Goal: Task Accomplishment & Management: Use online tool/utility

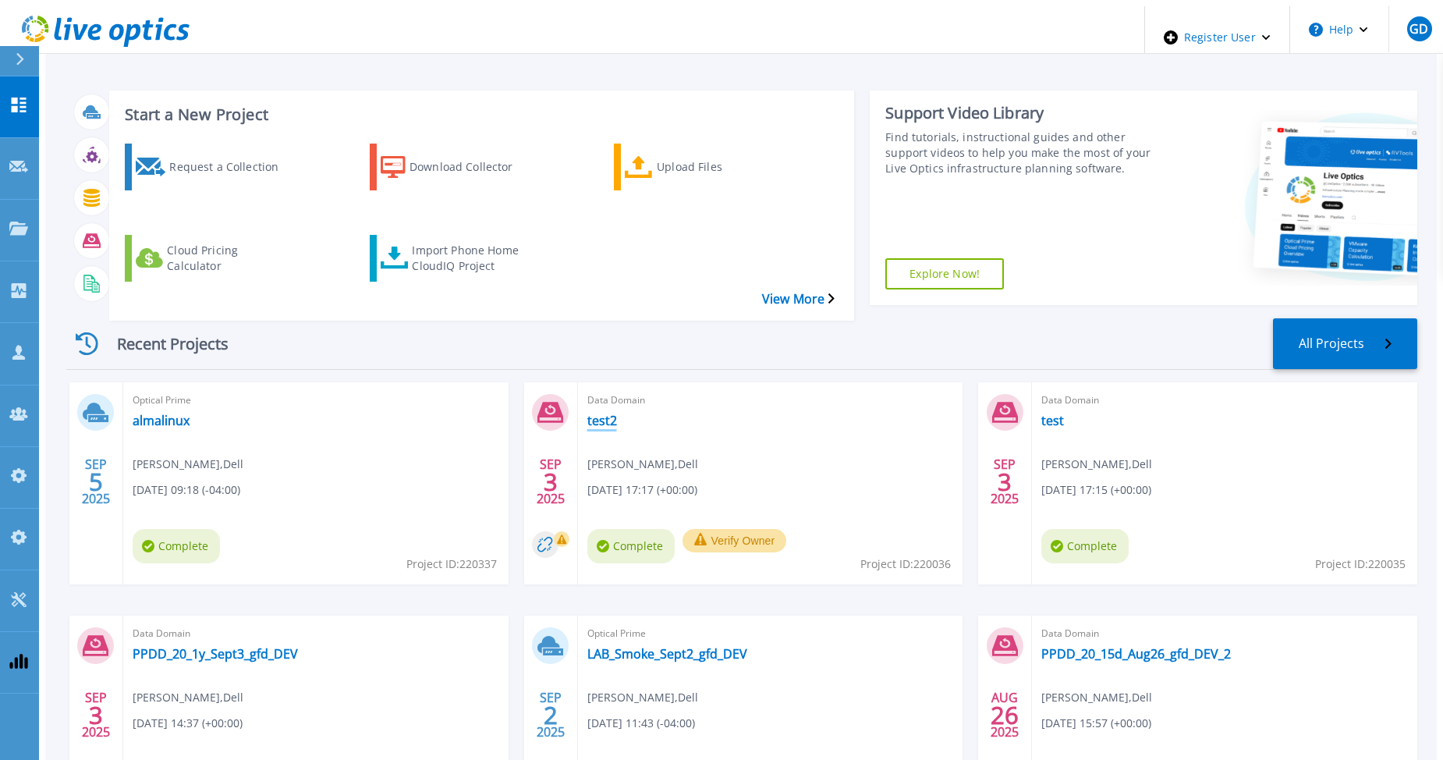
click at [596, 413] on link "test2" at bounding box center [602, 421] width 30 height 16
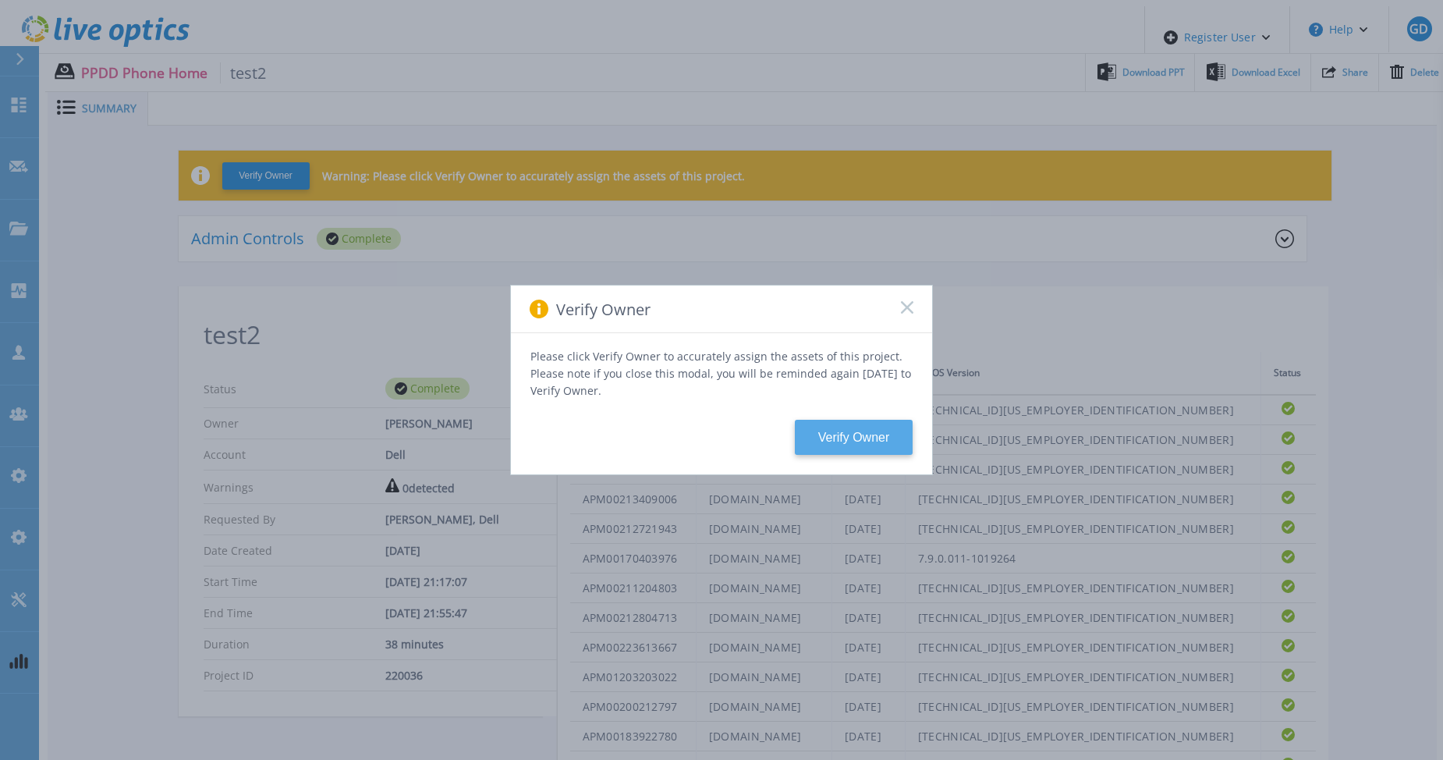
click at [845, 429] on button "Verify Owner" at bounding box center [854, 437] width 118 height 35
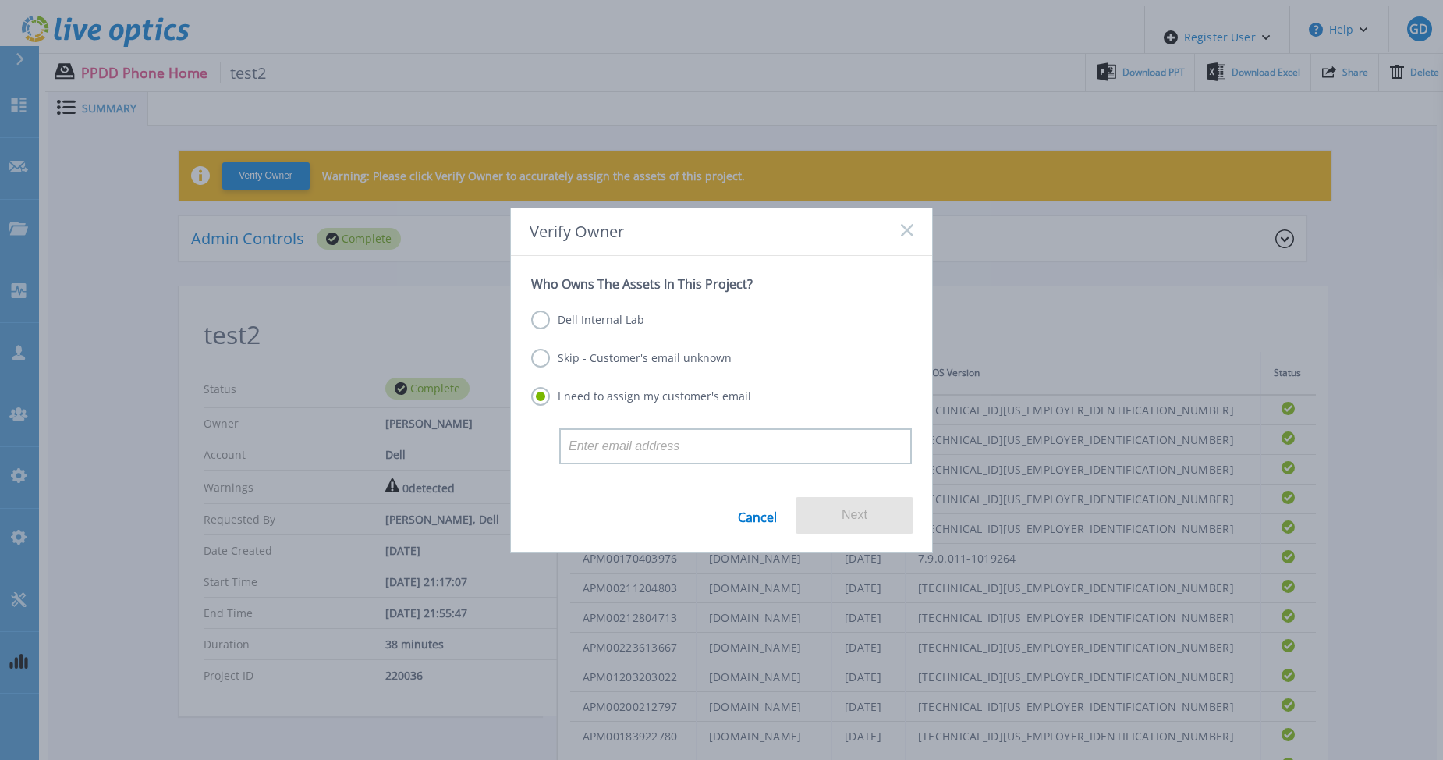
click at [612, 321] on label "Dell Internal Lab" at bounding box center [587, 319] width 113 height 19
click at [0, 0] on input "Dell Internal Lab" at bounding box center [0, 0] width 0 height 0
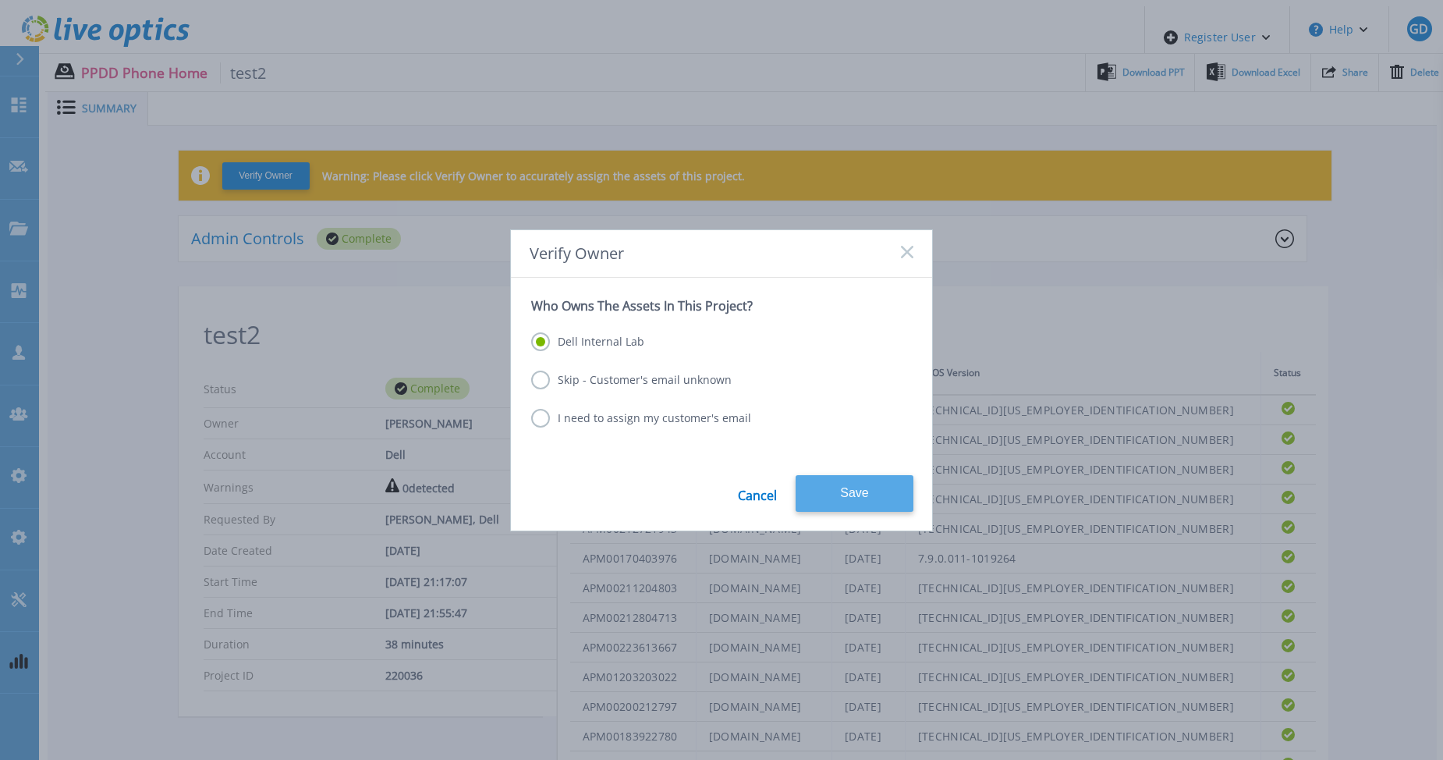
click at [840, 492] on button "Save" at bounding box center [855, 493] width 118 height 37
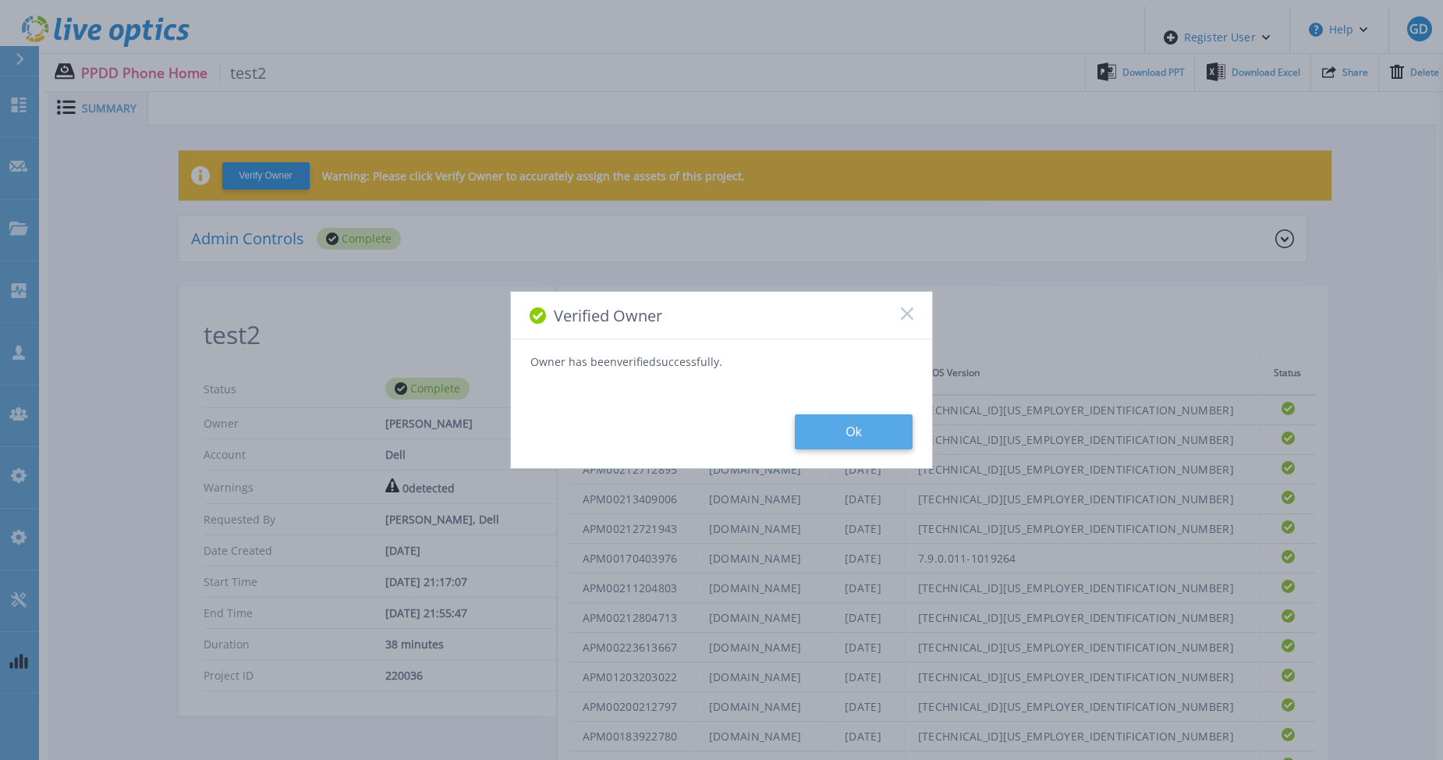
click at [866, 415] on button "Ok" at bounding box center [854, 431] width 118 height 35
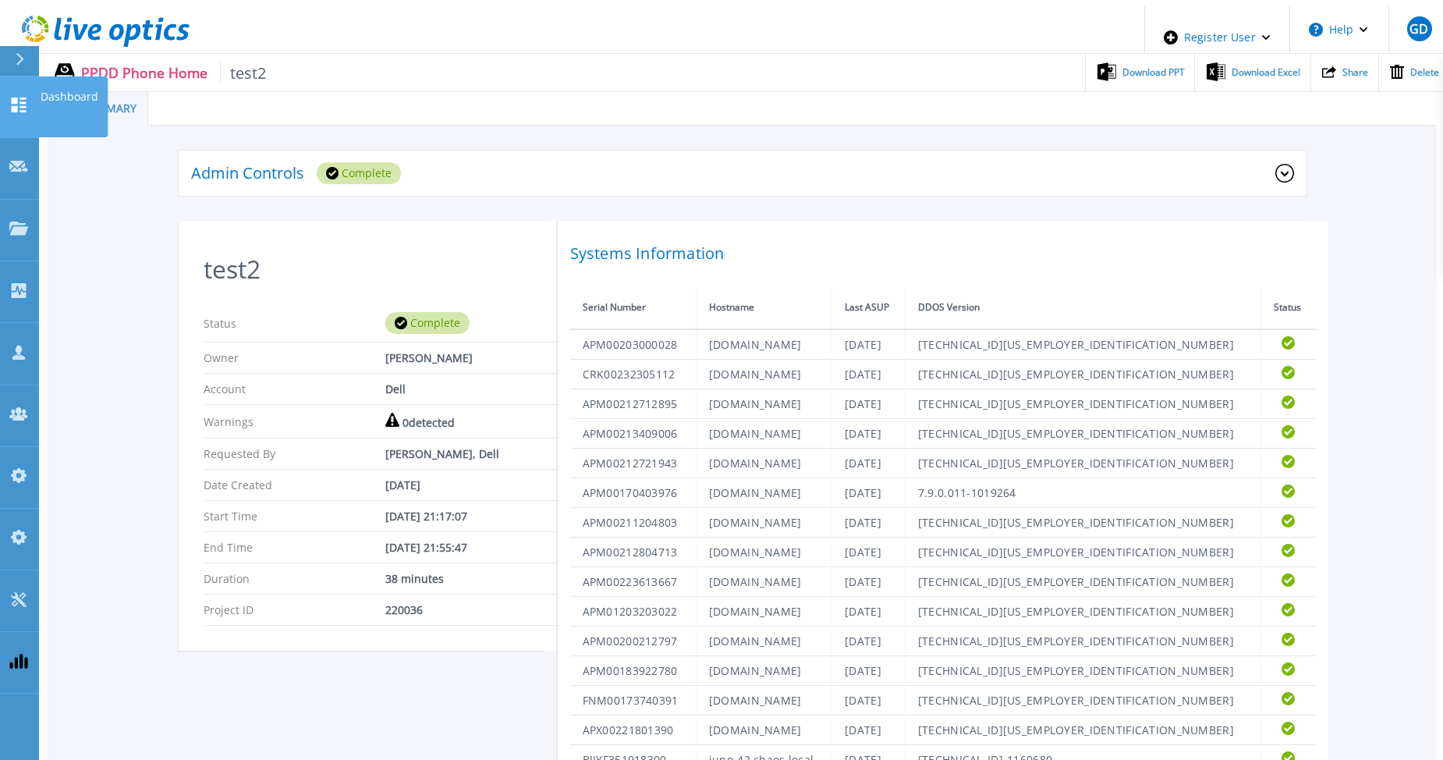
click at [14, 97] on icon at bounding box center [19, 104] width 15 height 15
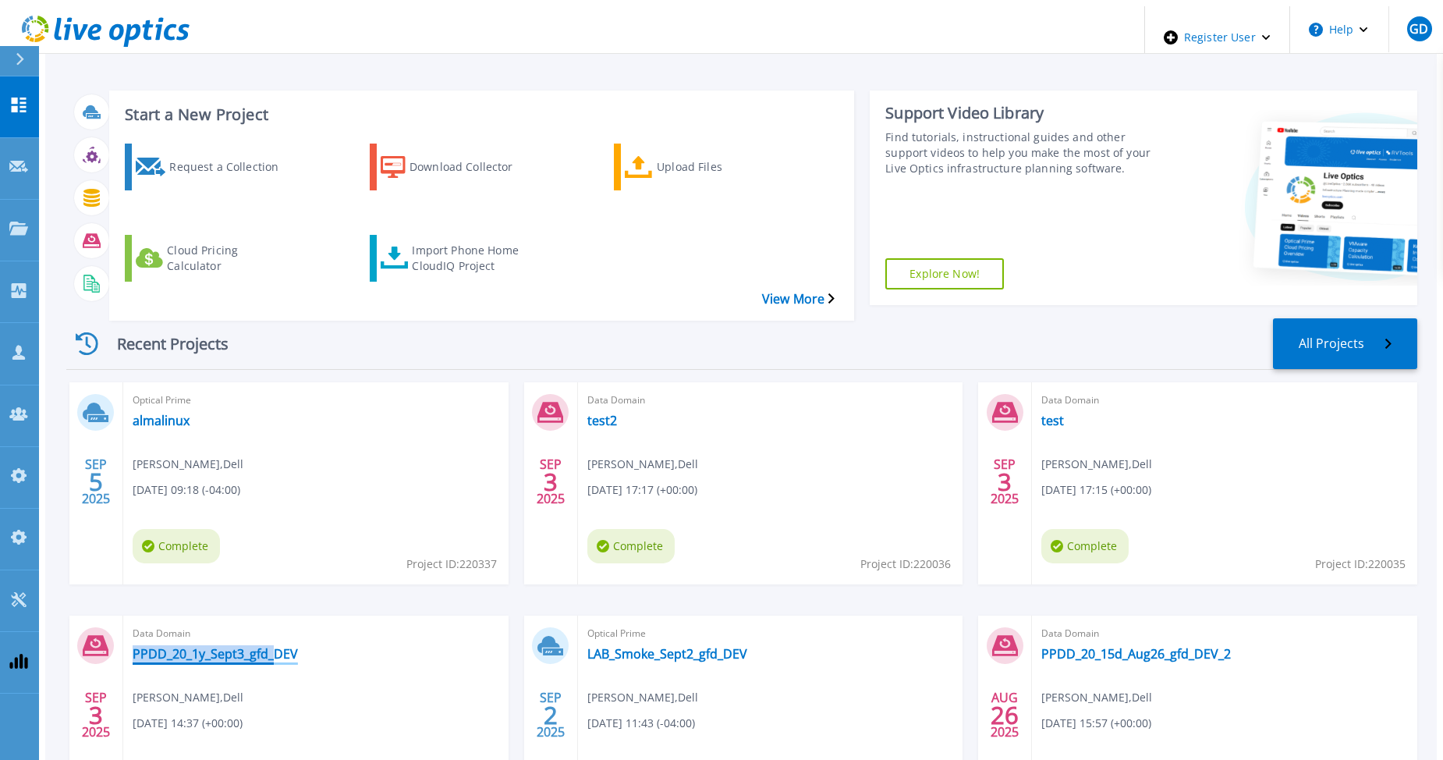
drag, startPoint x: 298, startPoint y: 611, endPoint x: 256, endPoint y: 609, distance: 42.1
click at [256, 615] on div "Data Domain PPDD_20_1y_Sept3_gfd_DEV Gerry Dunn , Dell 09/03/2025, 14:37 (+00:0…" at bounding box center [315, 716] width 385 height 202
drag, startPoint x: 256, startPoint y: 609, endPoint x: 359, endPoint y: 574, distance: 108.8
click at [359, 615] on div "Data Domain PPDD_20_1y_Sept3_gfd_DEV Gerry Dunn , Dell 09/03/2025, 14:37 (+00:0…" at bounding box center [315, 716] width 385 height 202
drag, startPoint x: 283, startPoint y: 610, endPoint x: 118, endPoint y: 611, distance: 165.4
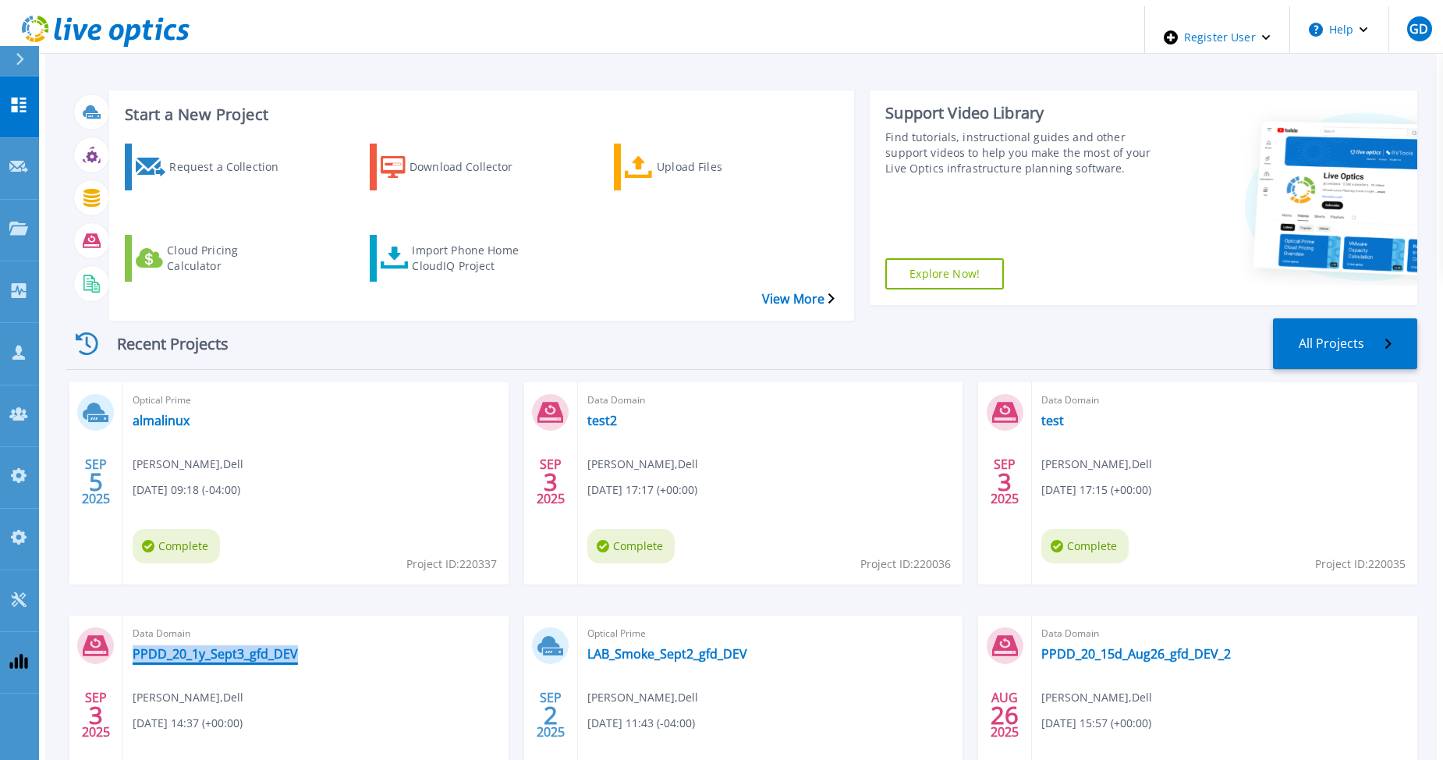
click at [123, 615] on div "Data Domain PPDD_20_1y_Sept3_gfd_DEV Gerry Dunn , Dell 09/03/2025, 14:37 (+00:0…" at bounding box center [315, 716] width 385 height 202
copy link "PPDD_20_1y_Sept3_gfd_DEV"
click at [444, 239] on div "Import Phone Home CloudIQ Project" at bounding box center [474, 258] width 125 height 39
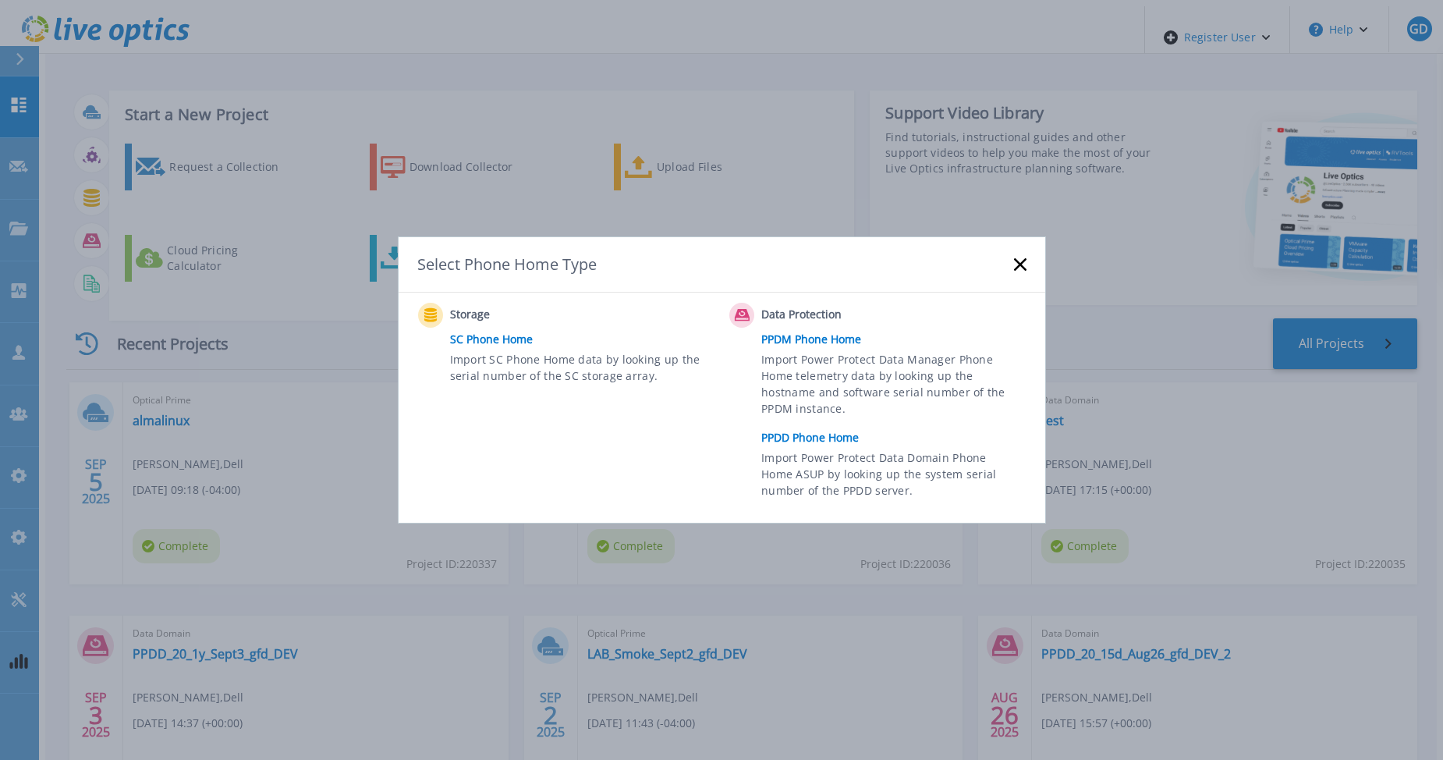
click at [787, 436] on link "PPDD Phone Home" at bounding box center [897, 437] width 272 height 23
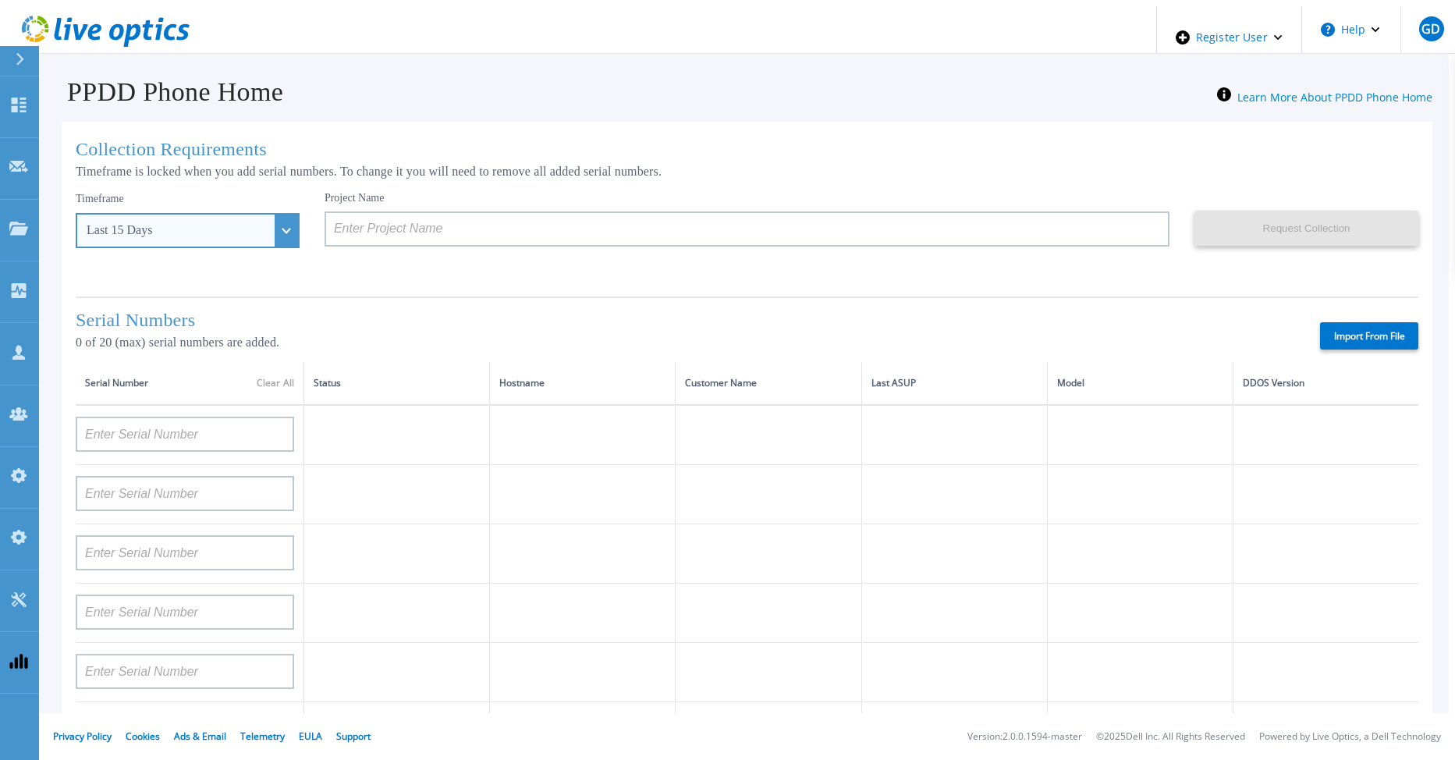
click at [256, 231] on div "Last 15 Days" at bounding box center [188, 230] width 224 height 35
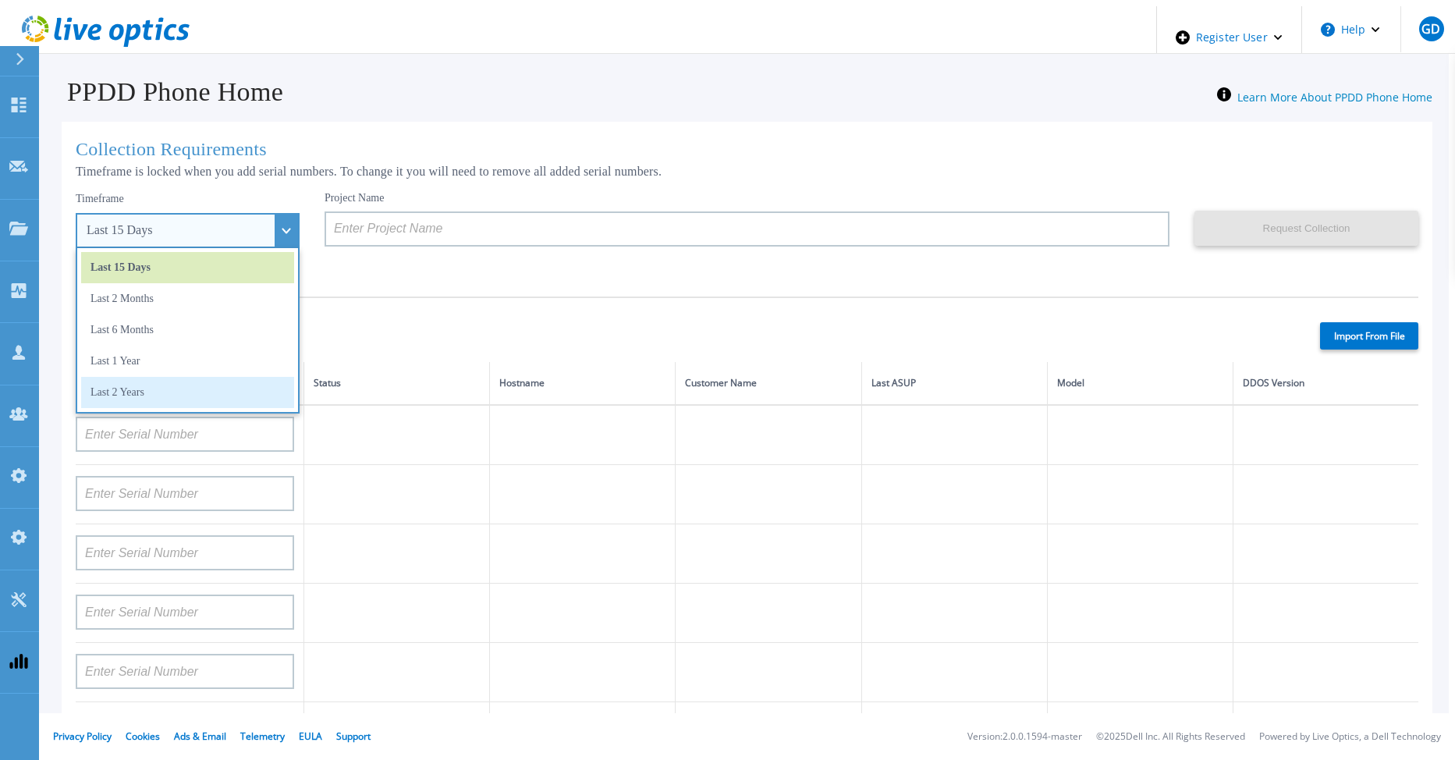
click at [216, 385] on li "Last 2 Years" at bounding box center [187, 392] width 213 height 31
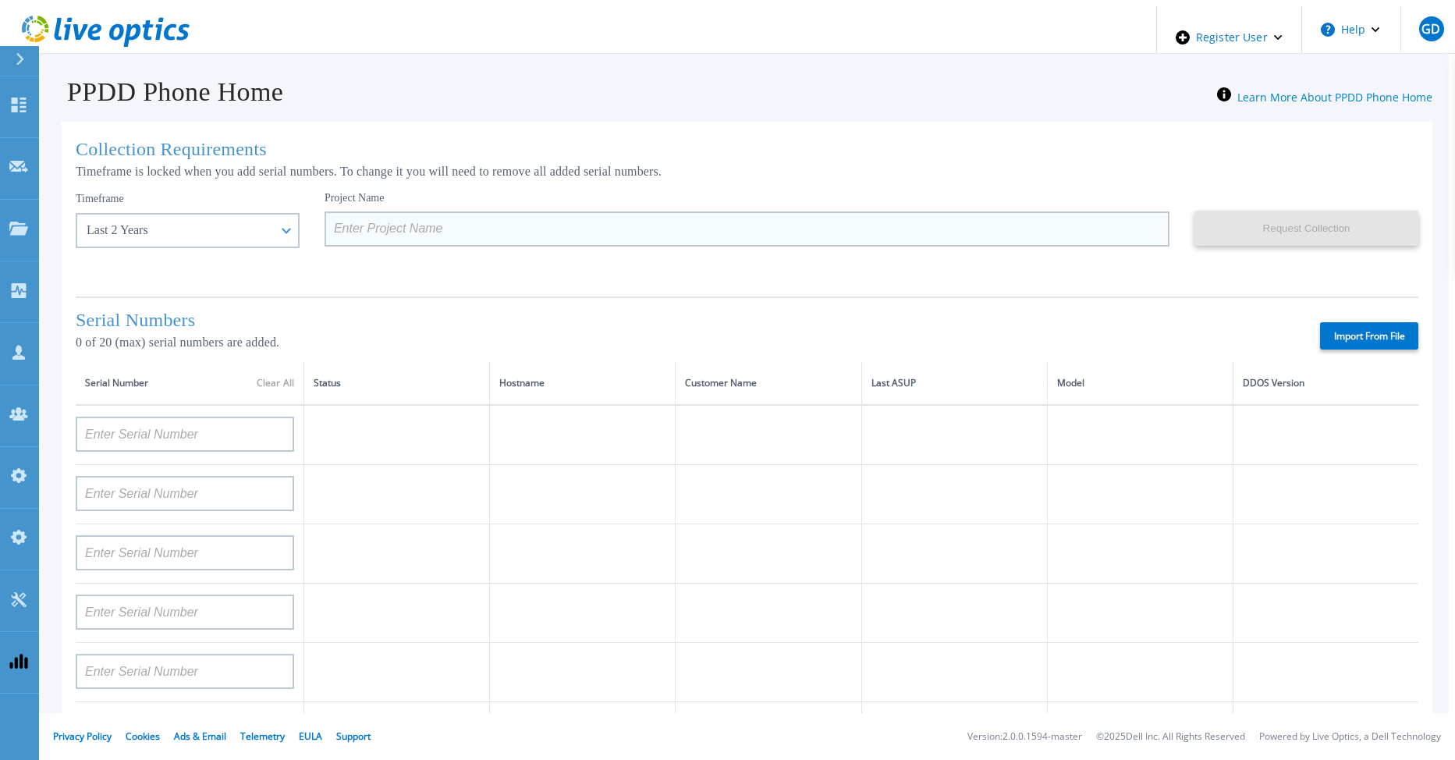
click at [350, 229] on input at bounding box center [746, 228] width 845 height 35
paste input "PPDD_20_1y_Sept3_gfd_DEV"
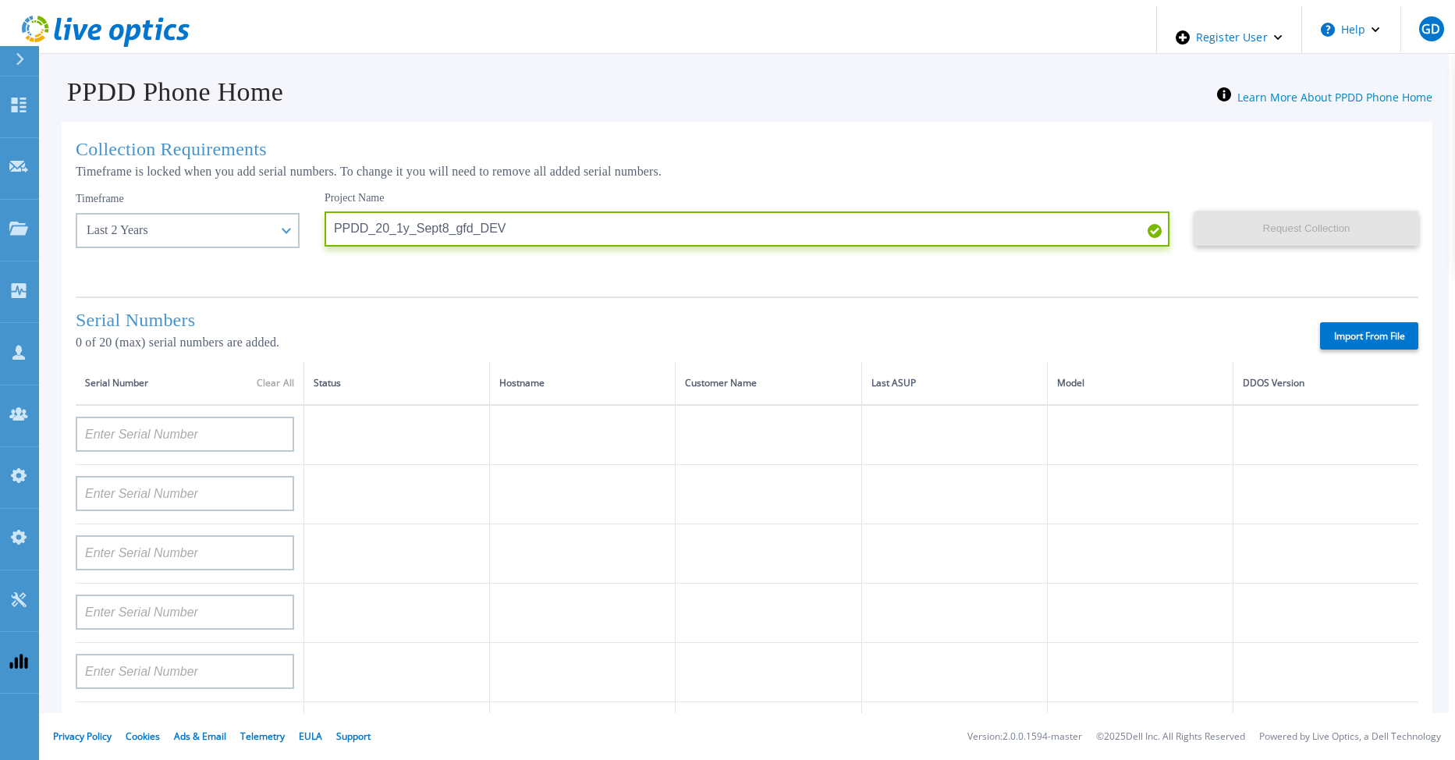
type input "PPDD_20_1y_Sept8_gfd_DEV"
click at [1356, 333] on label "Import From File" at bounding box center [1369, 335] width 98 height 27
click at [0, 0] on input "Import From File" at bounding box center [0, 0] width 0 height 0
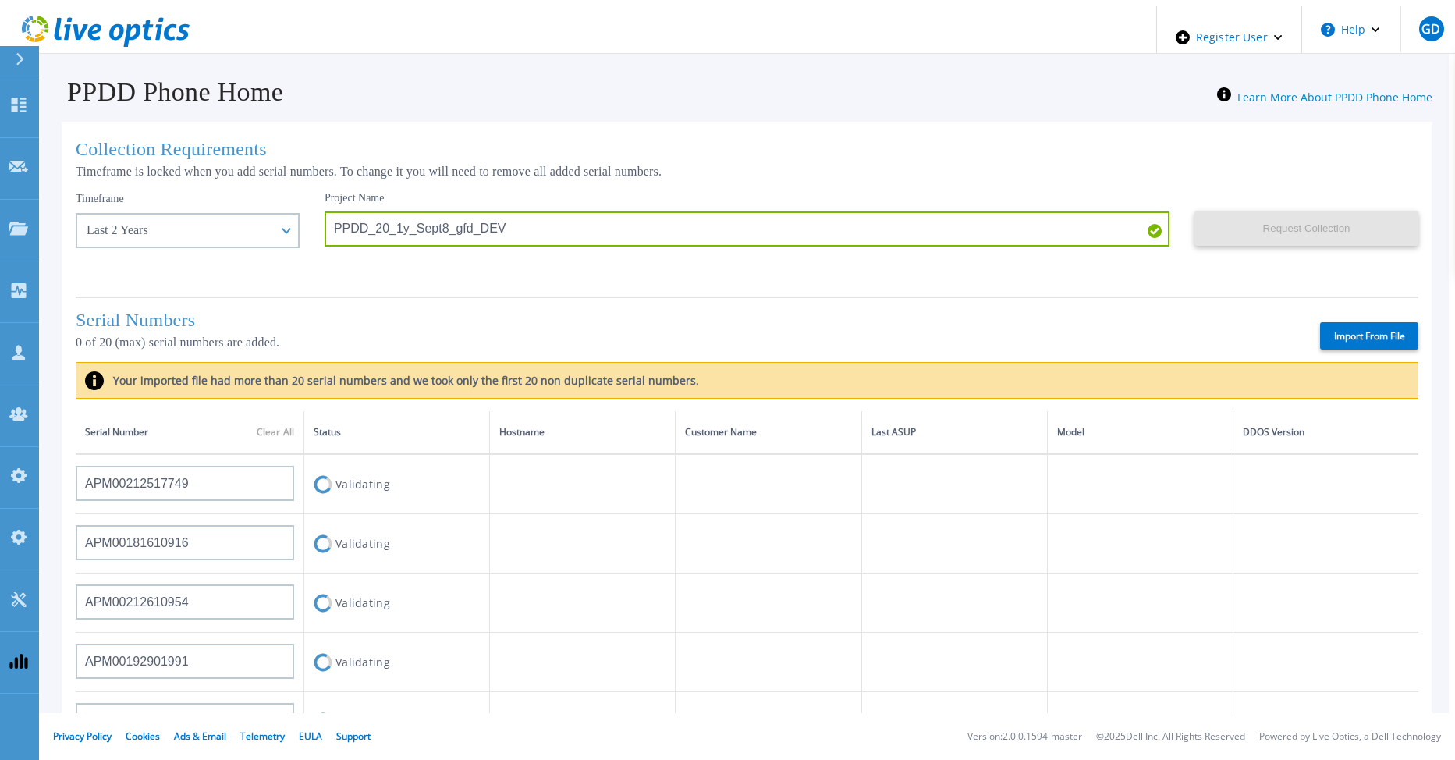
type input "APM00212517749"
type input "APM00181610916"
type input "APM00212610954"
type input "APM00192901991"
type input "DE600213145187"
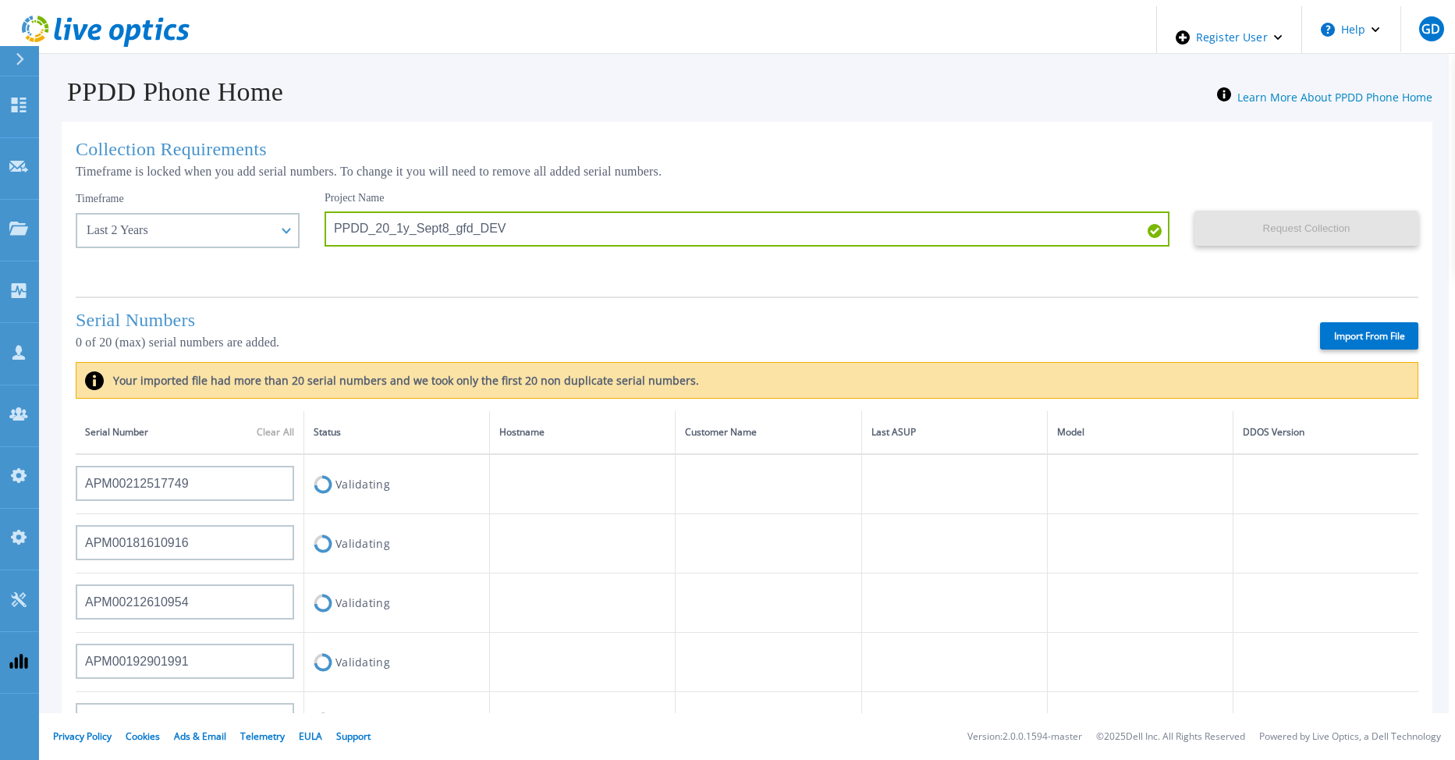
type input "CKM01210406364"
type input "AUDVMK7W3NDDSP"
type input "APM00174422347"
type input "APM00171414746"
type input "APM00222128522"
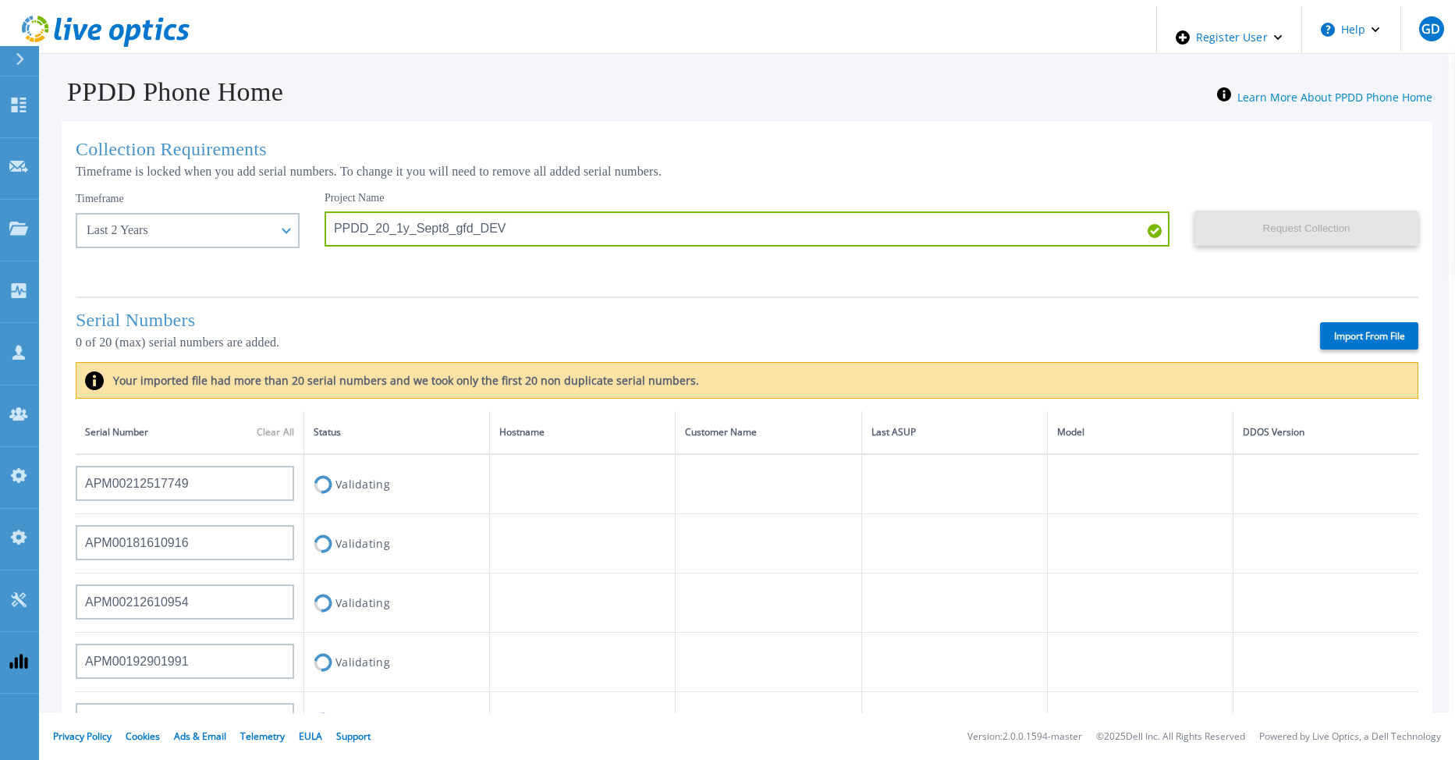
type input "APM00200337213"
type input "APM00160405864"
type input "APM00201200598"
type input "APM00172914280"
type input "APM00212721945"
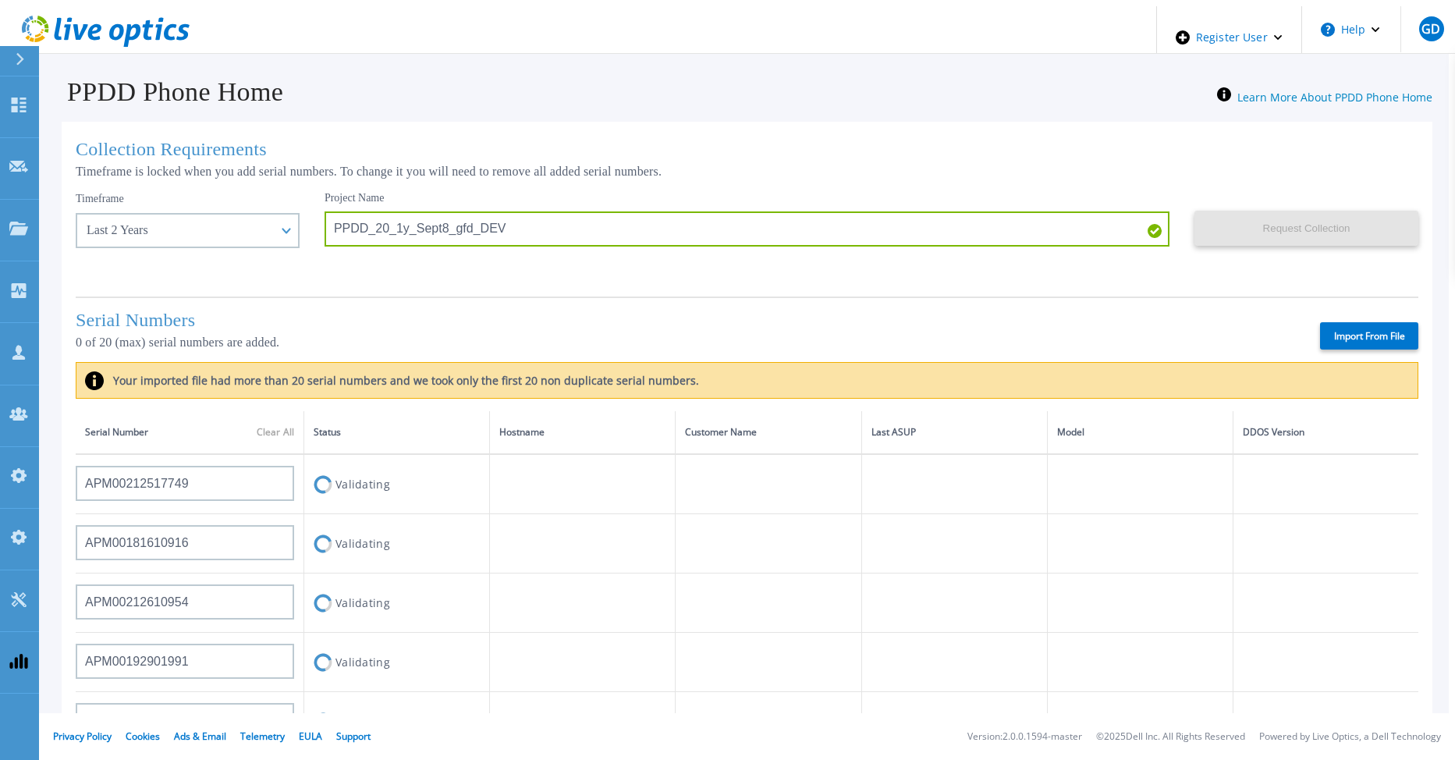
type input "CKM01203620338"
type input "CKM01214706127"
type input "FLA95144400037"
type input "AUDVNWBR6EDS91"
type input "APM00182109758"
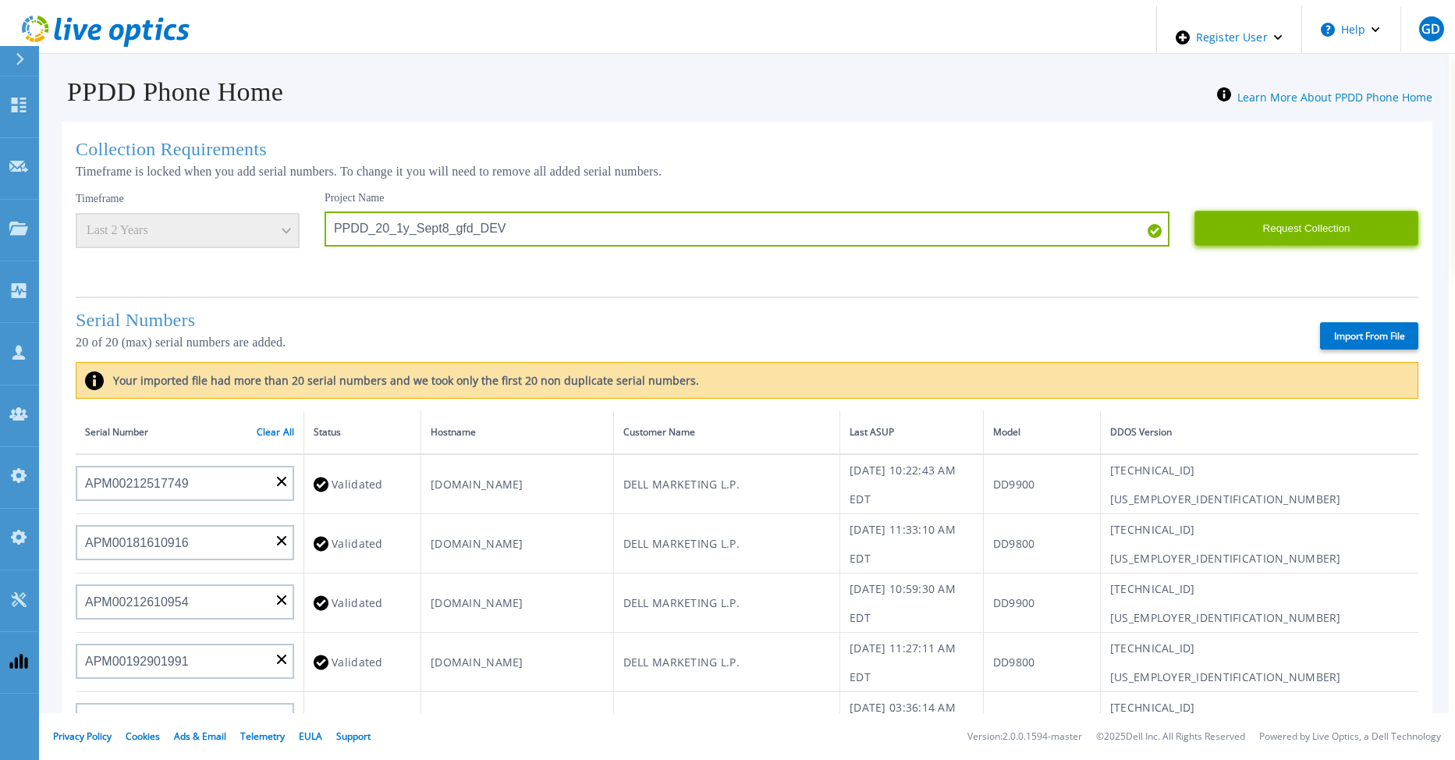
click at [1268, 221] on button "Request Collection" at bounding box center [1306, 228] width 224 height 35
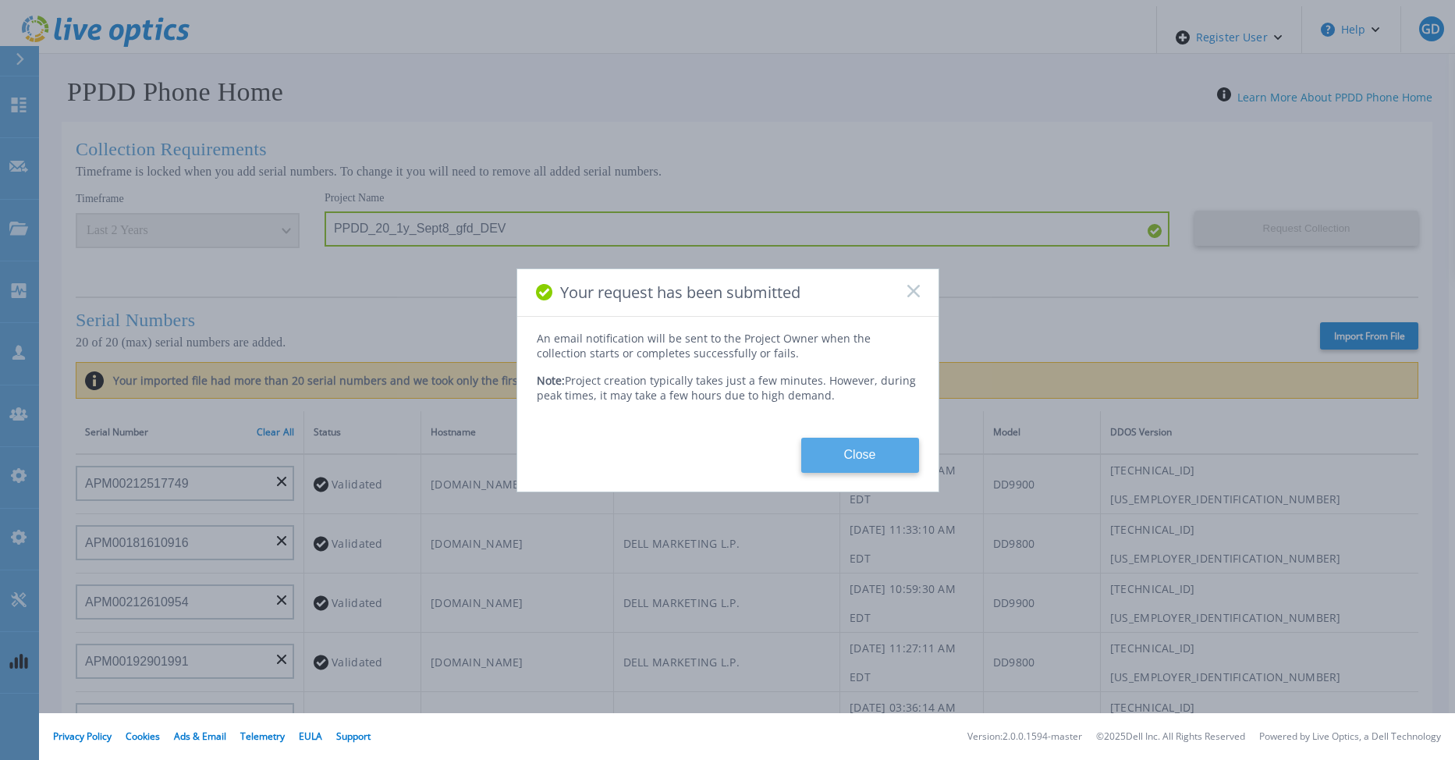
click at [865, 449] on button "Close" at bounding box center [860, 455] width 118 height 35
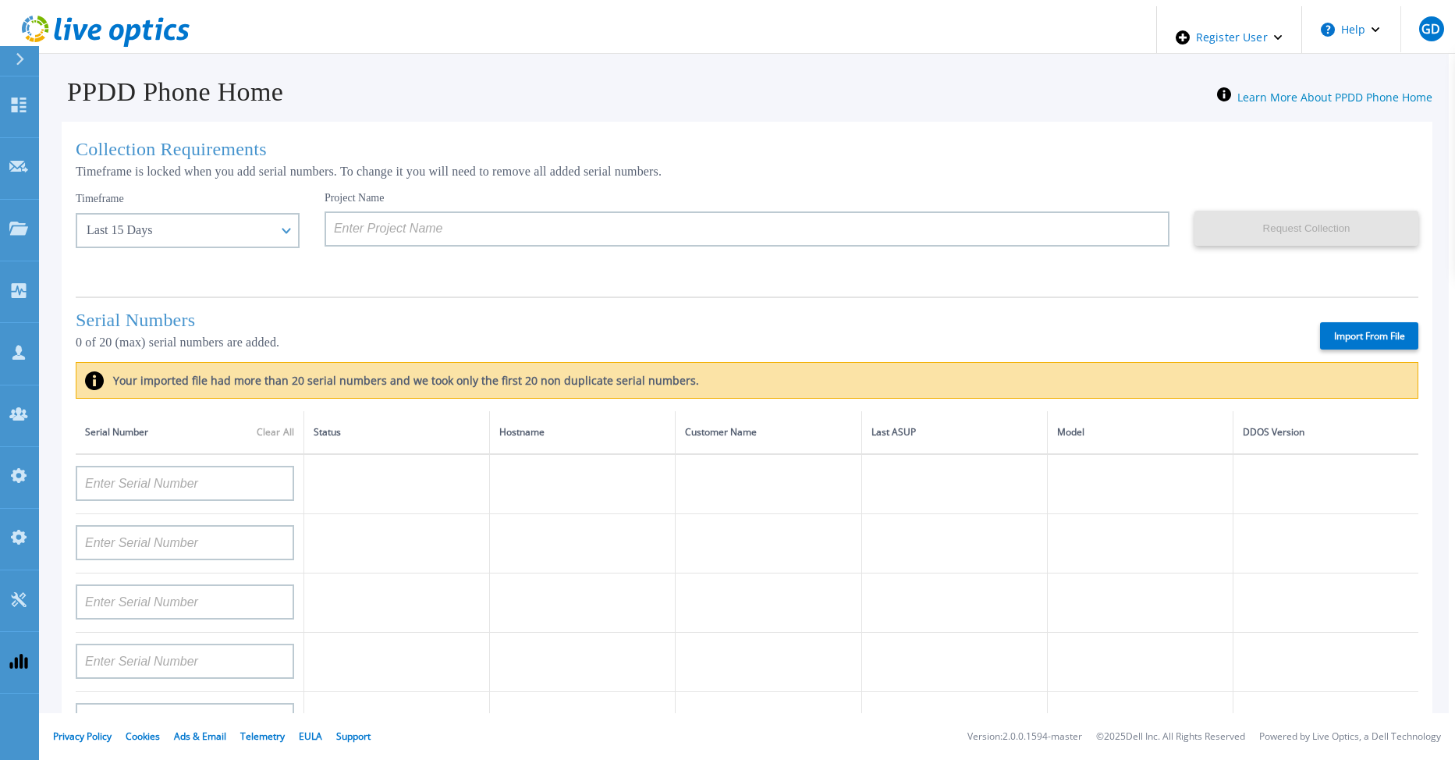
click at [1344, 333] on label "Import From File" at bounding box center [1369, 335] width 98 height 27
click at [0, 0] on input "Import From File" at bounding box center [0, 0] width 0 height 0
type input "APM00203219153"
type input "APM00203315285"
type input "TF3J4180100097"
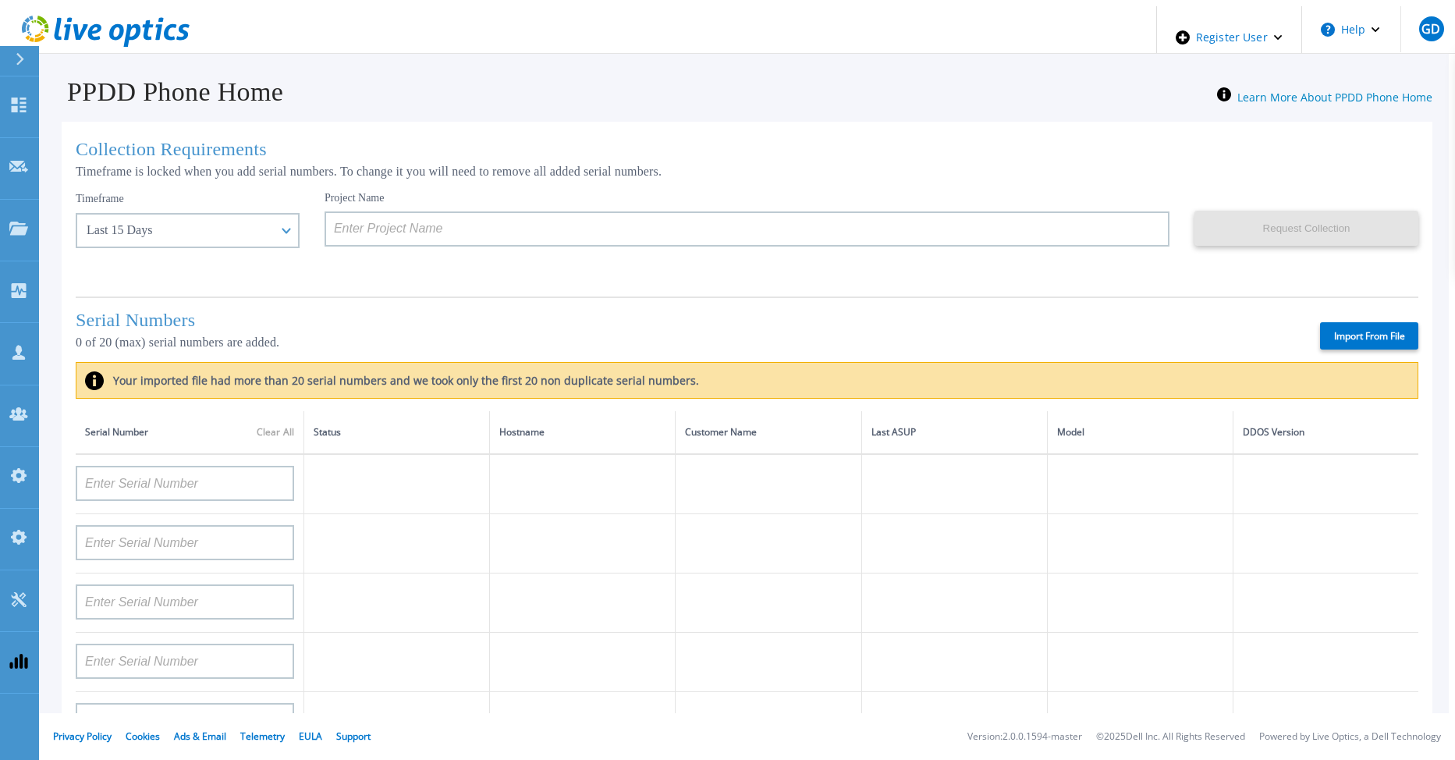
type input "DE700221908482"
type input "DE404211748719"
type input "APM00212501209"
type input "APM00182206449"
type input "APM00170431239"
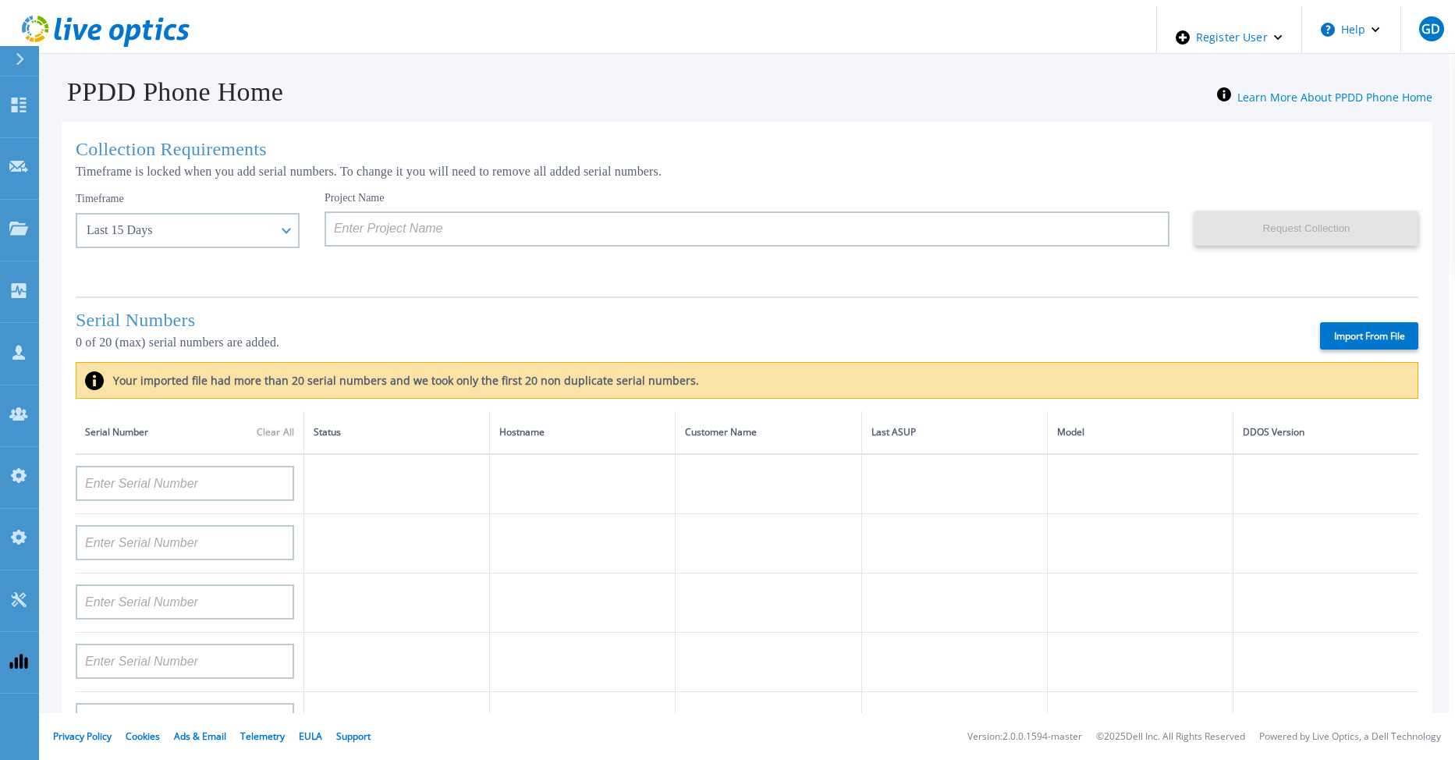
type input "APM00212308018"
type input "APM00212804709"
type input "APM00202011675"
type input "APX00230405530"
type input "CKM00183601082"
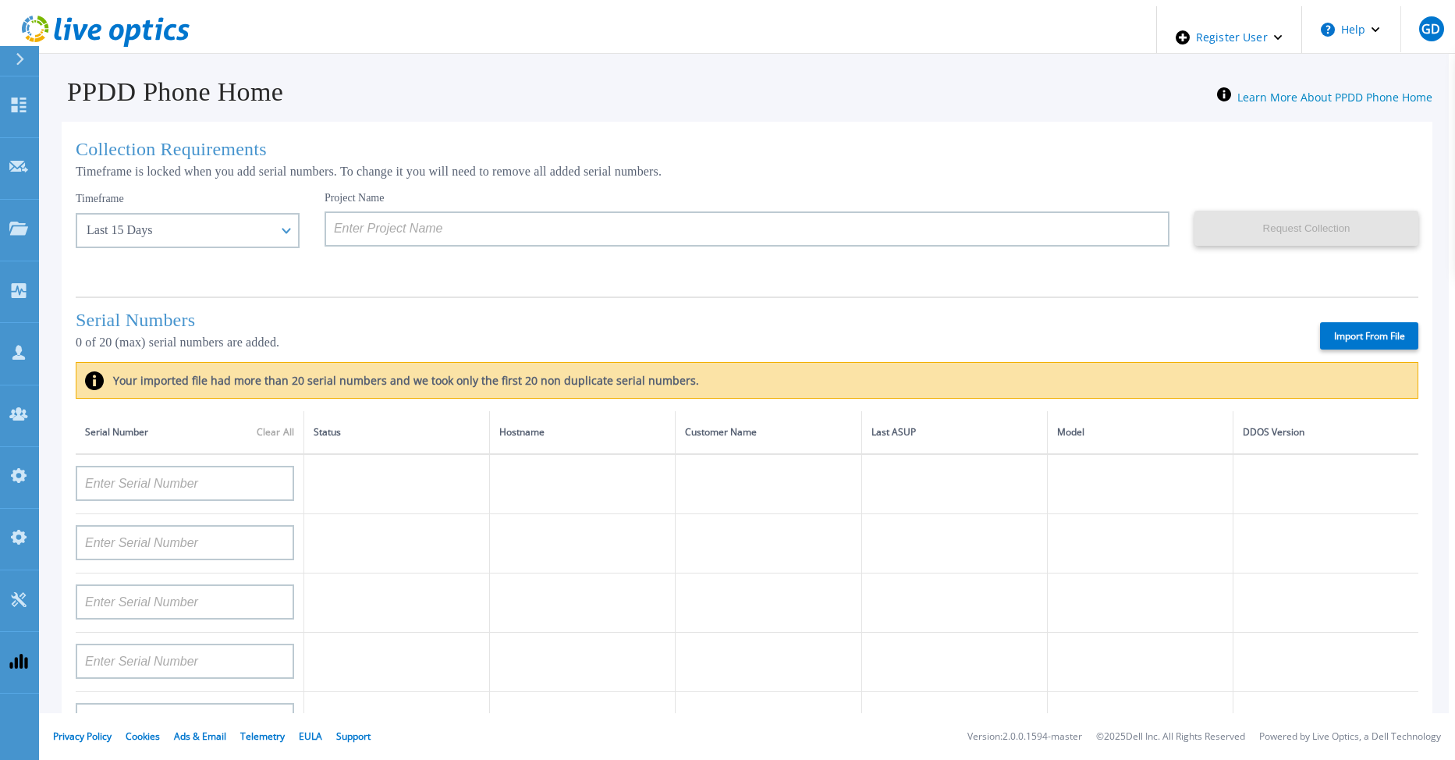
type input "FLA00152800104"
type input "APM00212722051"
type input "APM01155207023"
type input "APM00212307991"
type input "TF3J3180100047"
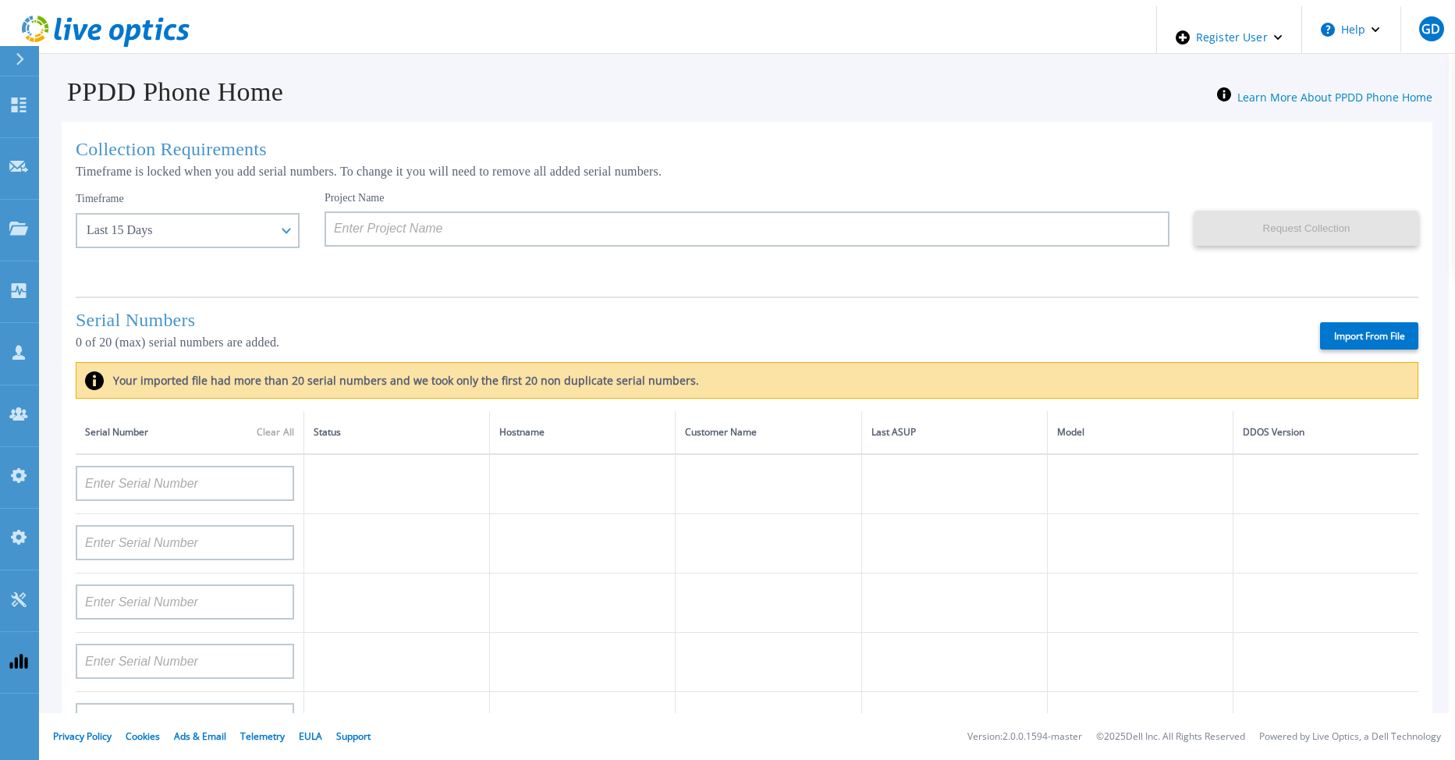
type input "APX00221800534"
type input "APX00231205151"
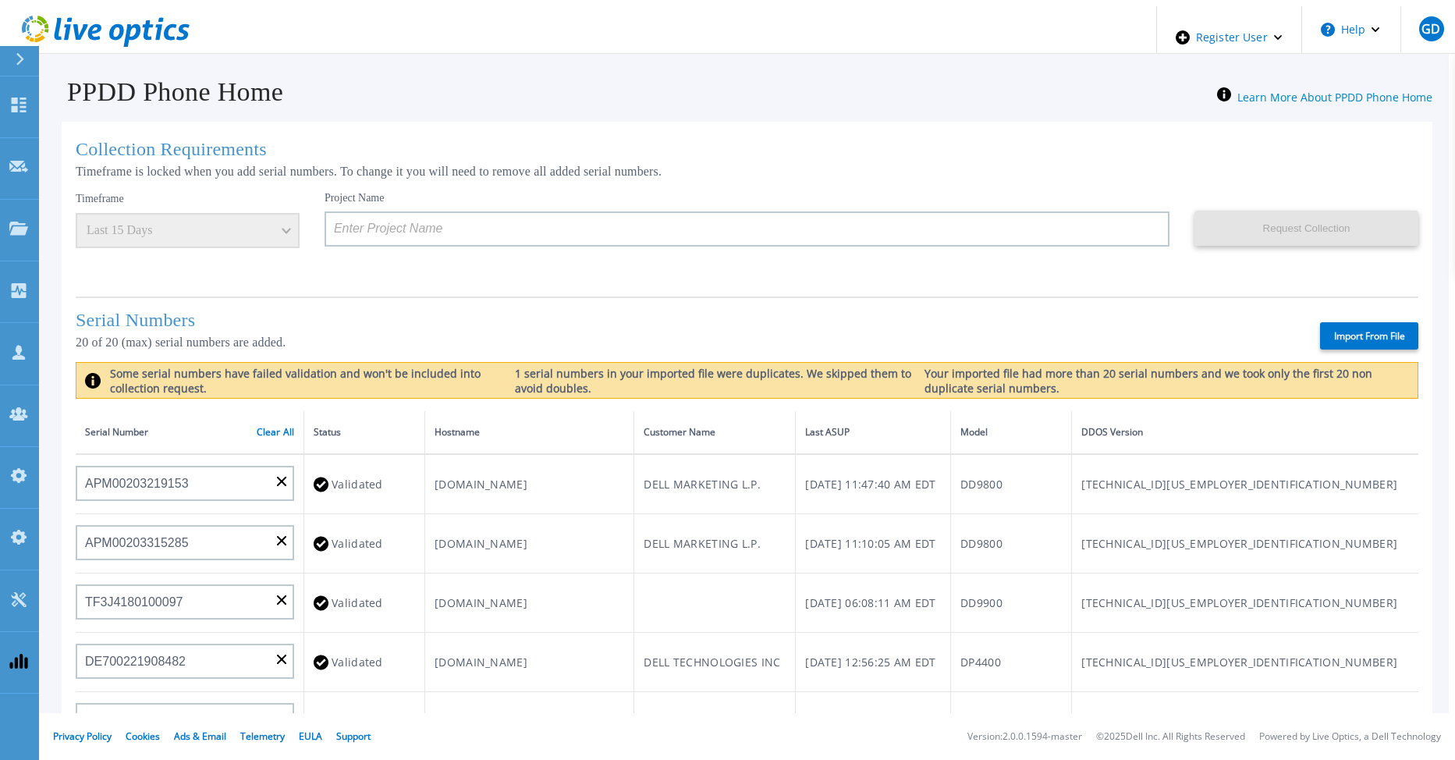
click at [1369, 331] on label "Import From File" at bounding box center [1369, 335] width 98 height 27
click at [0, 0] on input "Import From File" at bounding box center [0, 0] width 0 height 0
type input "APX00234806573"
type input "APM00182005046"
type input "APM00172439544"
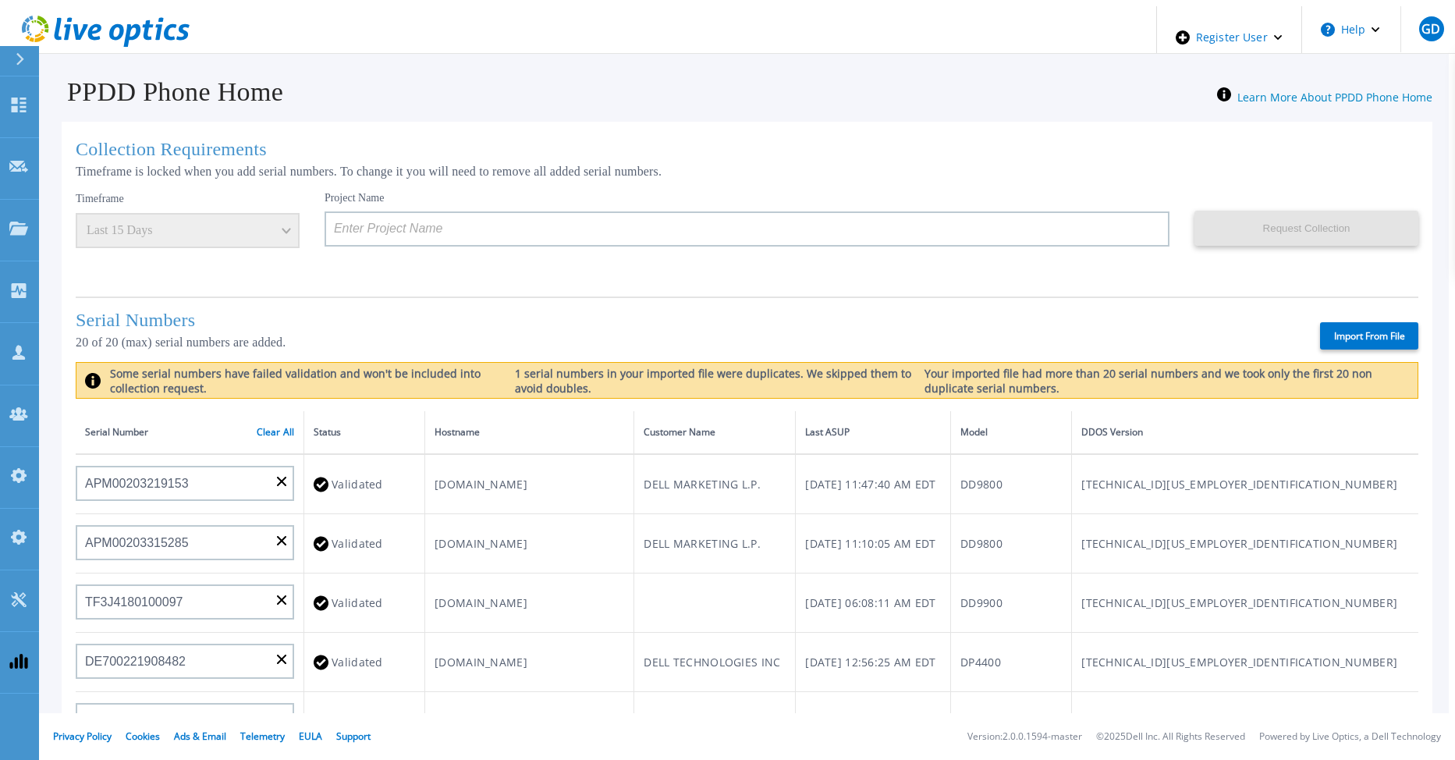
type input "APX00231502878"
type input "APX00221801390"
type input "APX00231205150"
type input "APM00223002069"
type input "CKM00192200744"
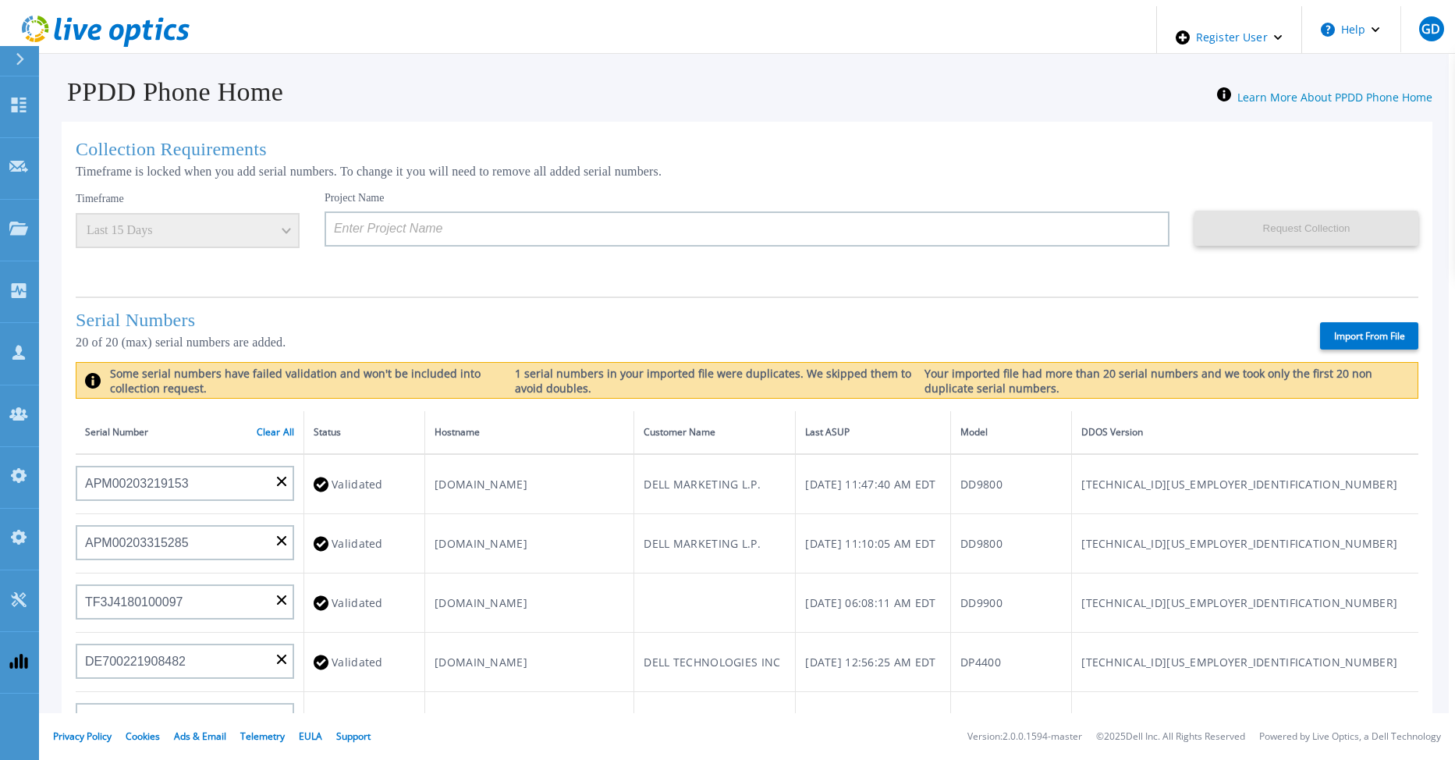
type input "APM00214914092"
type input "APM00212722051"
type input "APM00212702621"
type input "APM00181610911"
type input "APM00212722735"
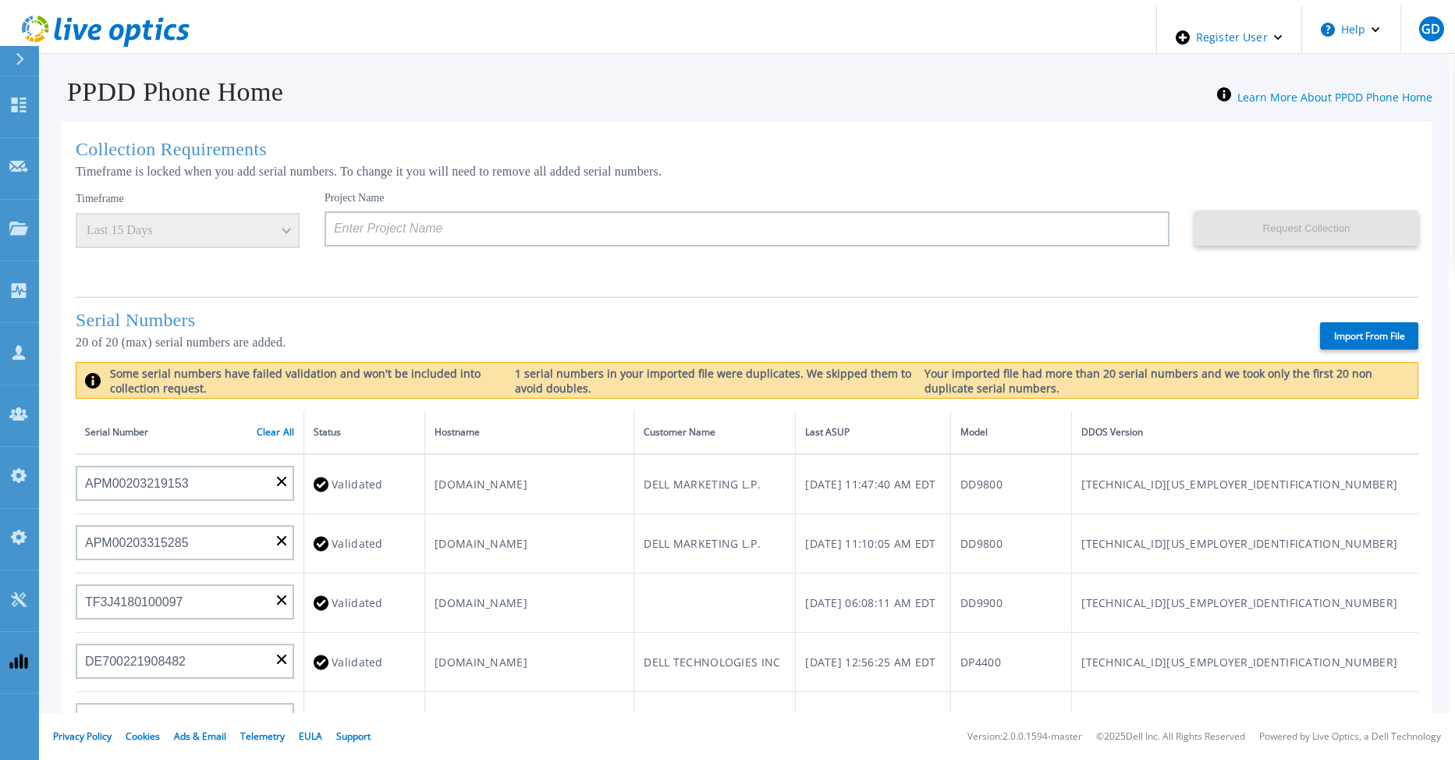
type input "APM00214914089"
type input "FNM00173740070"
type input "APX00233704524"
type input "APM00172914280"
type input "APM01155207664"
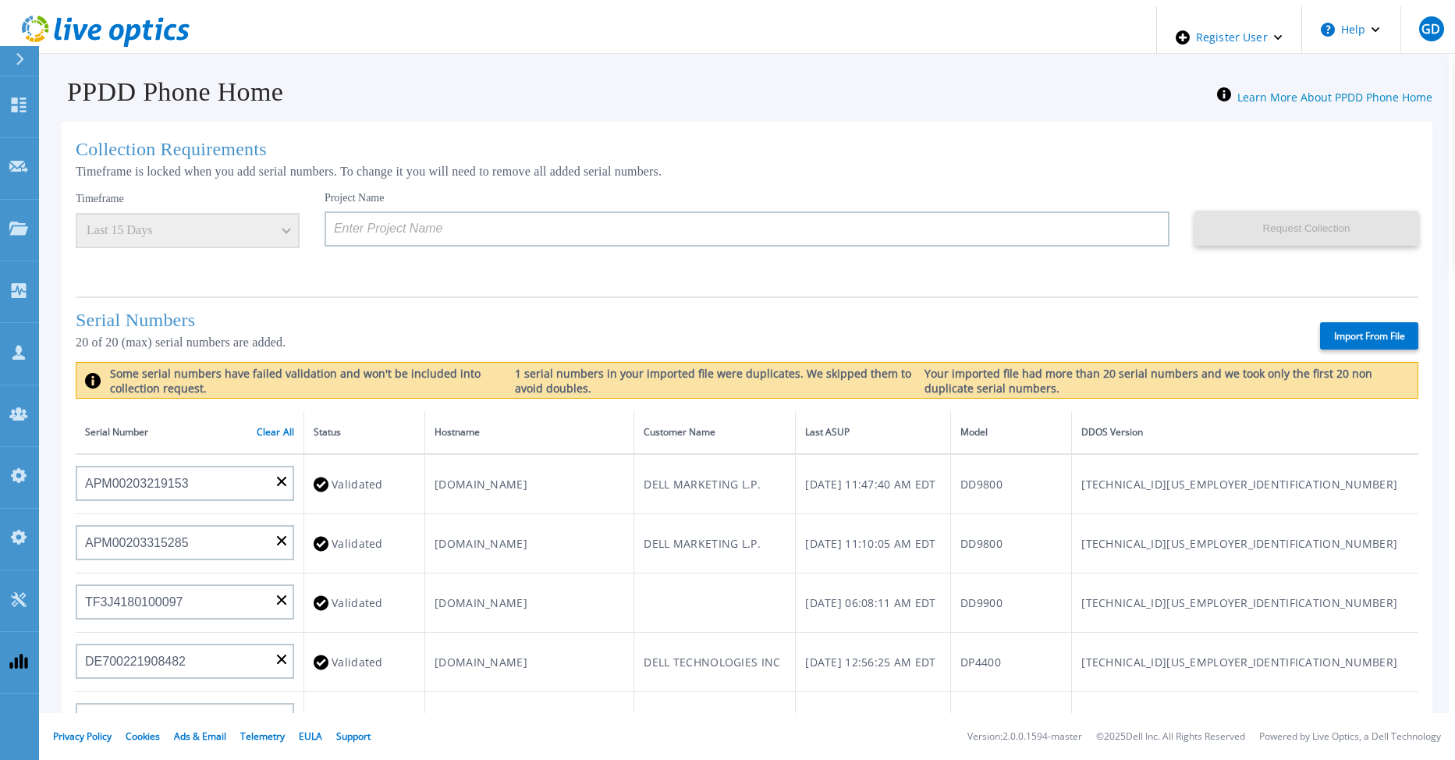
type input "APM00182441243"
type input "APX00224004309"
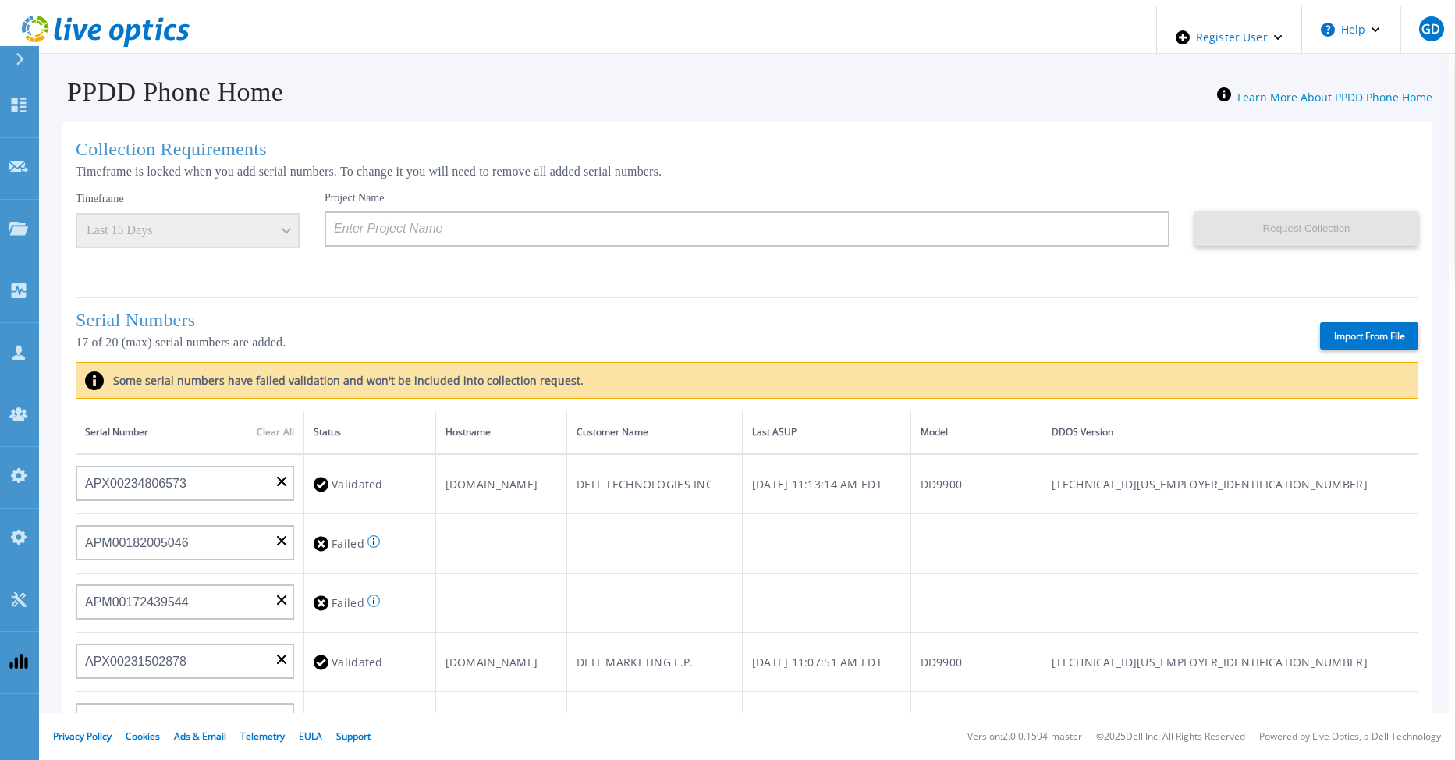
click at [1343, 328] on label "Import From File" at bounding box center [1369, 335] width 98 height 27
click at [1357, 331] on label "Import From File" at bounding box center [1369, 335] width 98 height 27
click at [0, 0] on input "Import From File" at bounding box center [0, 0] width 0 height 0
type input "APM00203000028"
type input "CRK00232305112"
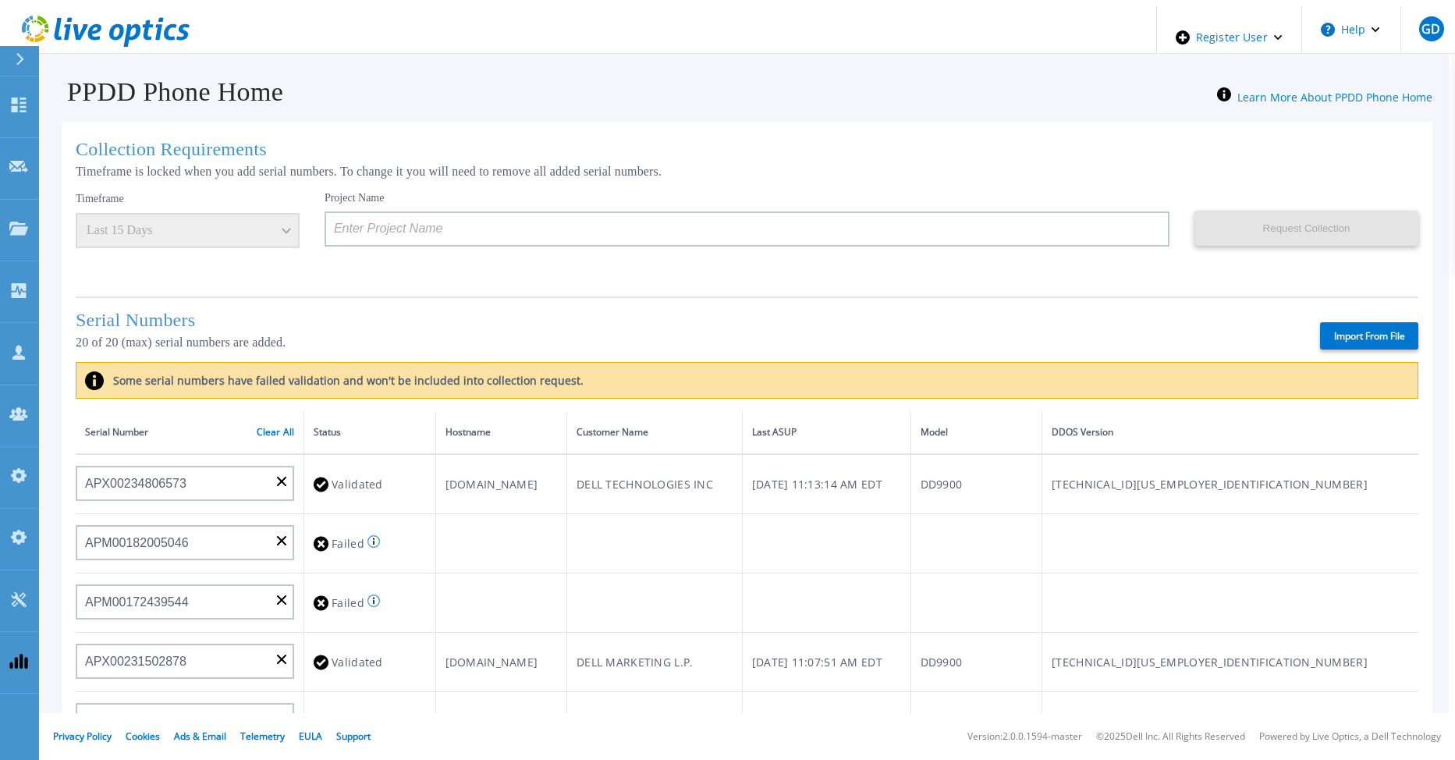
type input "APM00212712895"
type input "APM00213409006"
type input "APM00212721943"
type input "APM00170403976"
type input "APM00211204803"
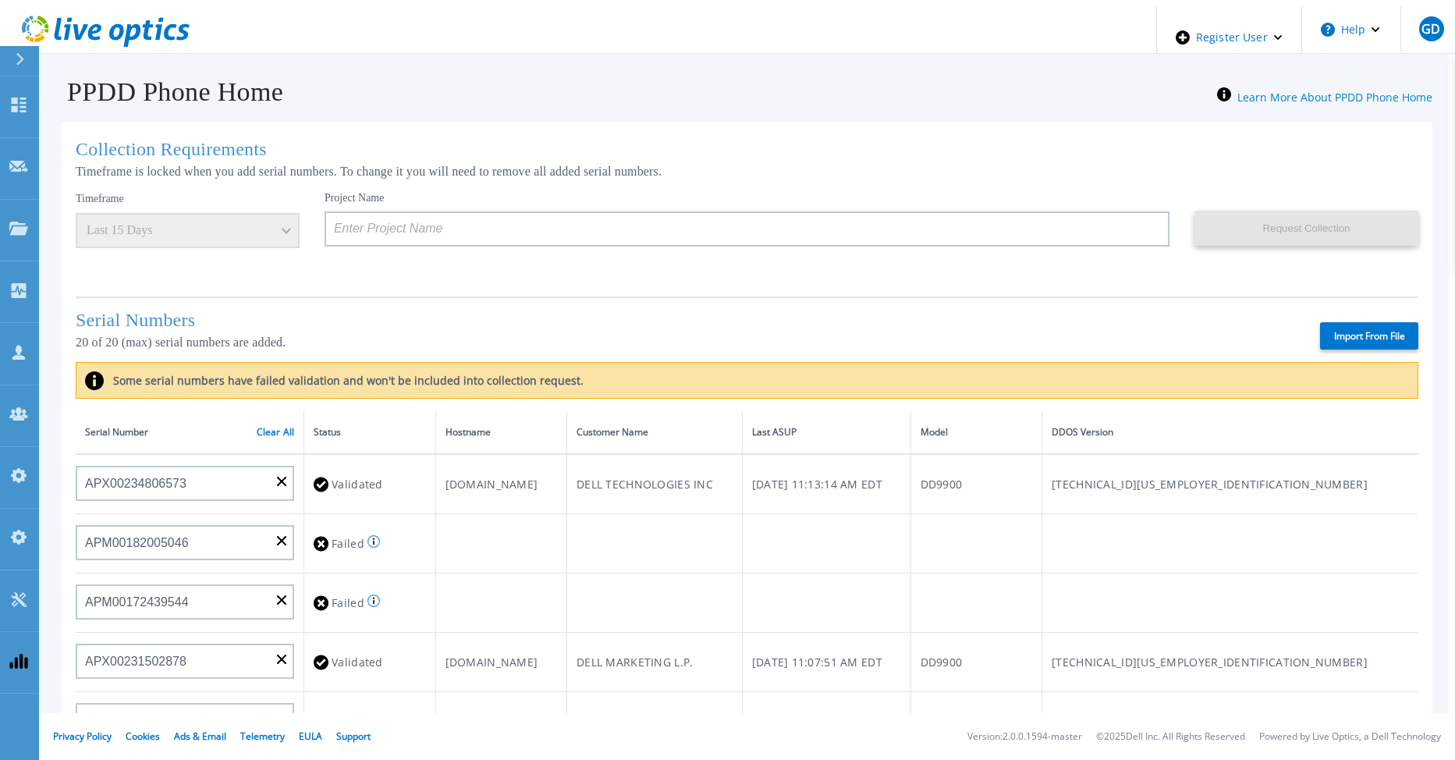
type input "APM00212804713"
type input "APM00223613667"
type input "APM01203203022"
type input "APM00200212797"
type input "APM00183922780"
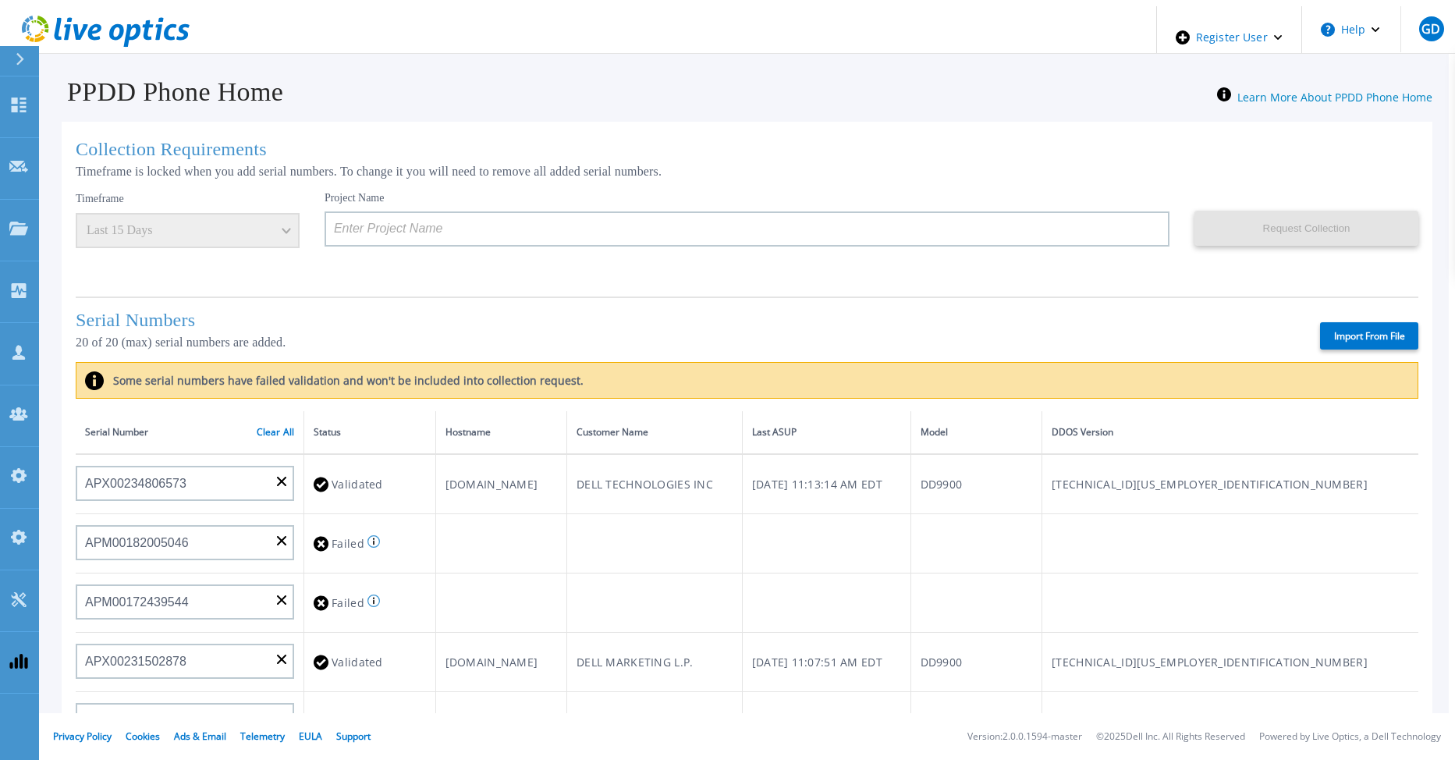
type input "FNM00173740391"
type input "APX00221801390"
type input "BJJYF351918300"
type input "APX00241704861"
type input "APM00201203066"
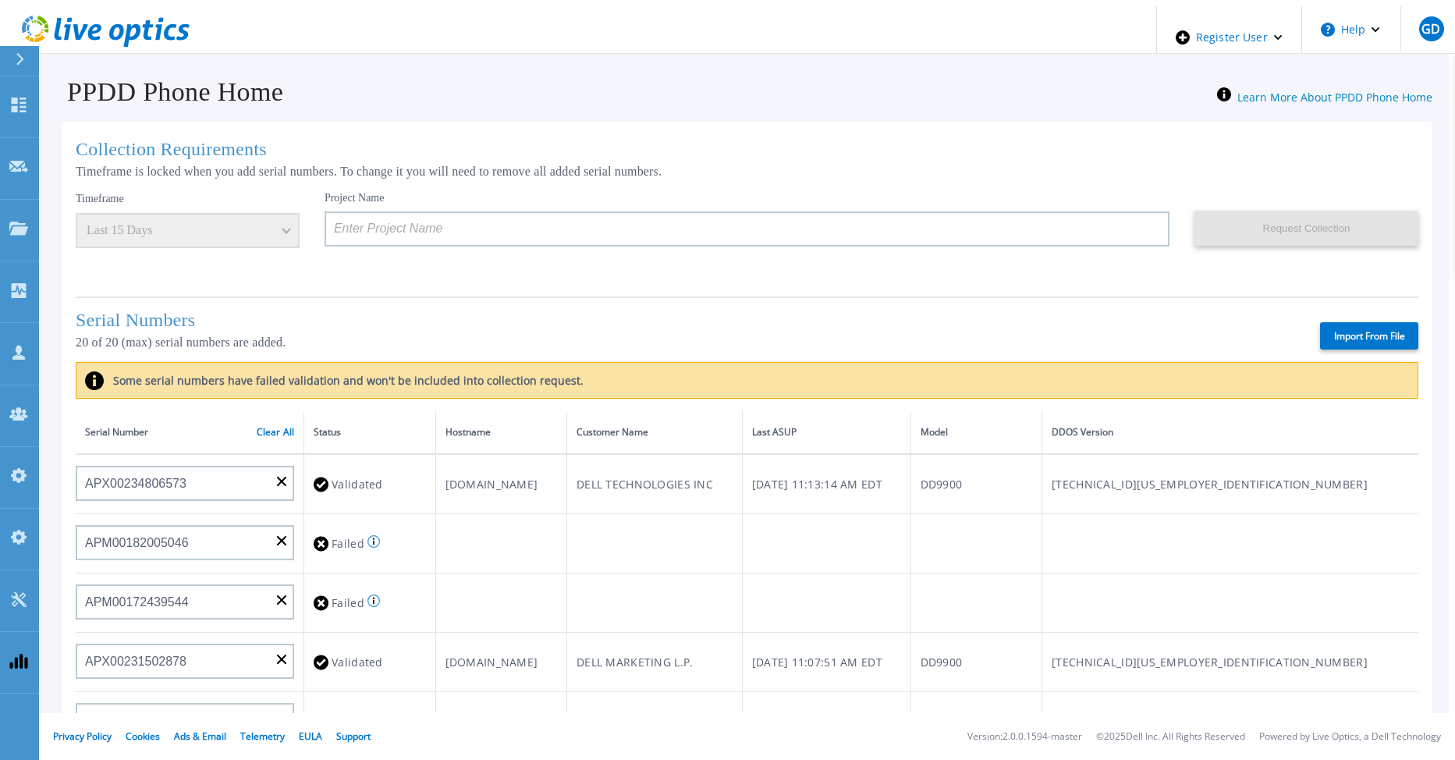
type input "TF3J4180100179"
type input "APM00212712897"
type input "APM00211507774"
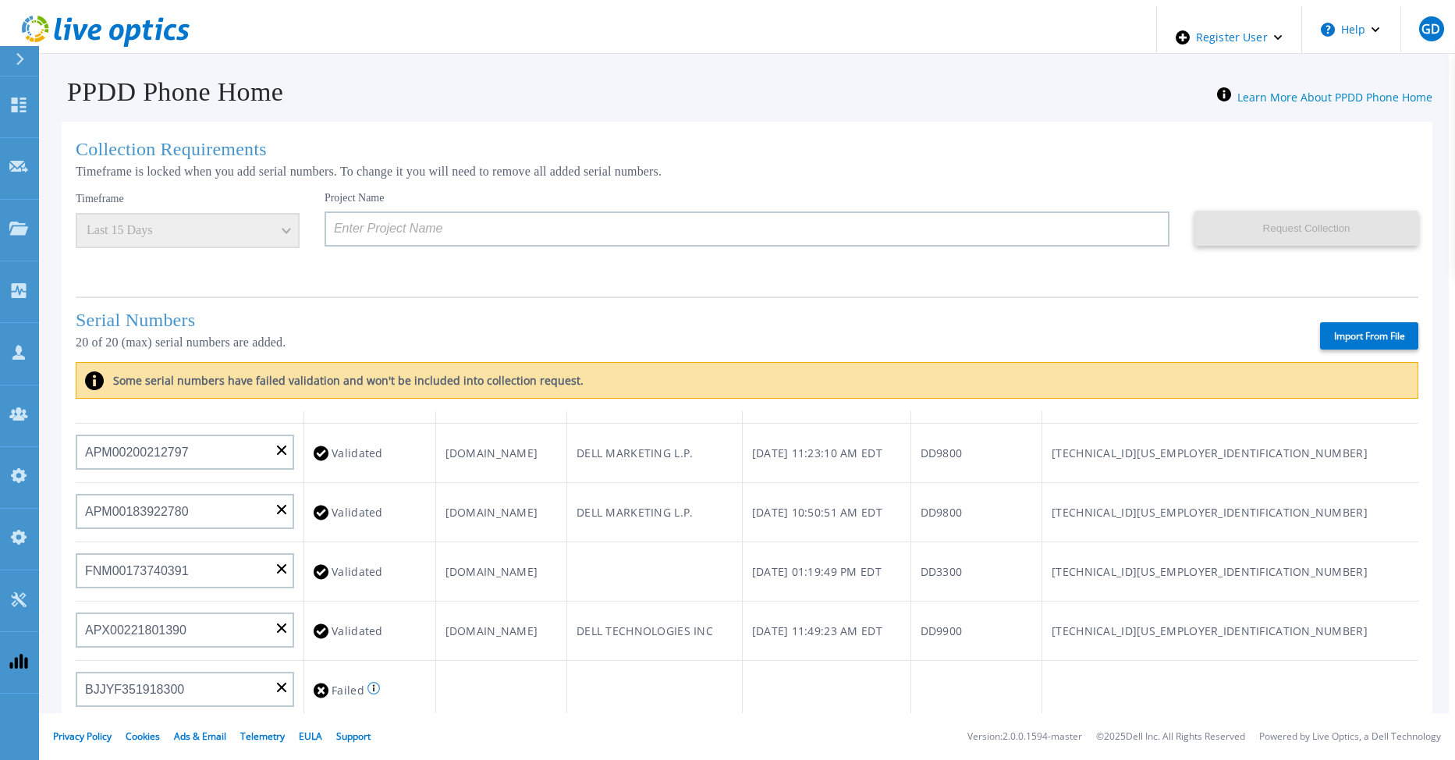
scroll to position [625, 0]
click at [1350, 337] on label "Import From File" at bounding box center [1369, 335] width 98 height 27
click at [0, 0] on input "Import From File" at bounding box center [0, 0] width 0 height 0
type input "APM00203000028"
type input "CRK00232305112"
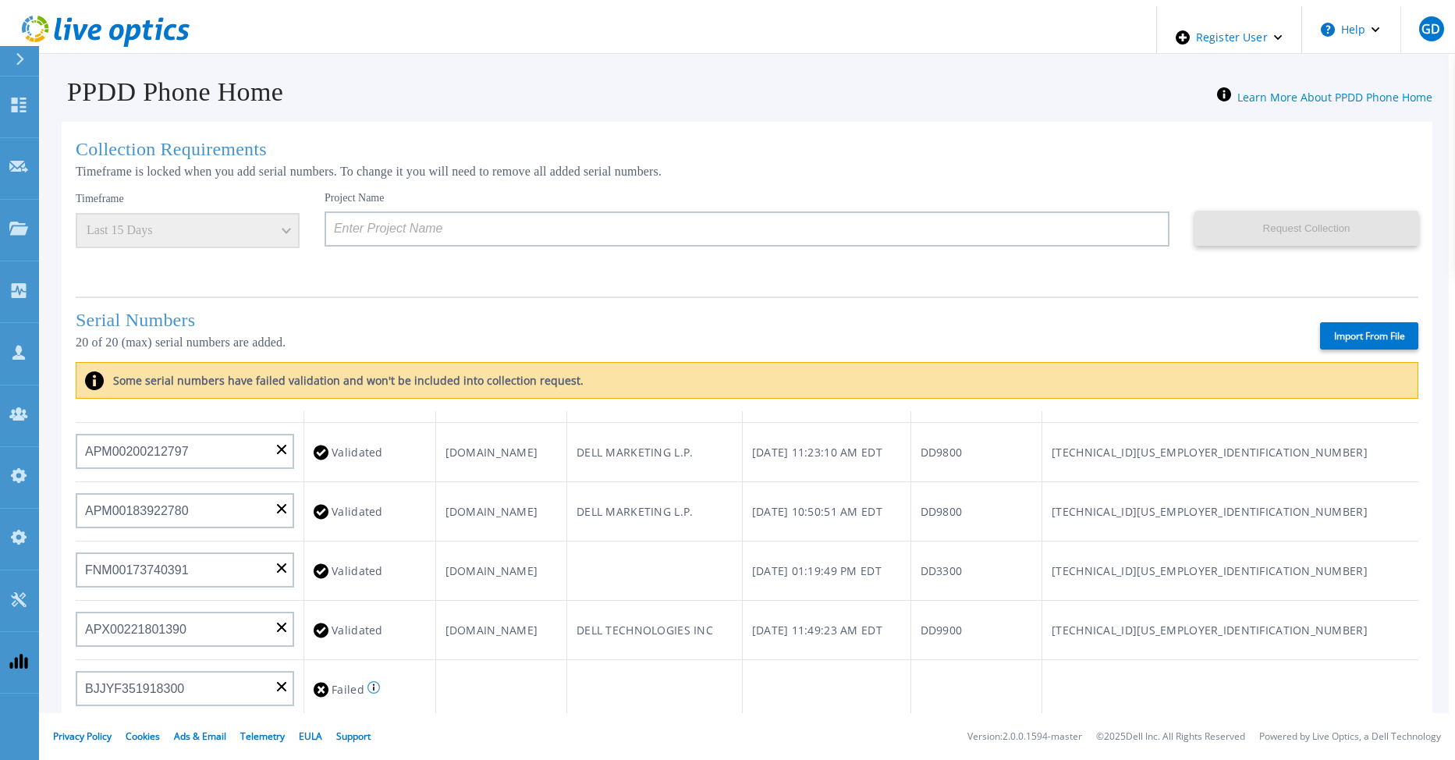
type input "APM00212712895"
type input "APM00213409006"
type input "APM00212721943"
type input "APM00170403976"
type input "APM00211204803"
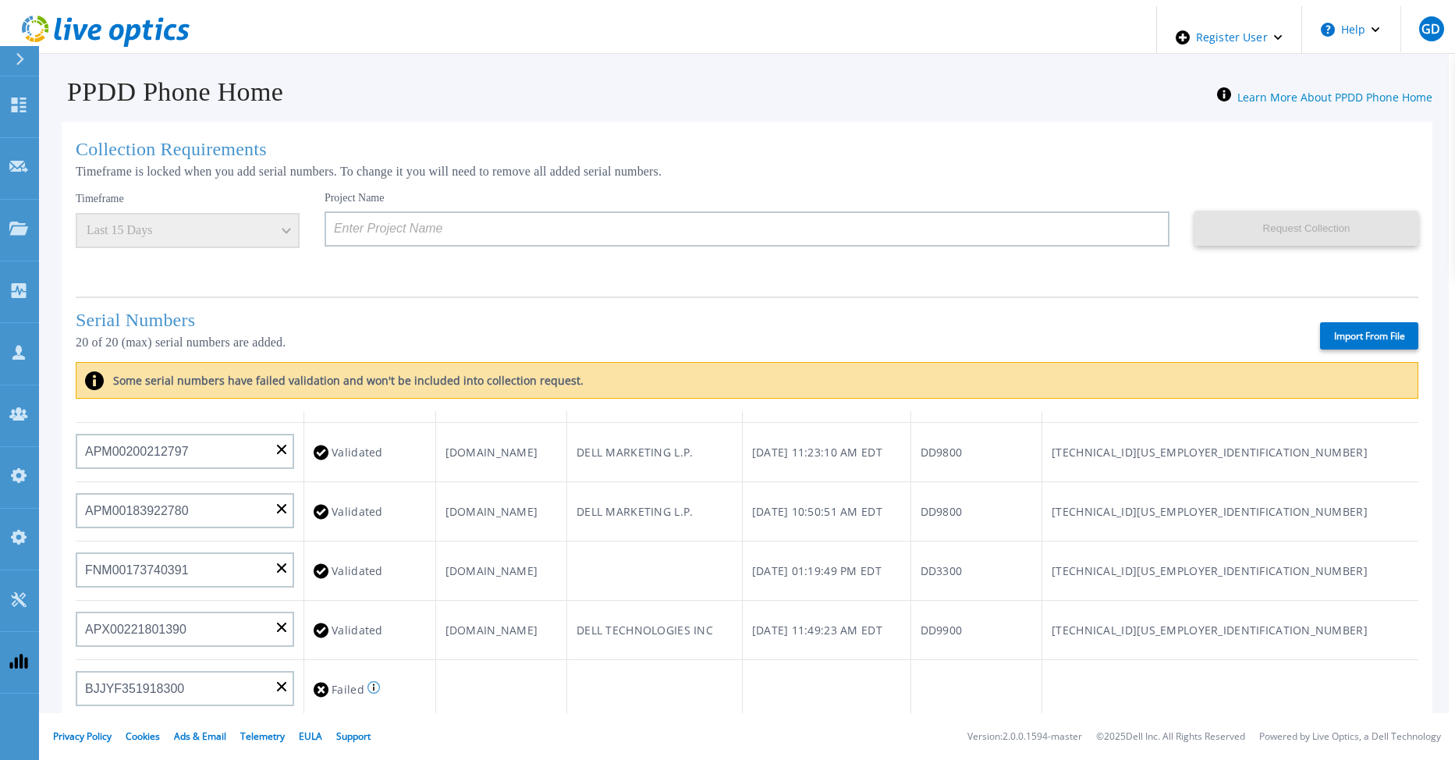
type input "APM00212804713"
type input "APM00223613667"
type input "APM01203203022"
type input "APM00200212797"
type input "APM00183922780"
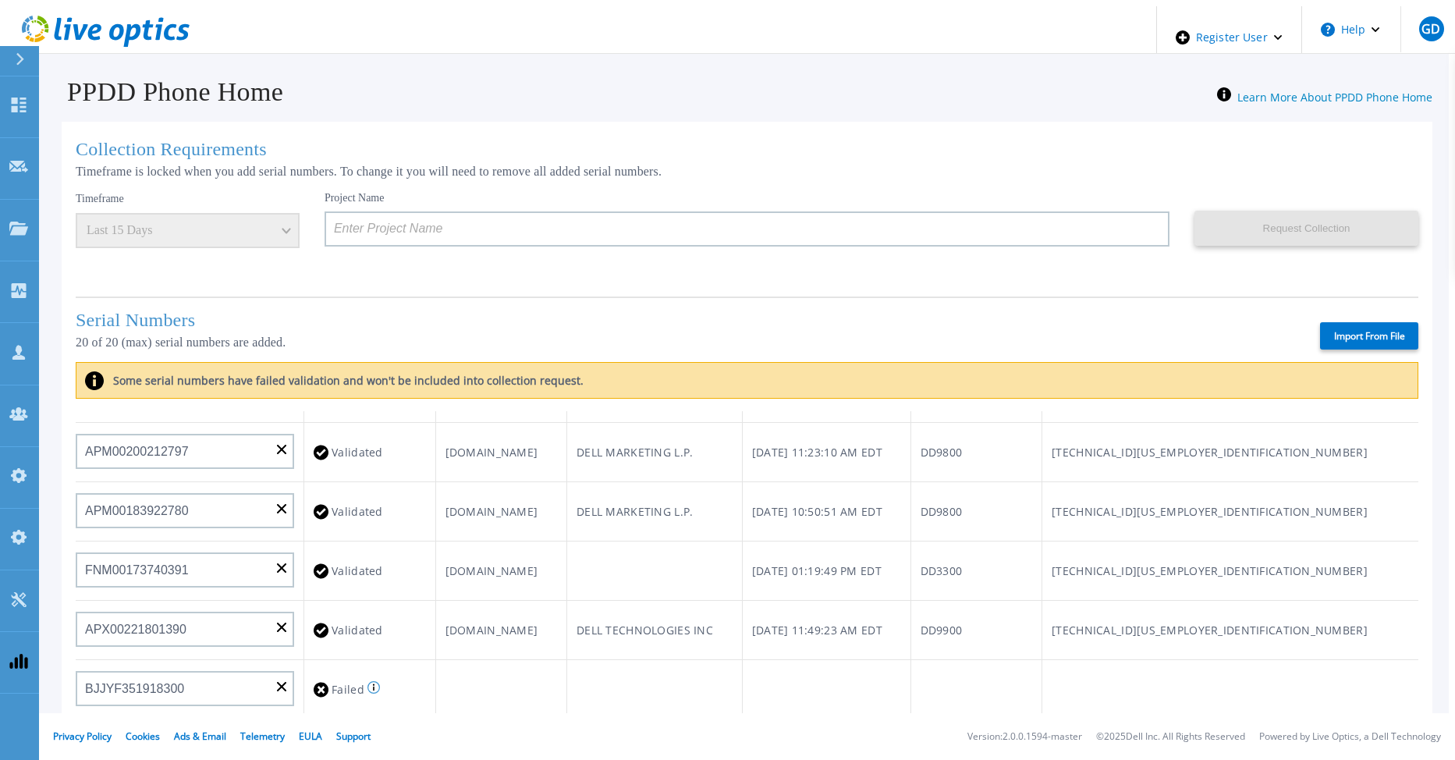
type input "FNM00173740391"
type input "APX00221801390"
type input "BJJYF351918300"
type input "APX00241704861"
type input "APM00201203066"
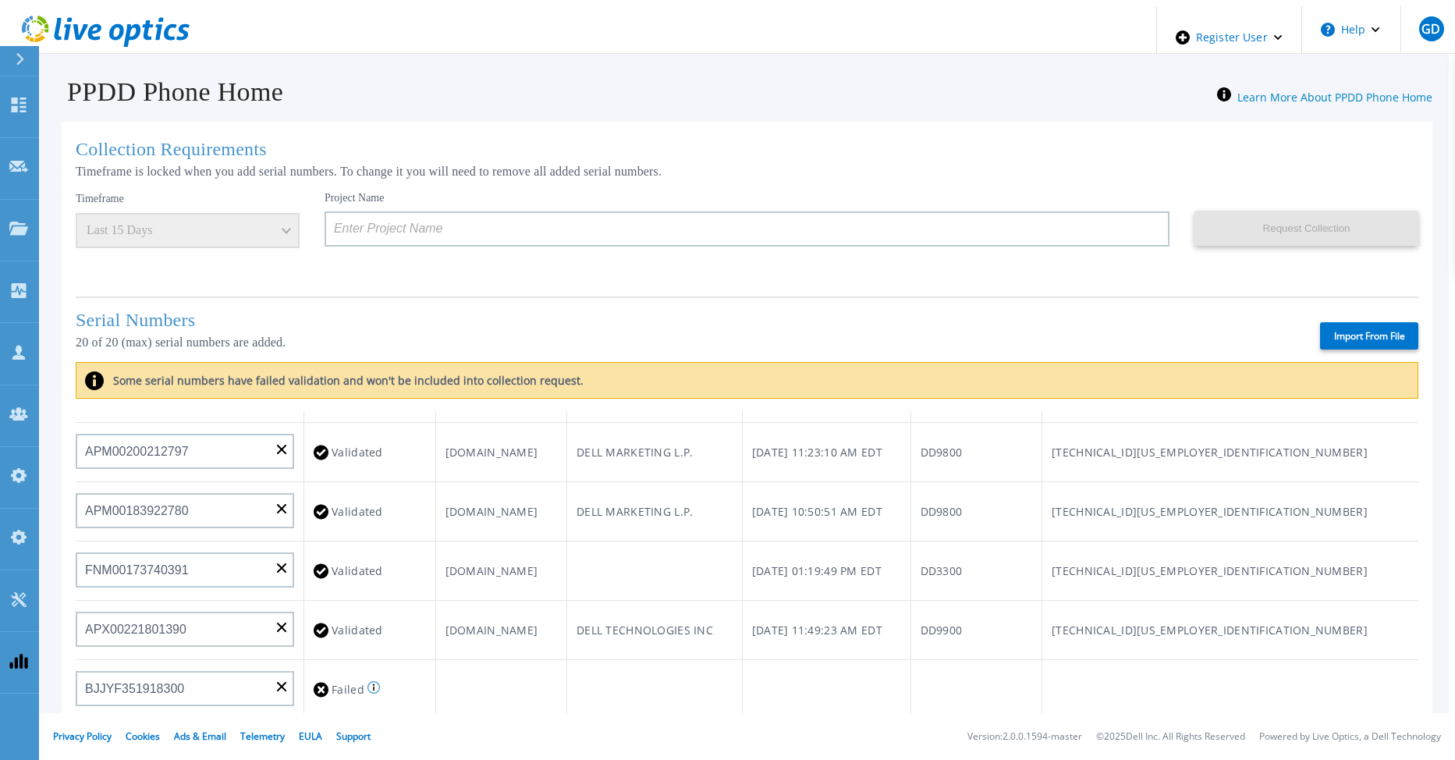
type input "TF3J4180100179"
type input "APM00212712897"
type input "APM00211507774"
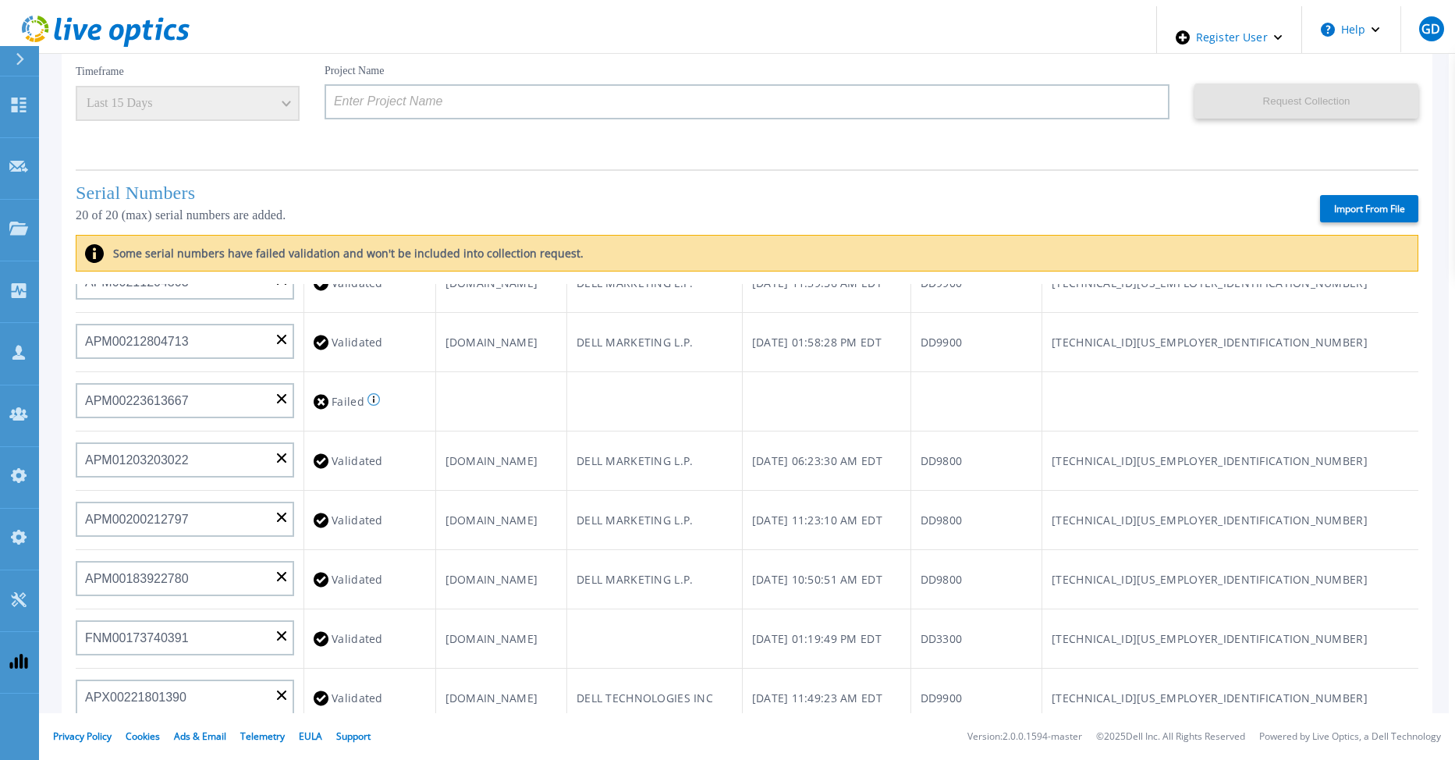
scroll to position [391, 0]
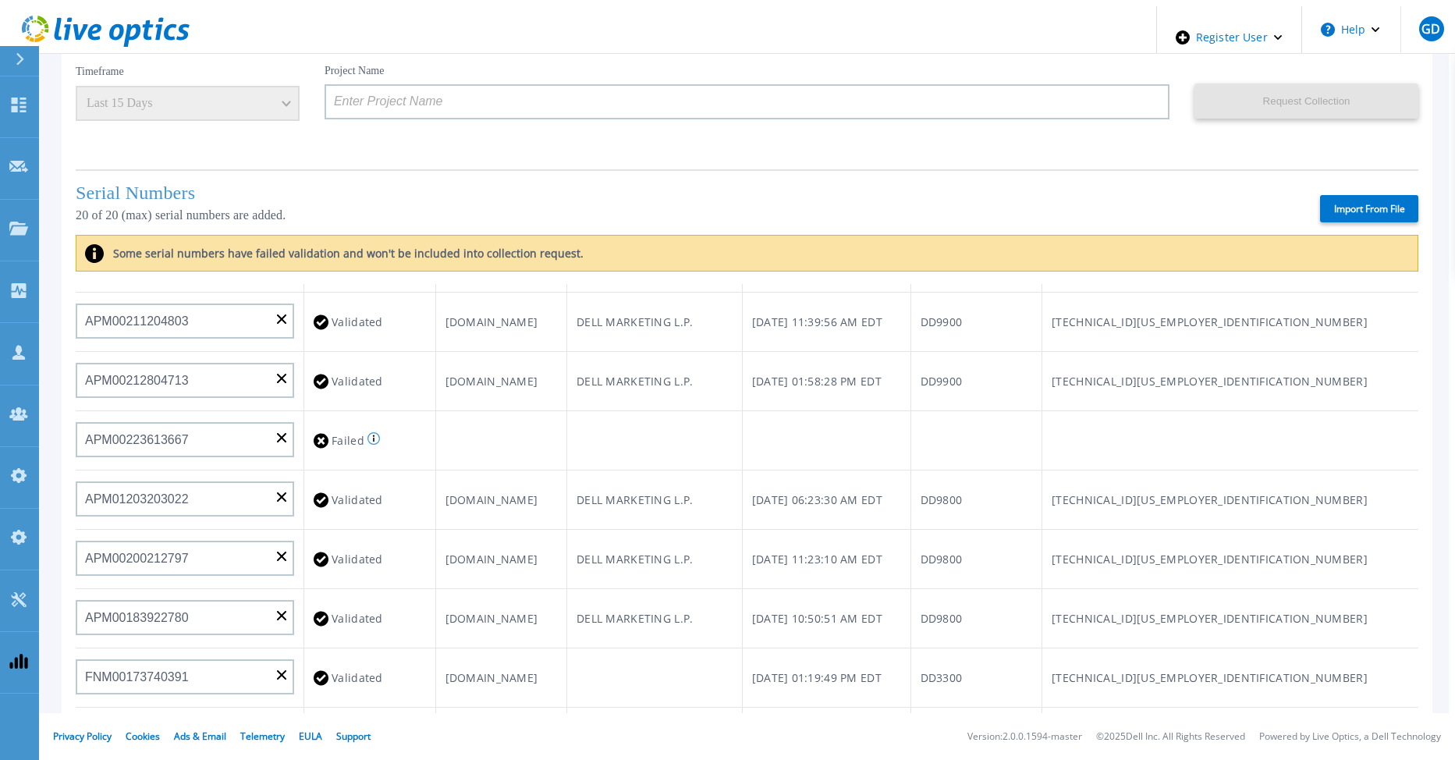
click at [1357, 195] on label "Import From File" at bounding box center [1369, 208] width 98 height 27
click at [0, 0] on input "Import From File" at bounding box center [0, 0] width 0 height 0
type input "APM00203219153"
type input "APM00203315285"
type input "TF3J4180100097"
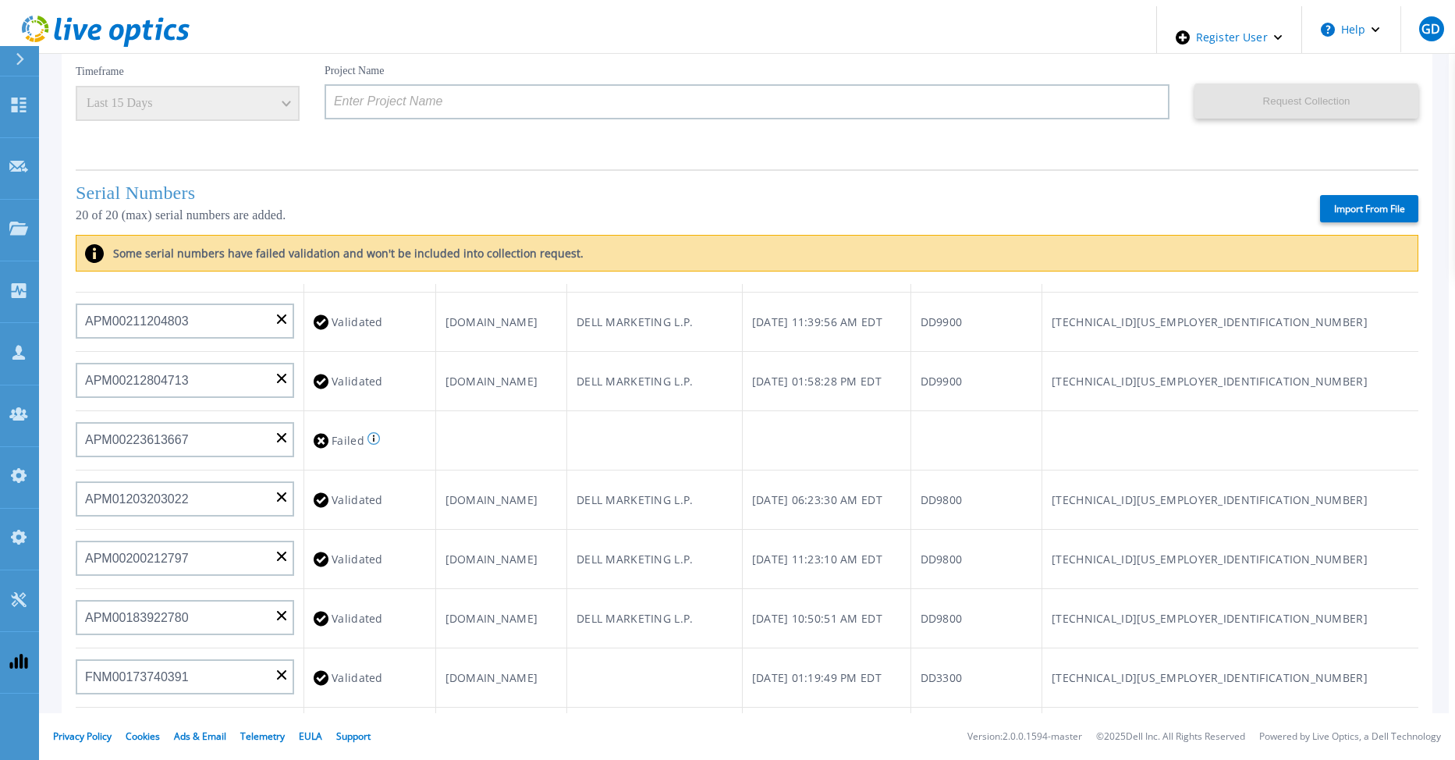
type input "DE700221908482"
type input "DE404211748719"
type input "APM00212501209"
type input "APM00182206449"
type input "APM00170431239"
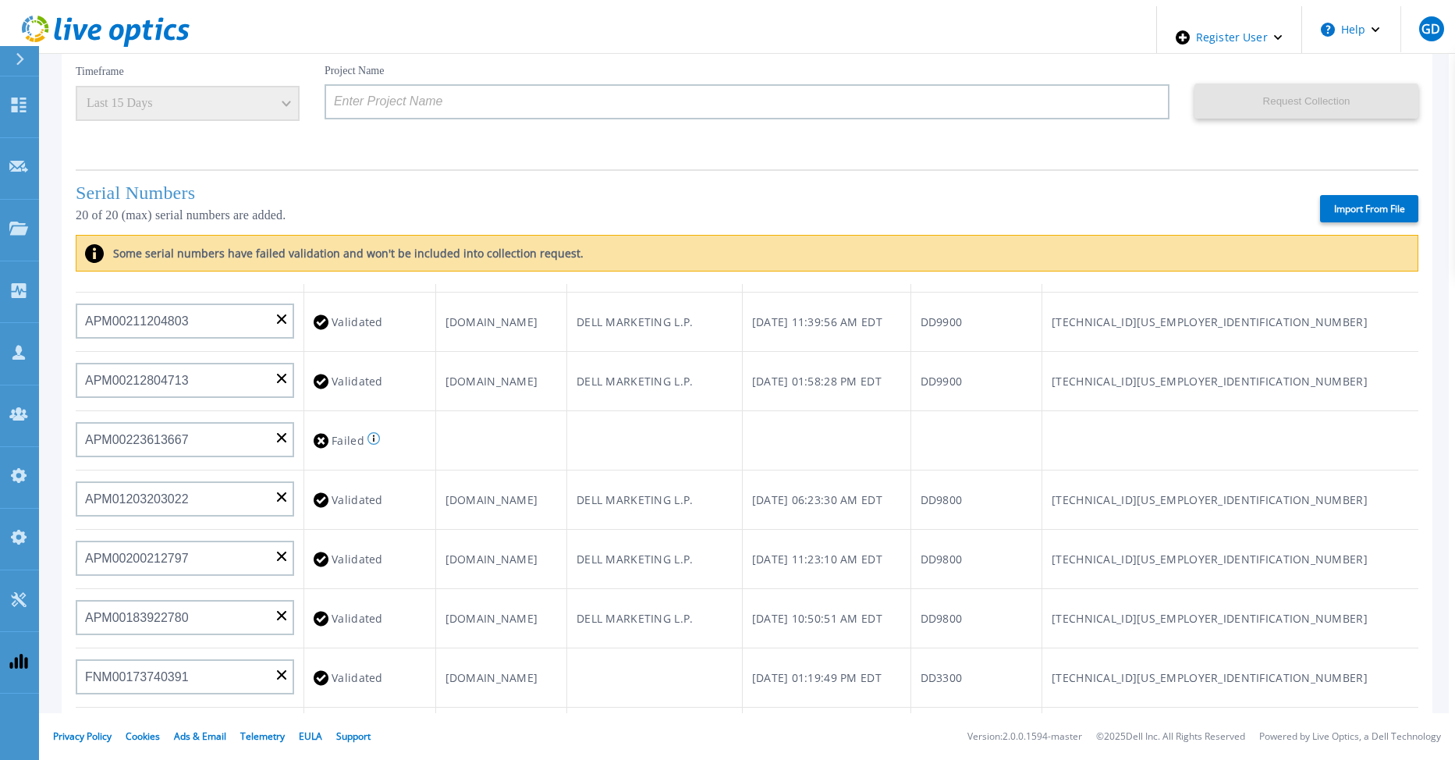
type input "APM00212308018"
type input "APM00212804709"
type input "APM00202011675"
type input "APX00230405530"
type input "CKM00183601082"
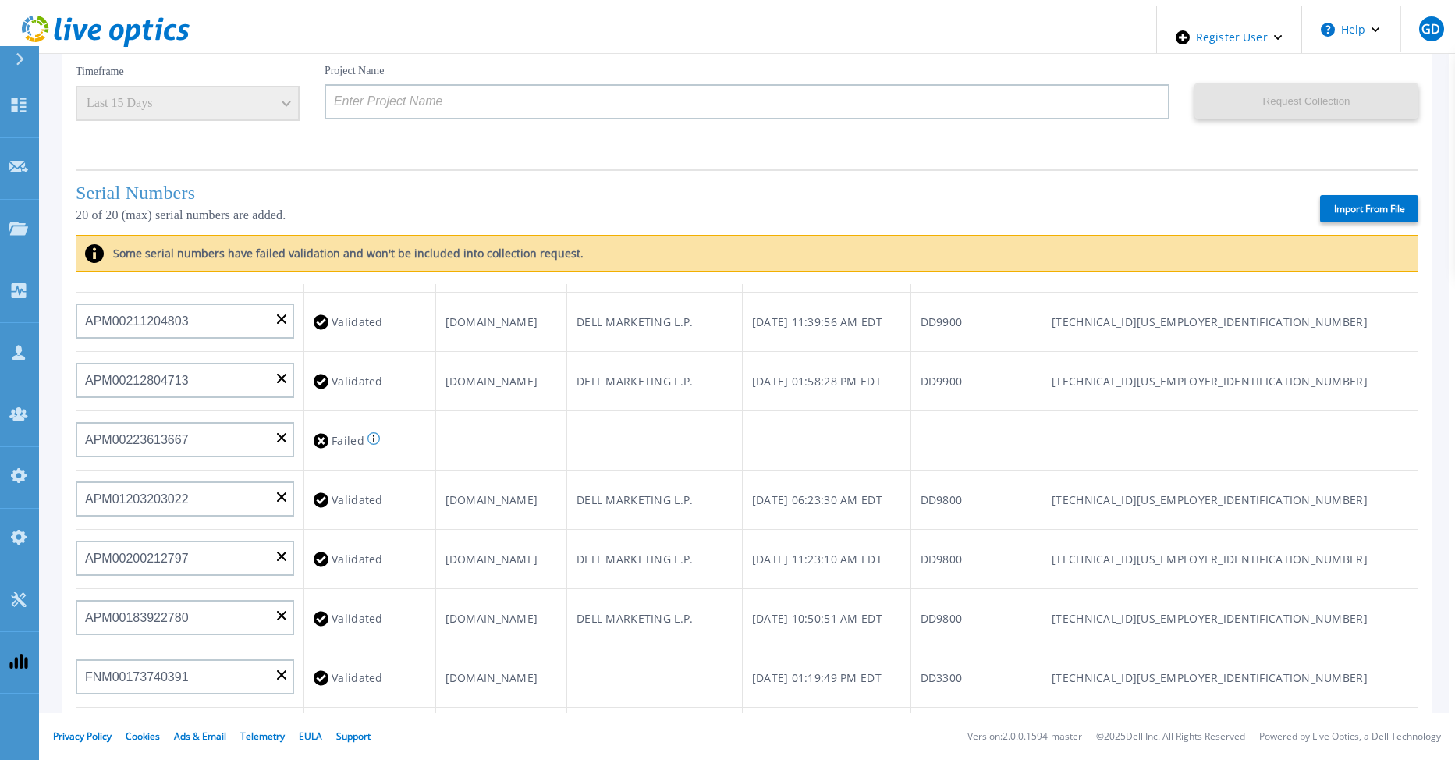
type input "FLA00152800104"
type input "APM00212722051"
type input "APM01155207023"
type input "APM00212307991"
type input "TF3J3180100047"
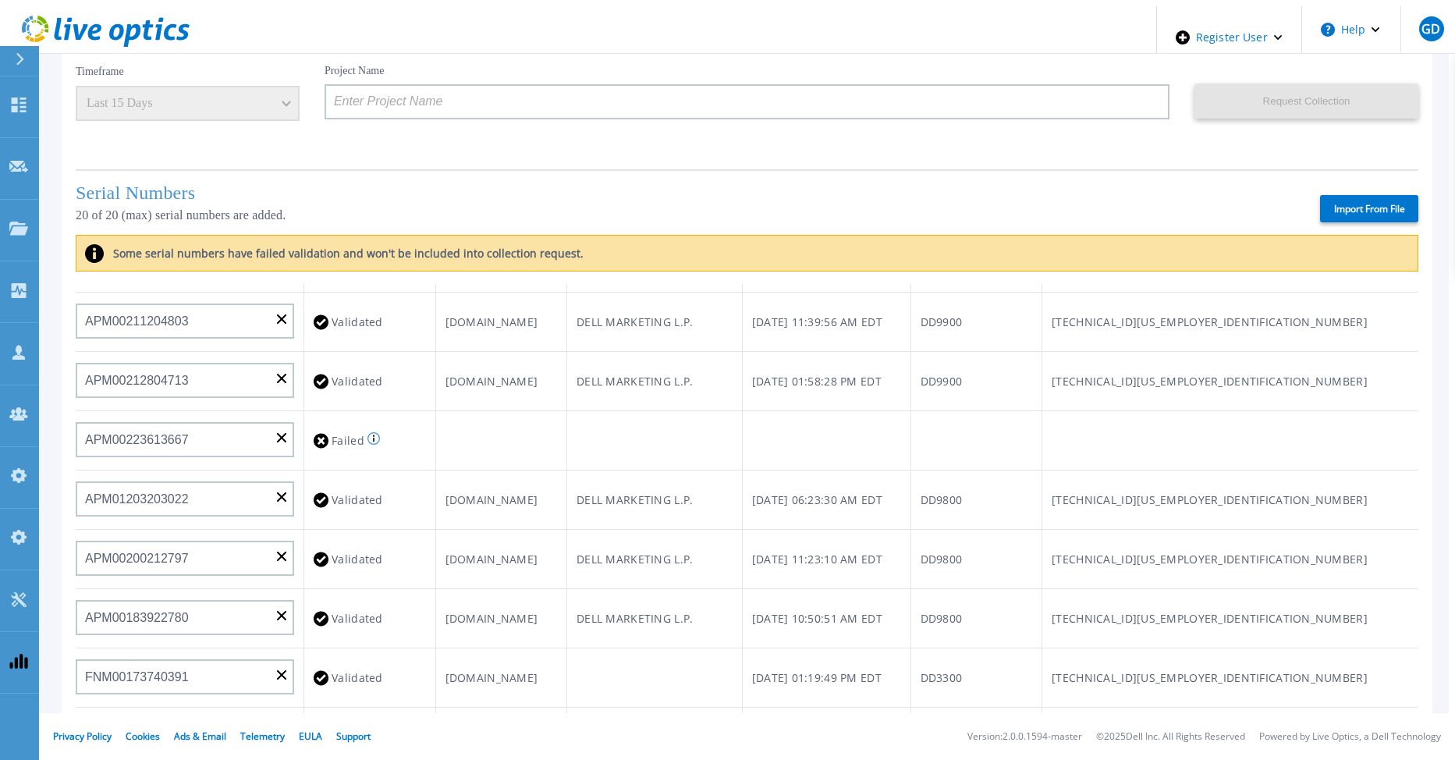
type input "APX00221800534"
type input "APX00231205151"
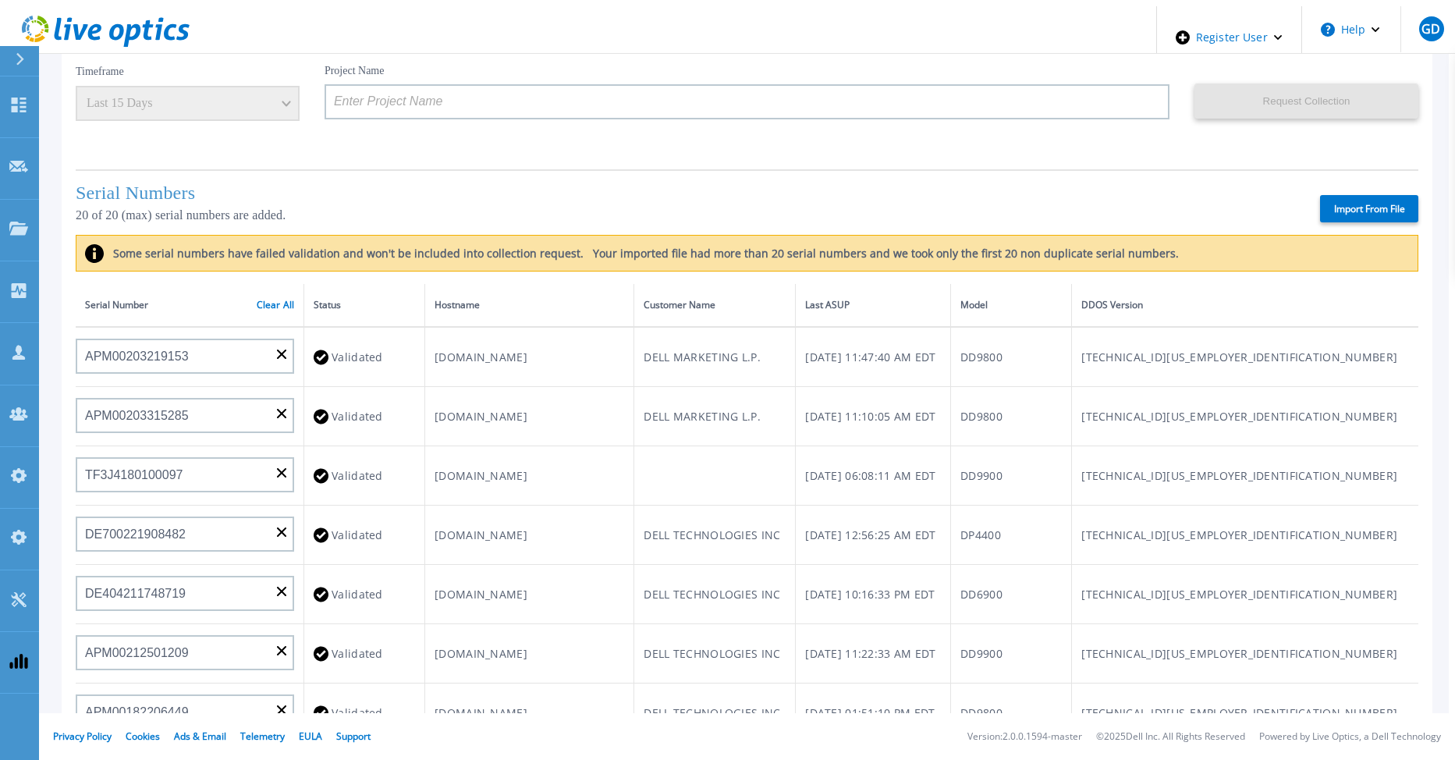
scroll to position [52, 0]
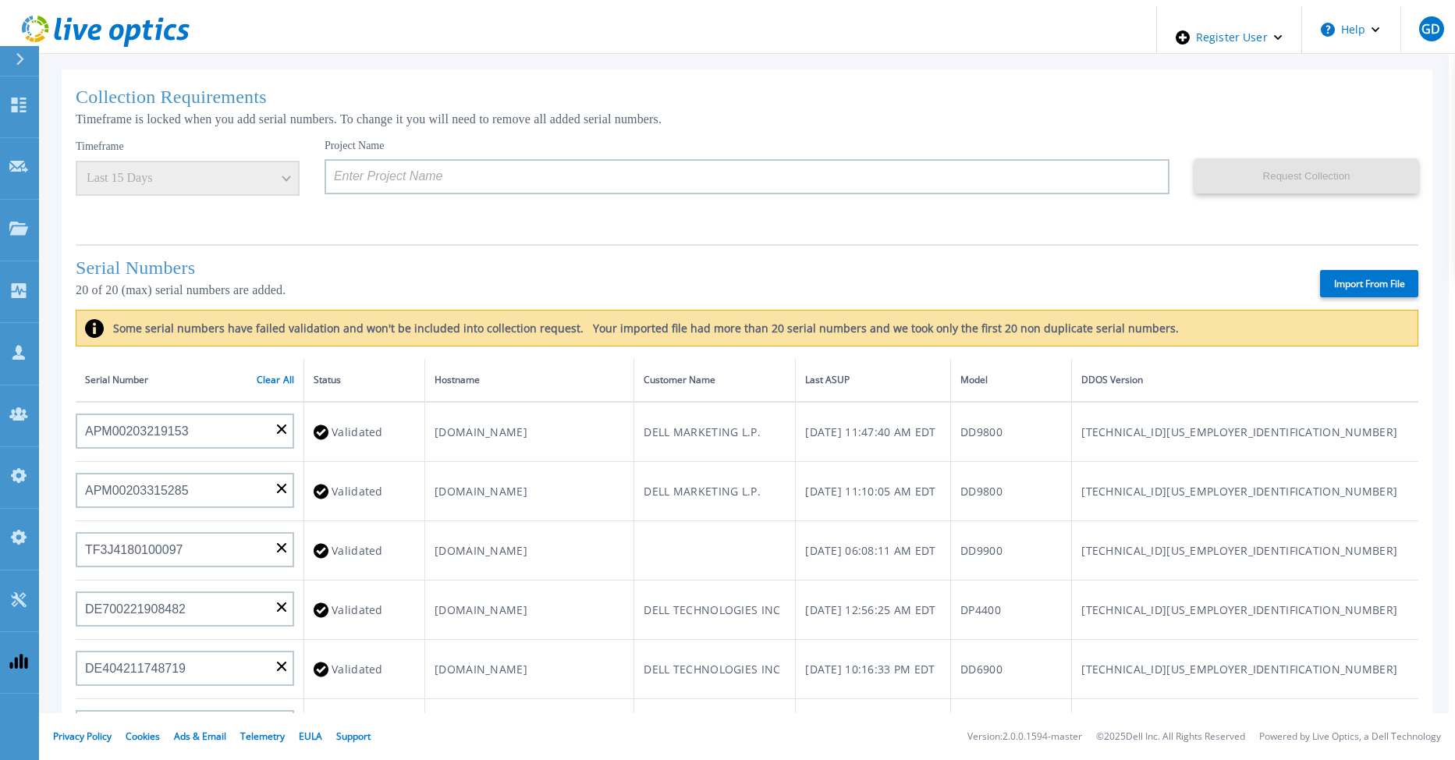
click at [1343, 274] on label "Import From File" at bounding box center [1369, 283] width 98 height 27
click at [0, 0] on input "Import From File" at bounding box center [0, 0] width 0 height 0
type input "AUDVFBNW5NDDSY"
type input "APX00230307919"
type input "AUDVXVCEX7DDSY"
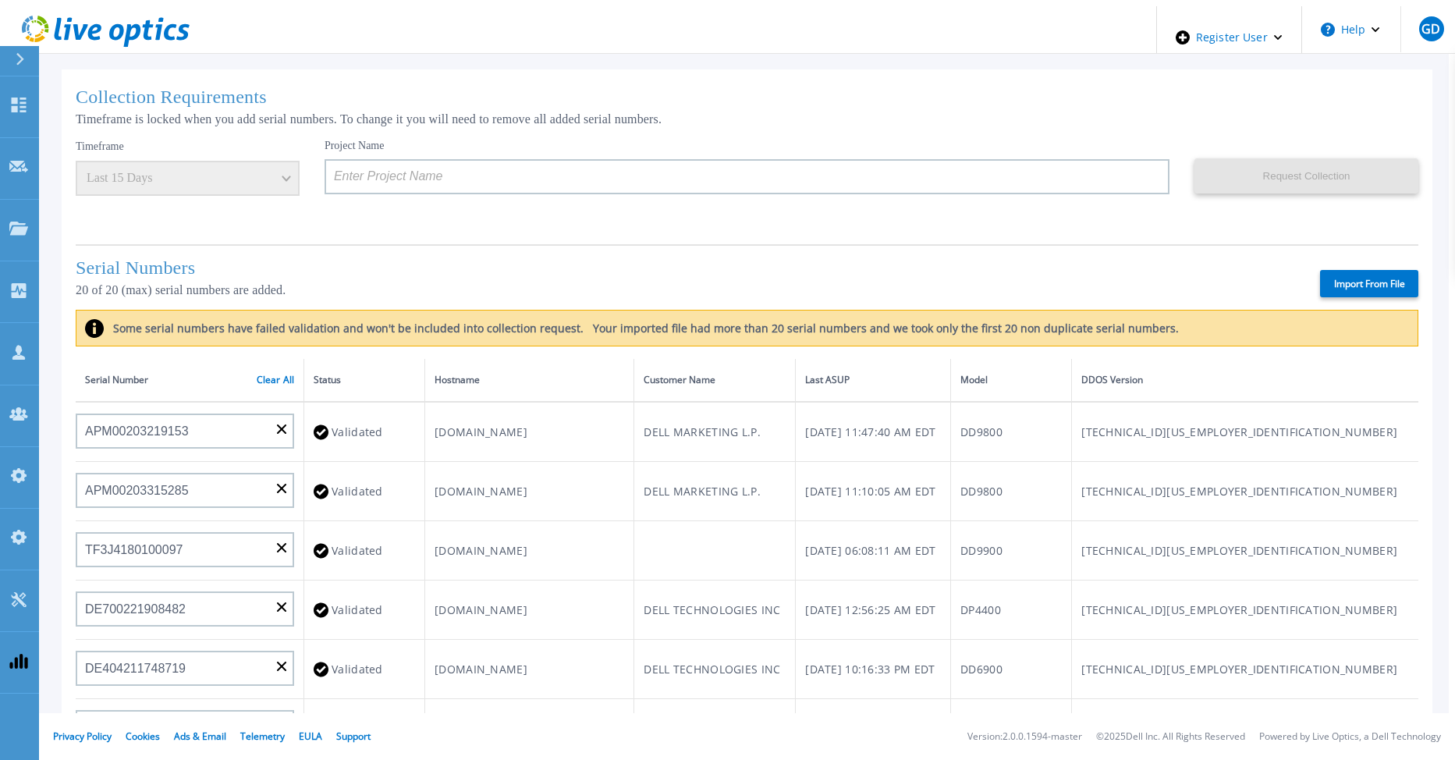
type input "APM00184831991"
type input "CKM00181900520"
type input "APM00203007560"
type input "APM00202614668"
type input "APM00212613652"
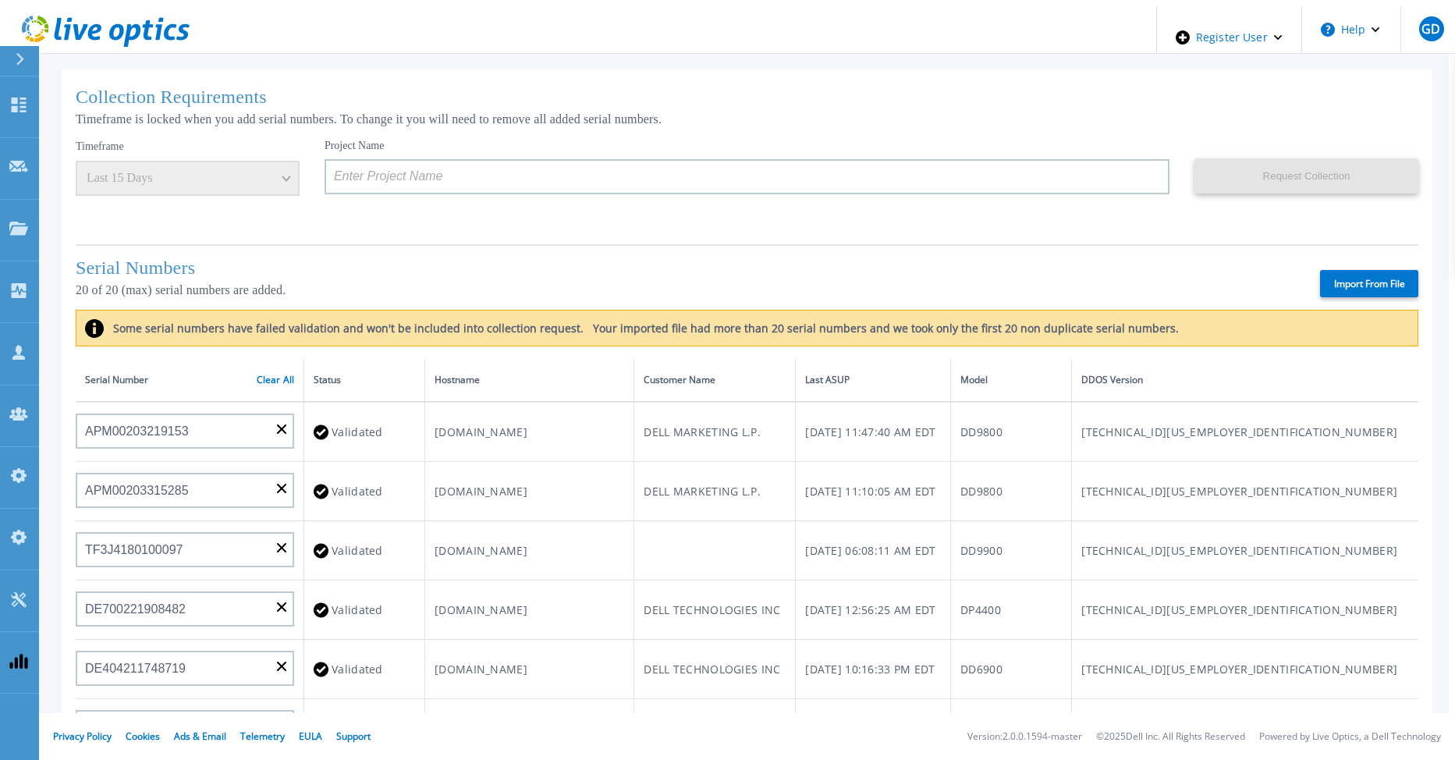
type input "APX00232503743"
type input "CKM00202301759"
type input "APM00212702822"
type input "CKM00181001809"
type input "APM00160405864"
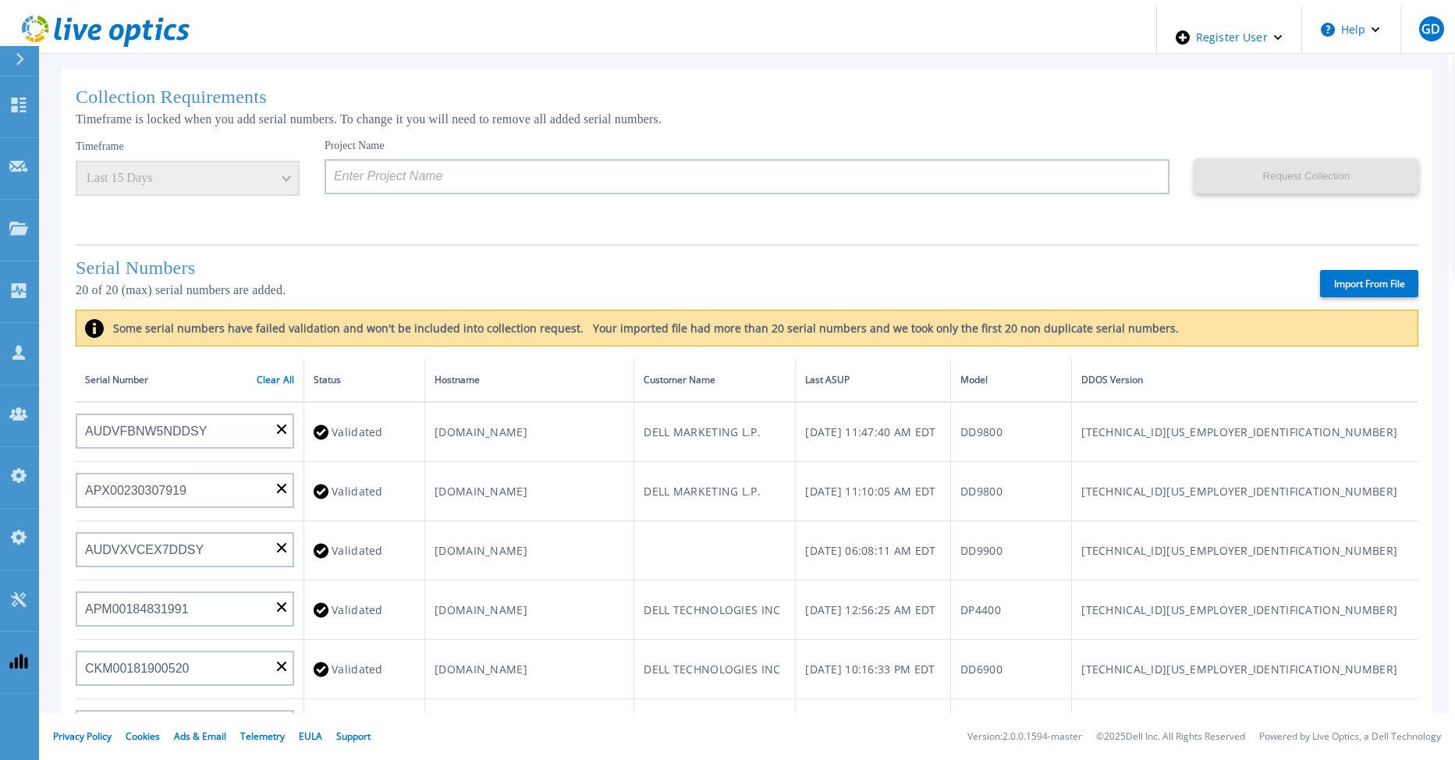
type input "CRK00235104956"
type input "APM00202011675"
type input "CKM00184602620"
type input "DE500212802673"
type input "APM00202912715"
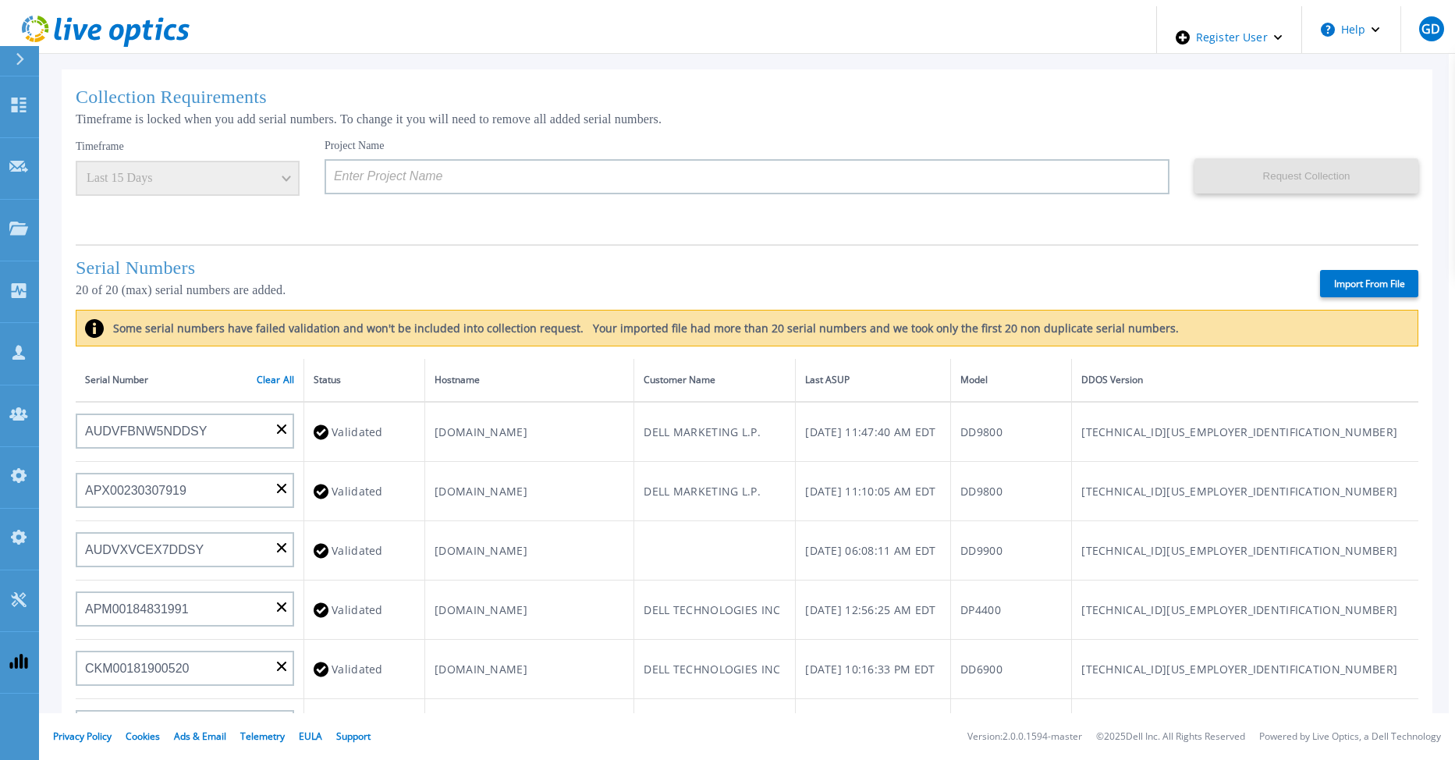
type input "APM00211700095"
type input "APX00232503747"
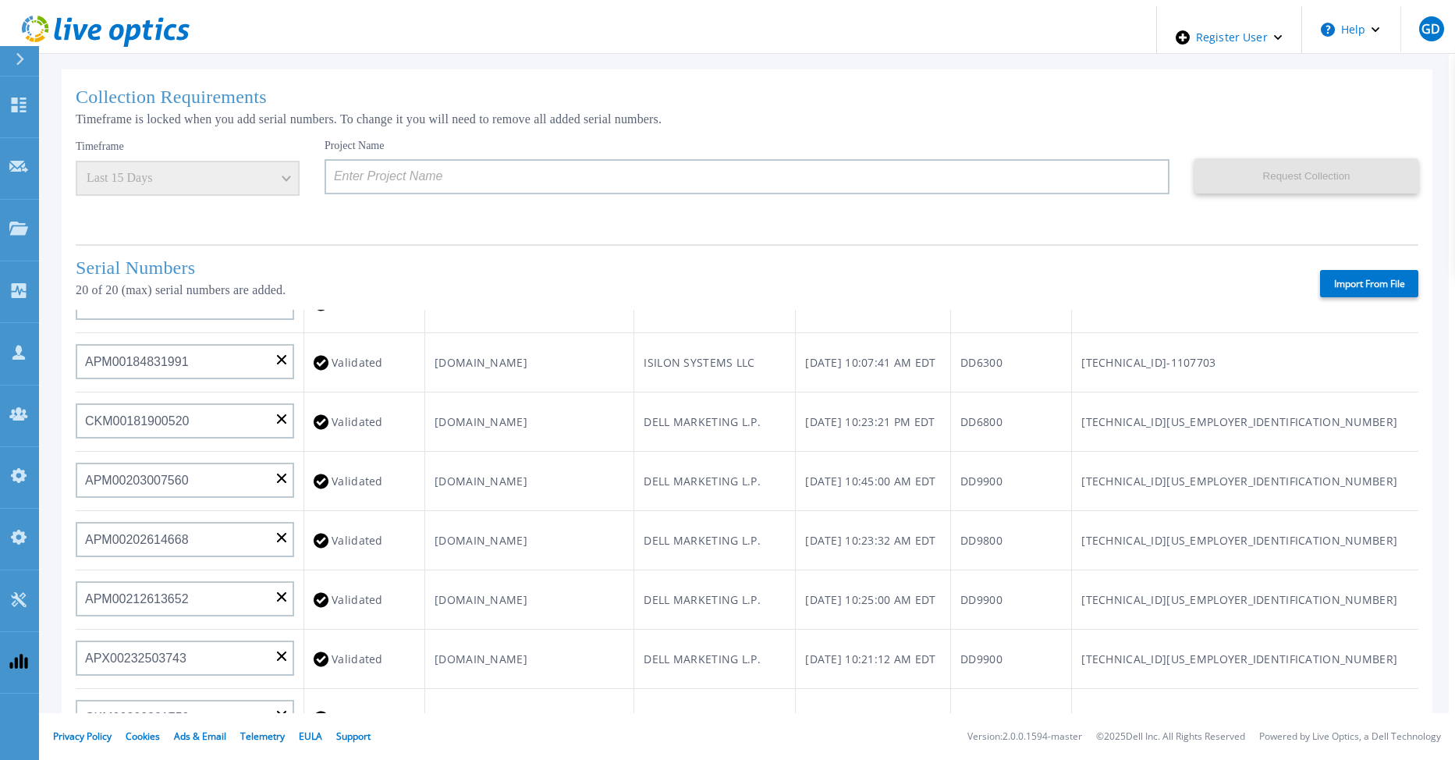
scroll to position [0, 0]
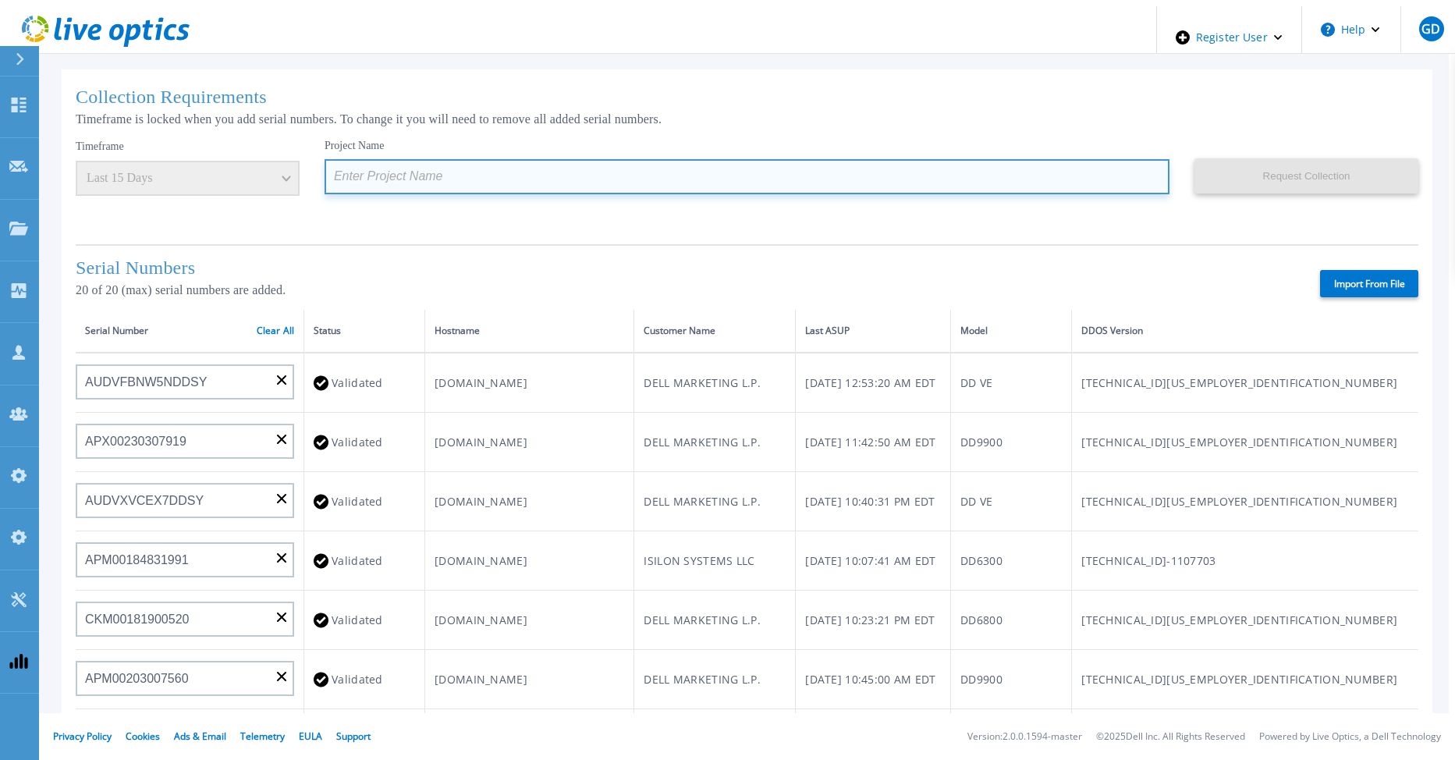
click at [335, 175] on input at bounding box center [746, 176] width 845 height 35
paste input "PPDD_20_1y_Sept3_gfd_DEV"
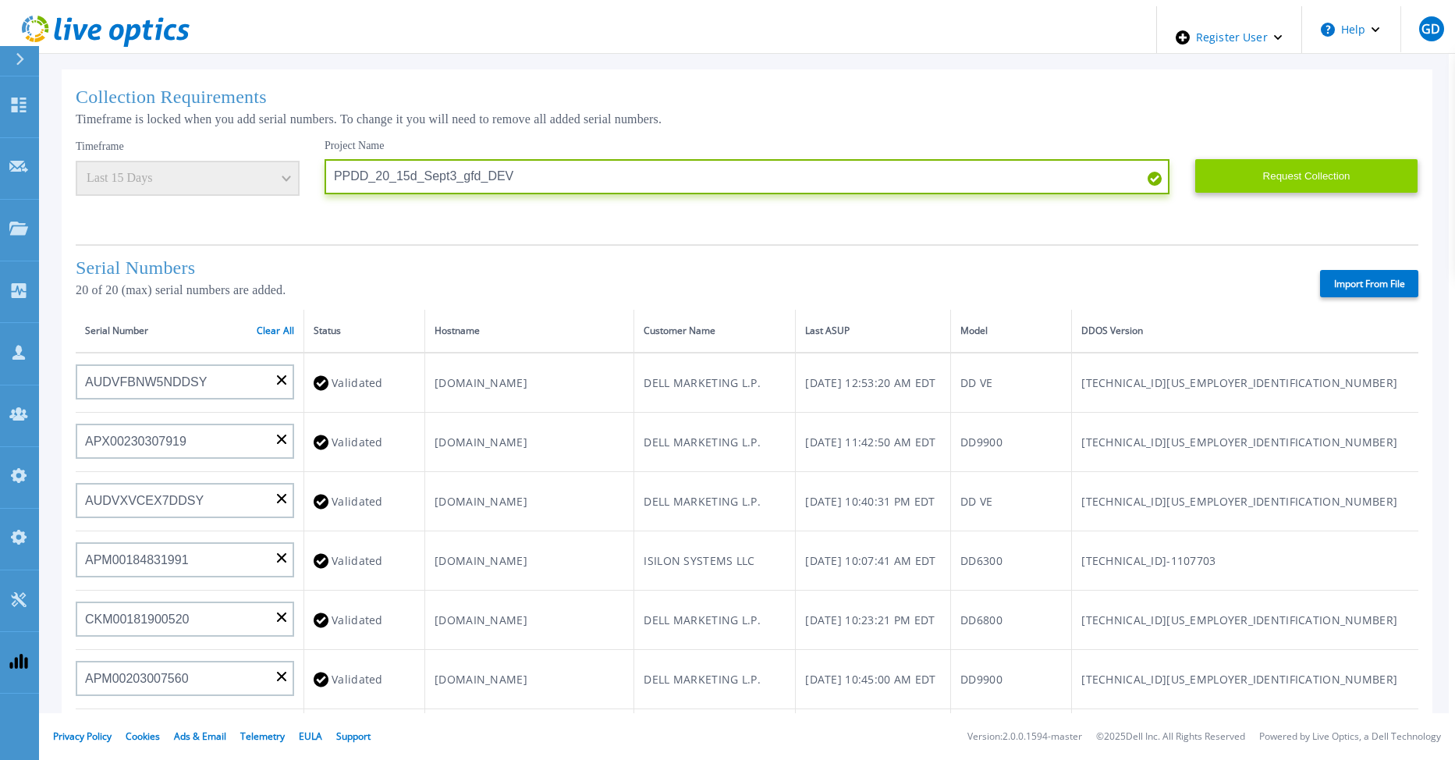
type input "PPDD_20_15d_Sept3_gfd_DEV"
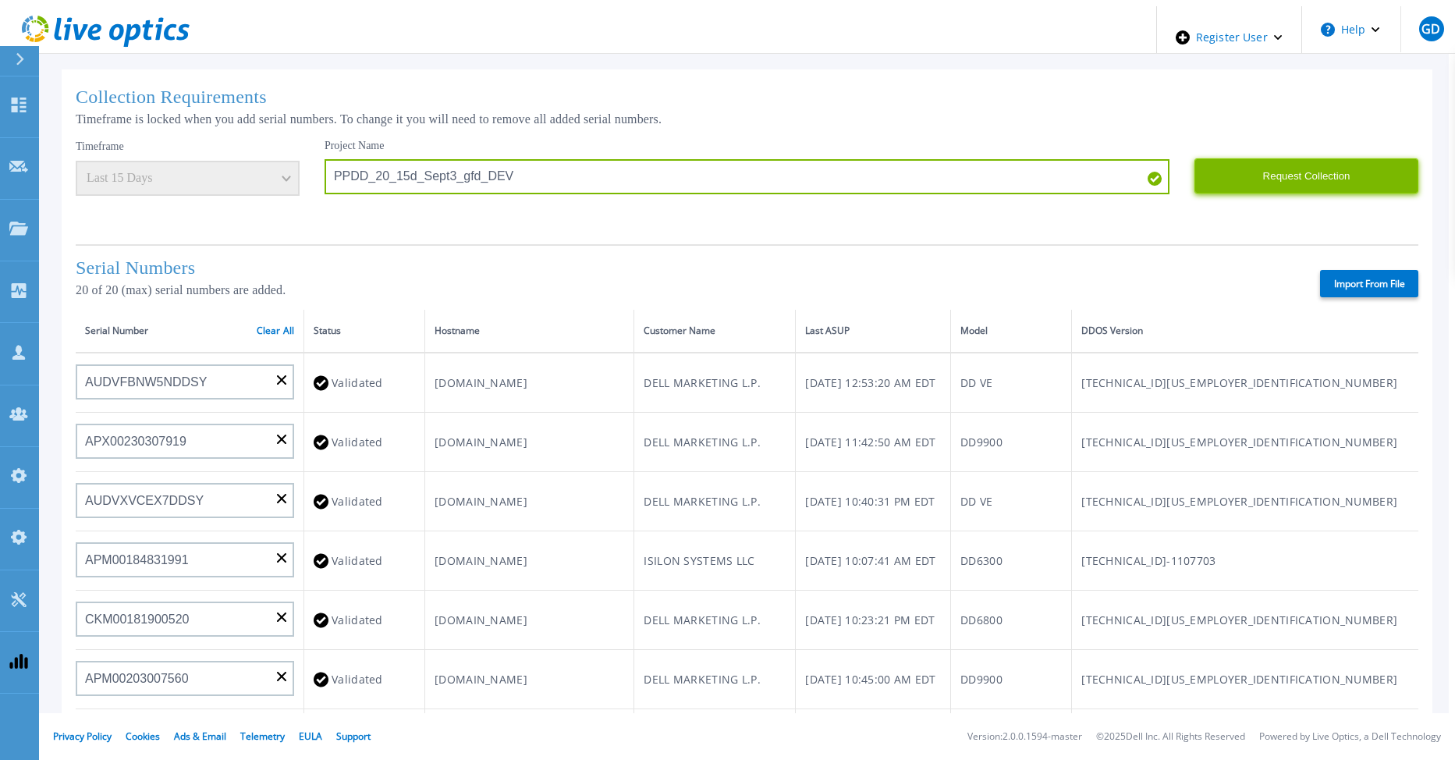
click at [1267, 179] on button "Request Collection" at bounding box center [1306, 175] width 224 height 35
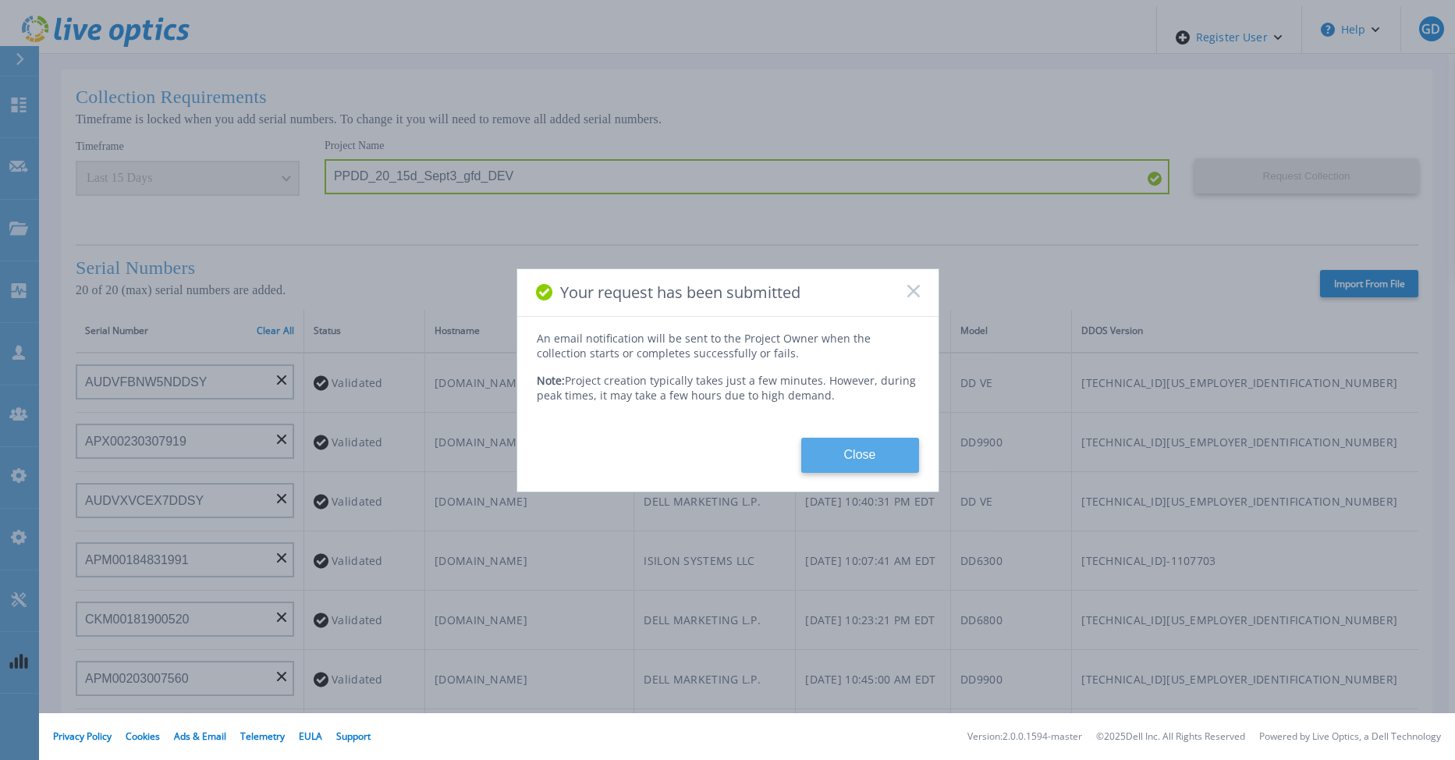
click at [812, 466] on button "Close" at bounding box center [860, 455] width 118 height 35
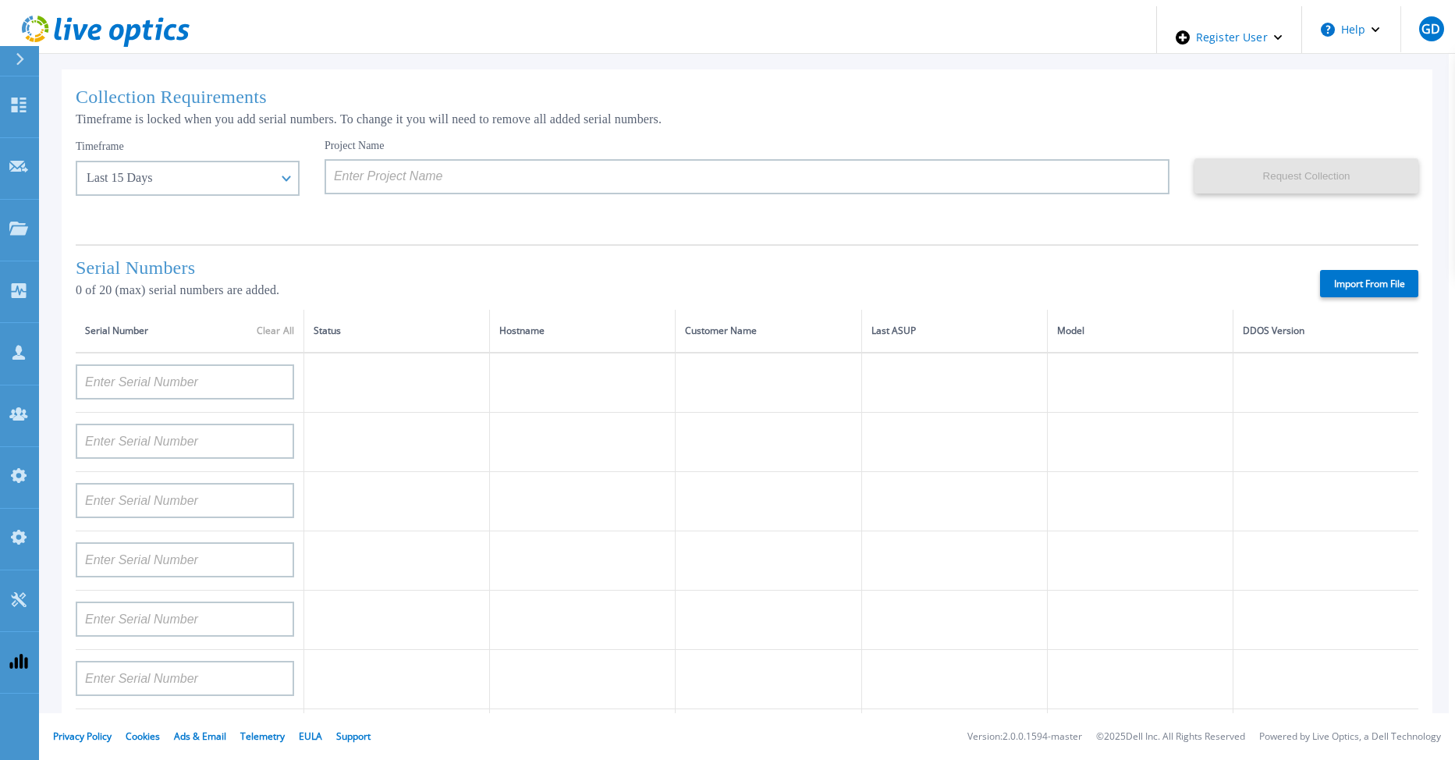
click at [1367, 280] on label "Import From File" at bounding box center [1369, 283] width 98 height 27
click at [0, 0] on input "Import From File" at bounding box center [0, 0] width 0 height 0
type input "APM00203219153"
type input "APM00203315285"
type input "TF3J4180100097"
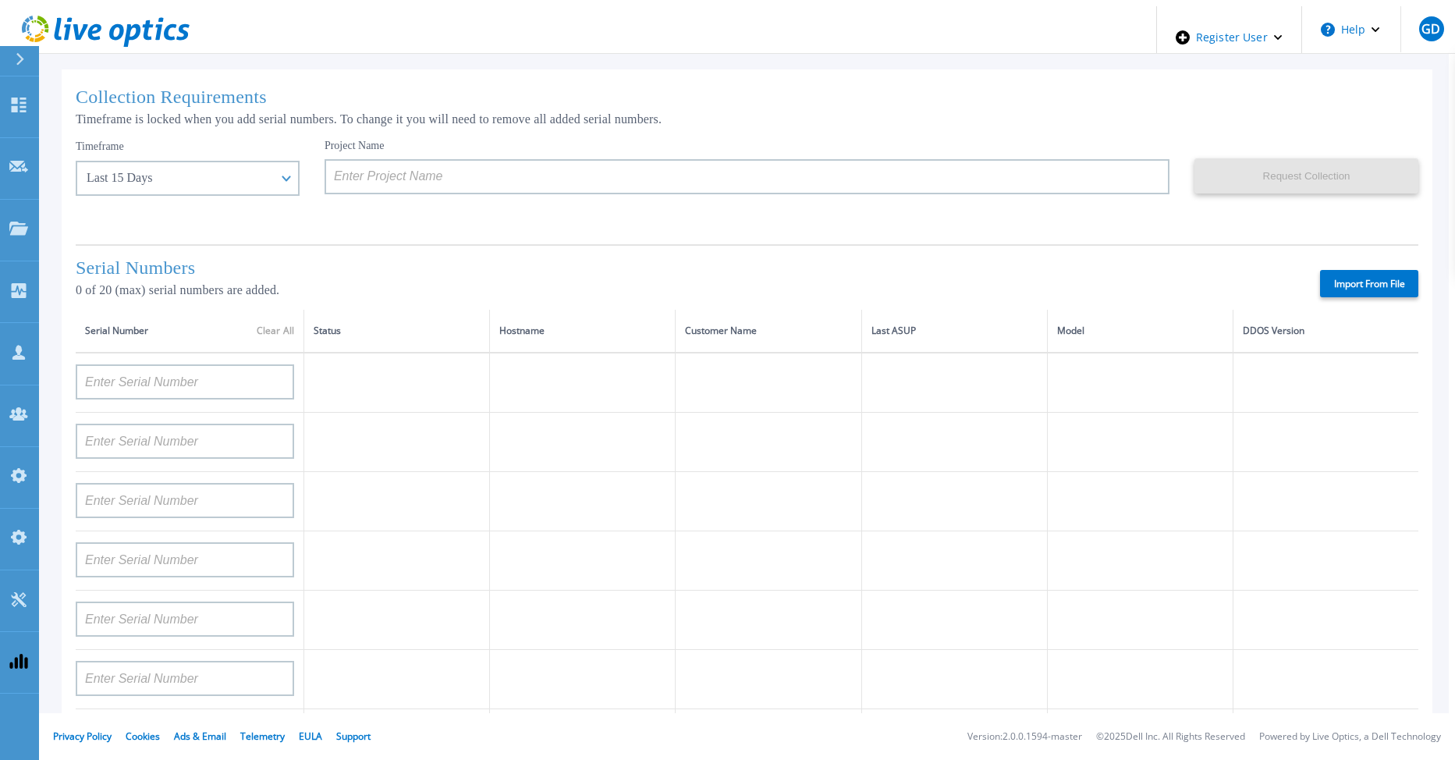
type input "DE700221908482"
type input "DE404211748719"
type input "APM00212501209"
type input "APM00182206449"
type input "APM00170431239"
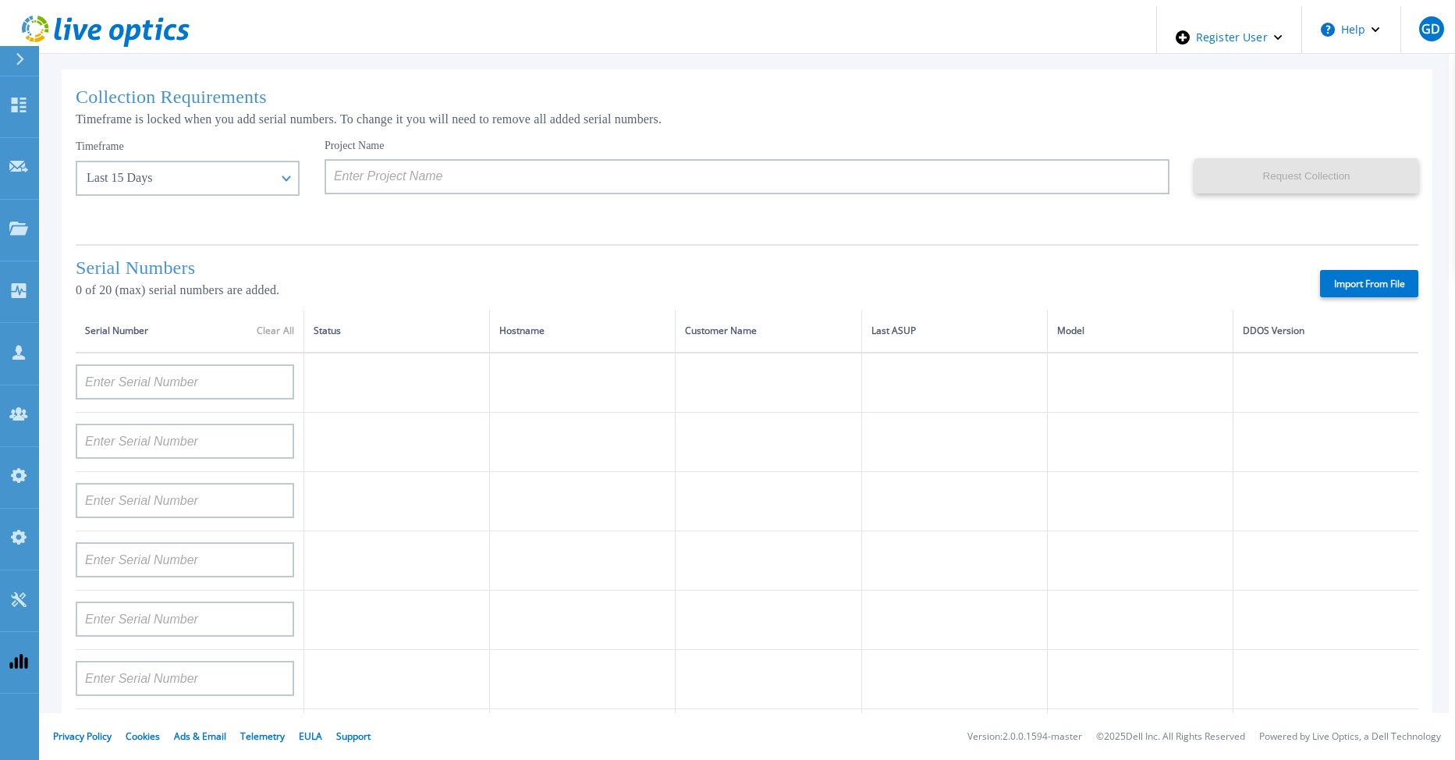
type input "APM00212308018"
type input "APM00212804709"
type input "APM00202011675"
type input "APX00230405530"
type input "CKM00183601082"
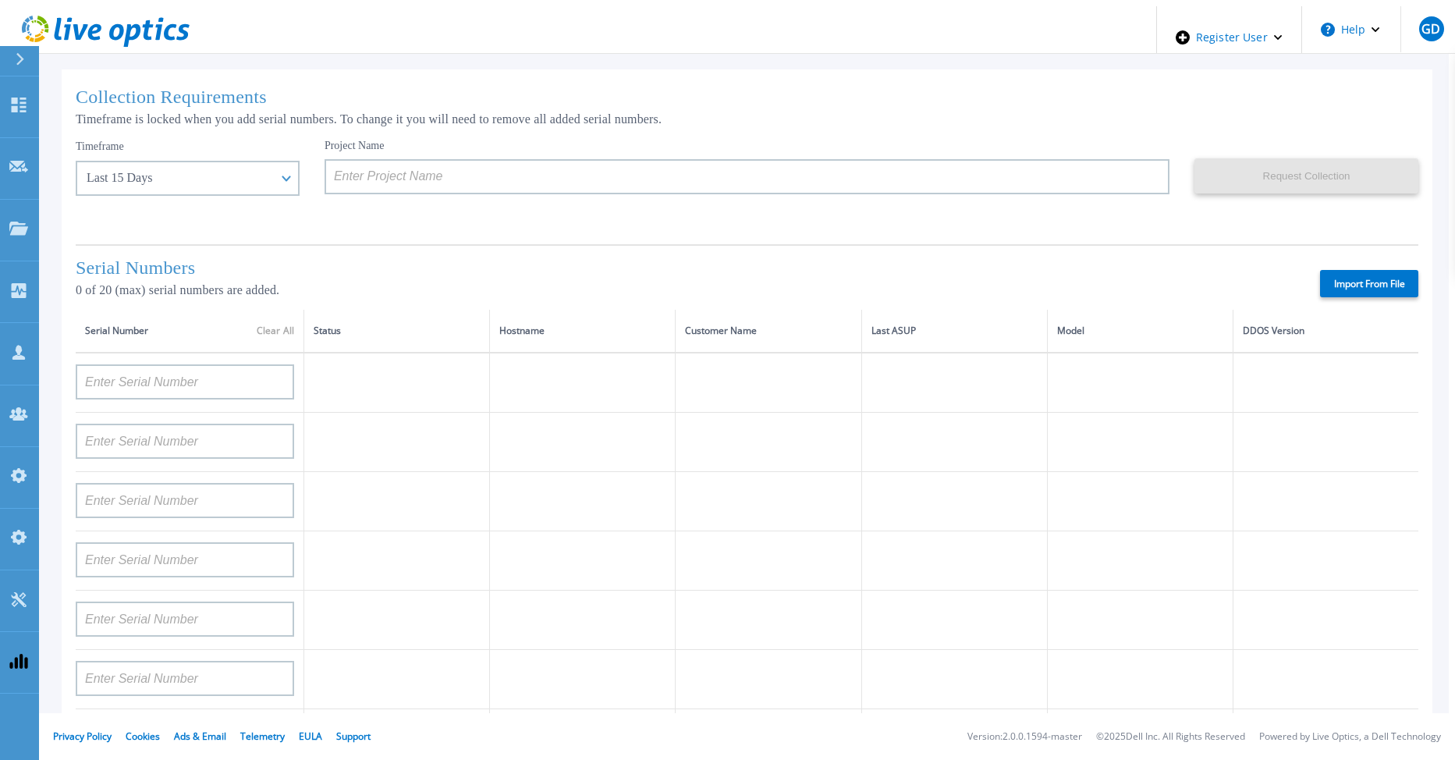
type input "FLA00152800104"
type input "APM00212722051"
type input "APM01155207023"
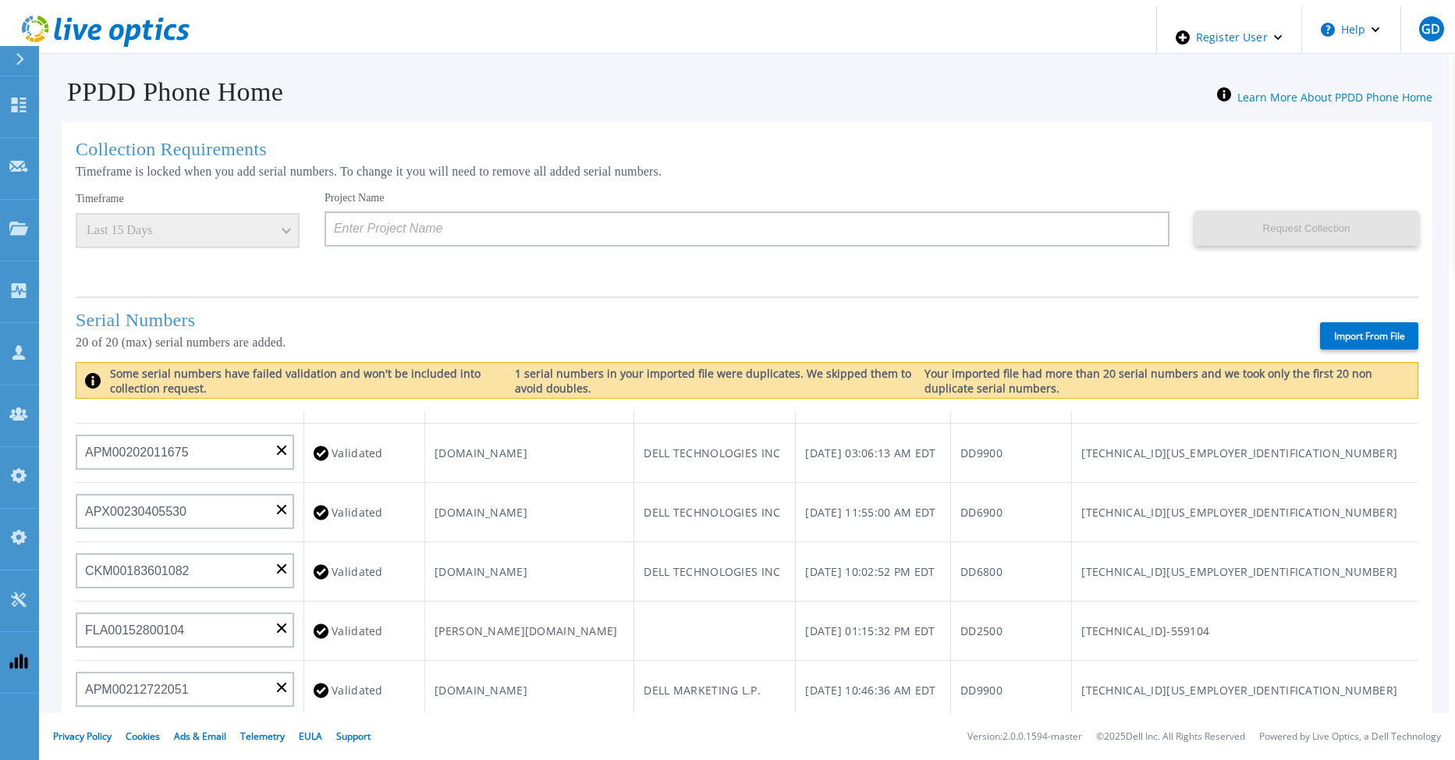
scroll to position [625, 0]
click at [1345, 329] on label "Import From File" at bounding box center [1369, 335] width 98 height 27
click at [0, 0] on input "Import From File" at bounding box center [0, 0] width 0 height 0
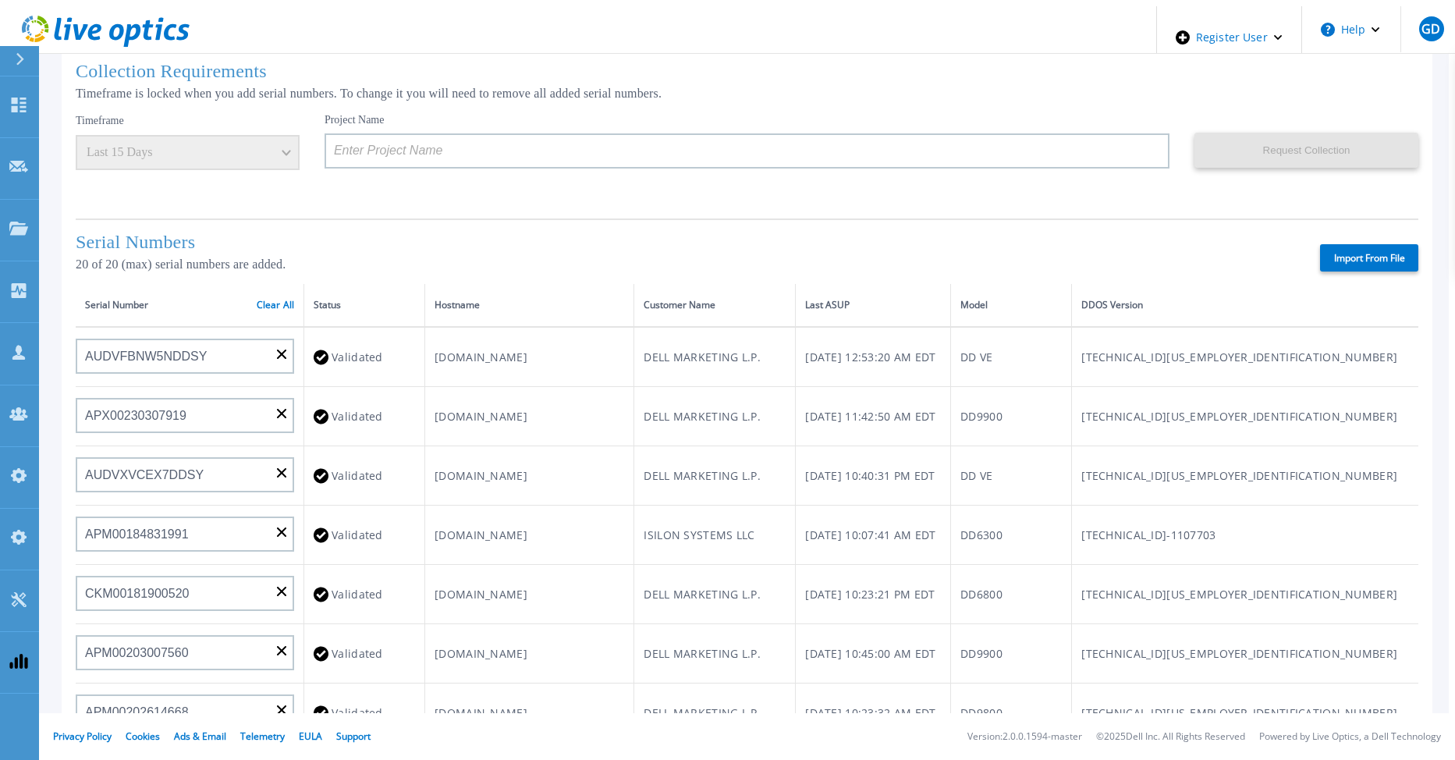
scroll to position [0, 0]
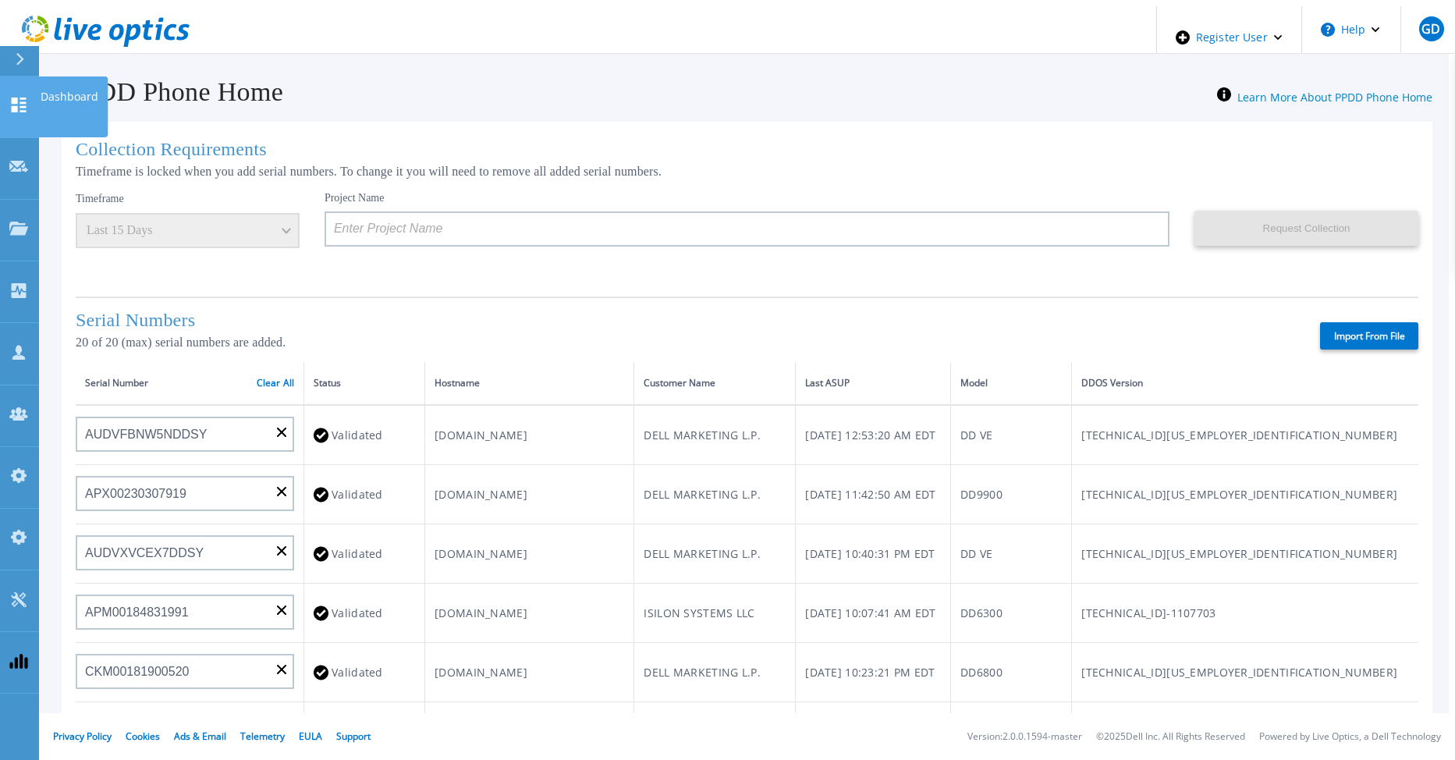
click at [23, 97] on icon at bounding box center [19, 104] width 15 height 15
